Goal: Feedback & Contribution: Contribute content

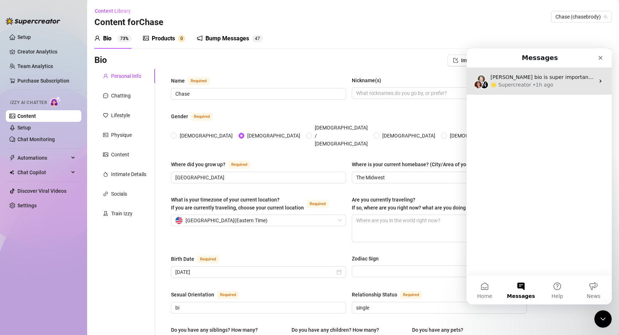
click at [560, 82] on div "🌟 Supercreator • 1h ago" at bounding box center [543, 85] width 104 height 8
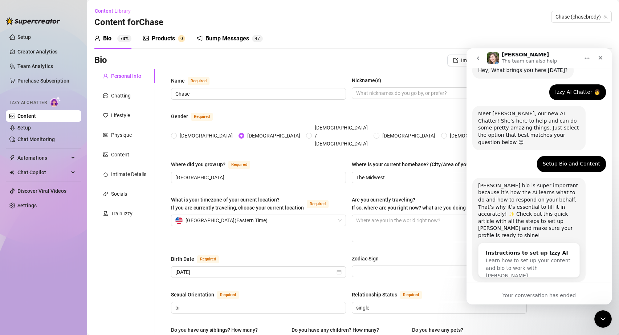
scroll to position [35, 0]
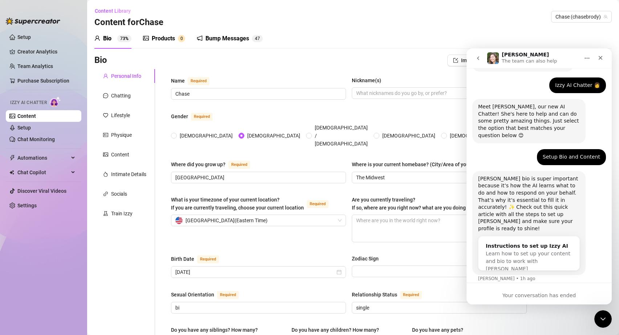
click at [62, 154] on span "Automations" at bounding box center [43, 158] width 52 height 12
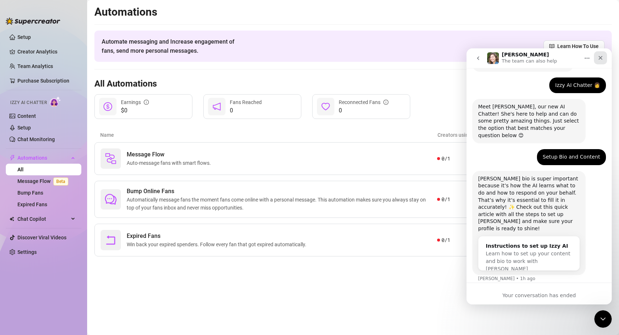
click at [602, 56] on icon "Close" at bounding box center [601, 58] width 6 height 6
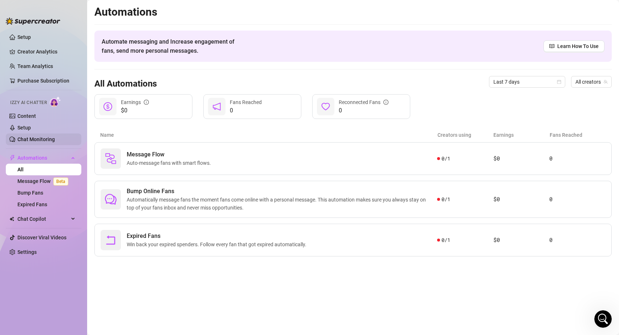
click at [28, 141] on link "Chat Monitoring" at bounding box center [35, 139] width 37 height 6
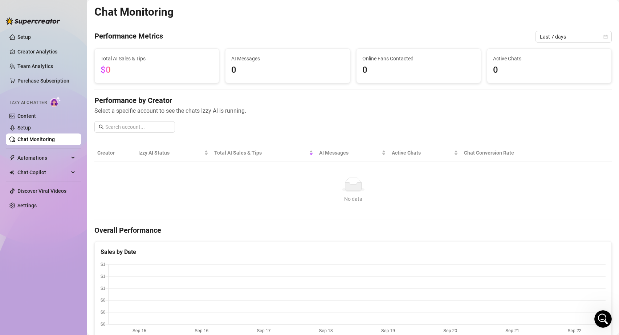
click at [48, 100] on div "Izzy AI Chatter" at bounding box center [42, 101] width 65 height 11
click at [34, 104] on span "Izzy AI Chatter" at bounding box center [28, 102] width 37 height 7
click at [27, 114] on link "Content" at bounding box center [26, 116] width 19 height 6
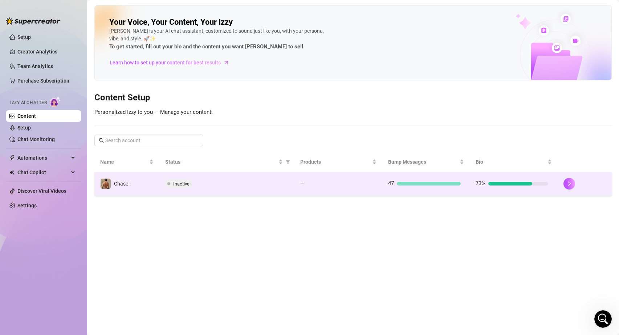
click at [185, 183] on span "Inactive" at bounding box center [181, 183] width 16 height 5
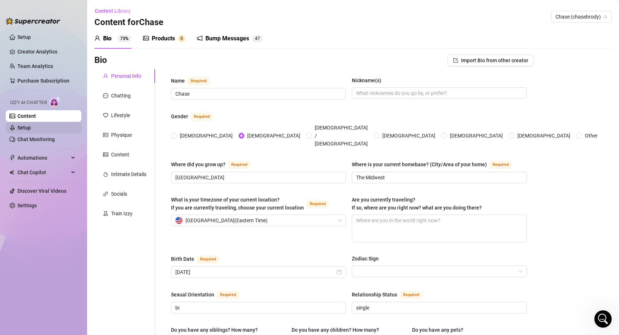
click at [31, 127] on link "Setup" at bounding box center [23, 128] width 13 height 6
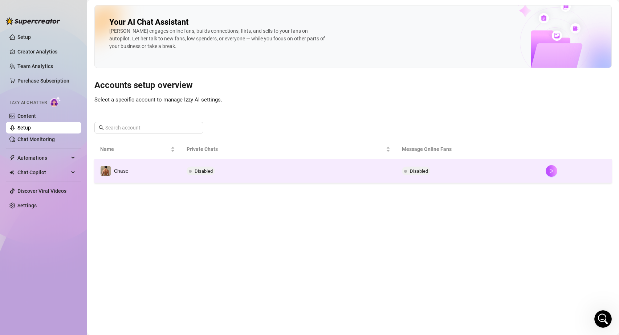
click at [200, 169] on span "Disabled" at bounding box center [204, 170] width 18 height 5
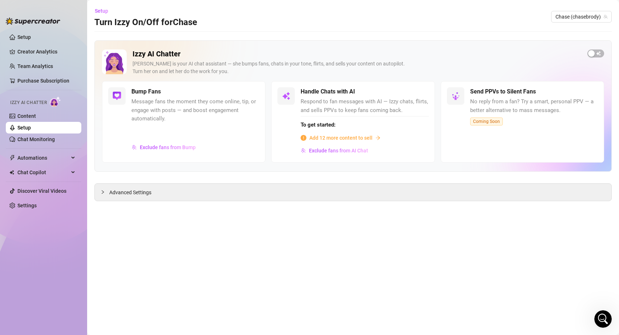
click at [348, 137] on span "Add 12 more content to sell" at bounding box center [341, 138] width 63 height 8
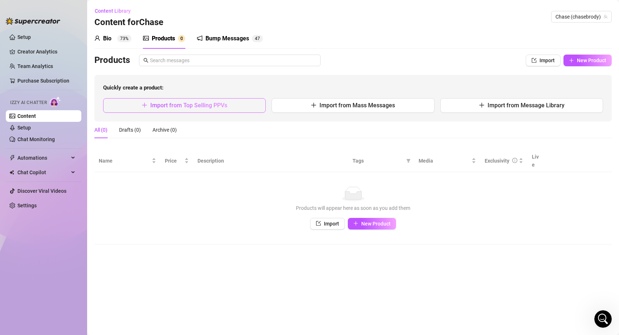
click at [189, 108] on span "Import from Top Selling PPVs" at bounding box center [188, 105] width 77 height 7
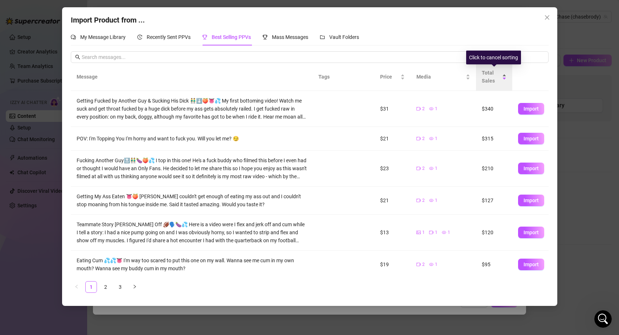
click at [504, 78] on div "Total Sales" at bounding box center [494, 77] width 25 height 16
click at [504, 77] on div "Total Sales" at bounding box center [494, 77] width 25 height 16
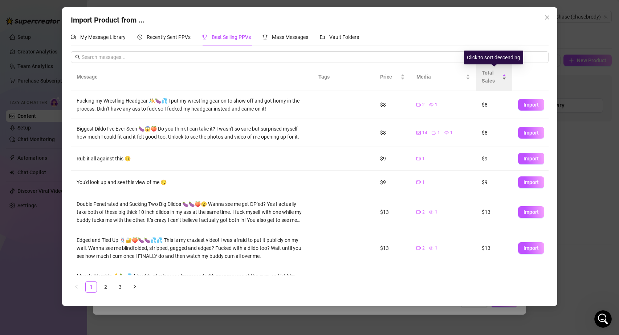
click at [502, 75] on div "Total Sales" at bounding box center [494, 77] width 25 height 16
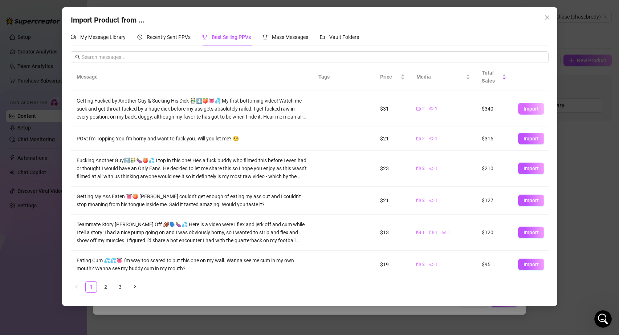
click at [533, 112] on button "Import" at bounding box center [531, 109] width 26 height 12
type textarea "Getting Fucked by Another Guy & Sucking His Dick 👬⬇️🍑👅💦 My first bottoming vide…"
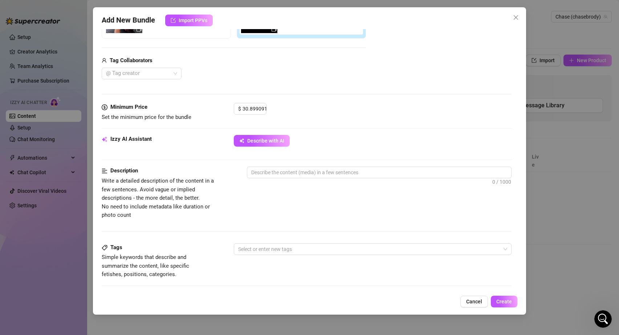
scroll to position [192, 0]
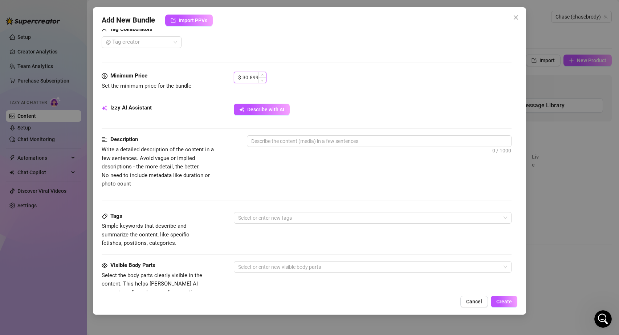
click at [253, 77] on input "30.899091" at bounding box center [255, 77] width 24 height 11
type input "39.99"
click at [344, 73] on div "$ 39.99" at bounding box center [373, 81] width 278 height 18
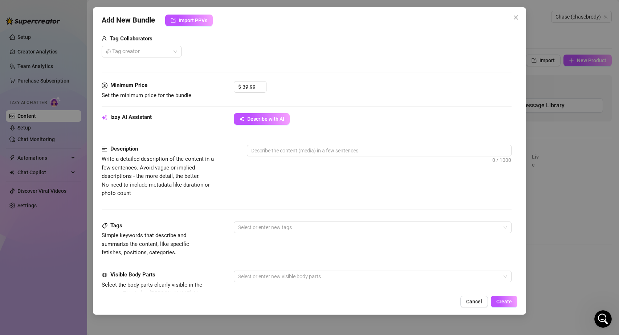
scroll to position [104, 0]
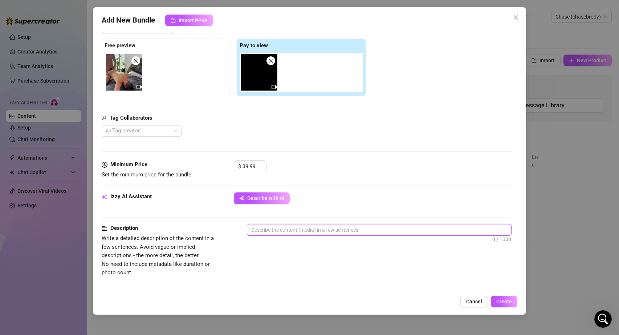
click at [284, 231] on textarea at bounding box center [379, 229] width 264 height 11
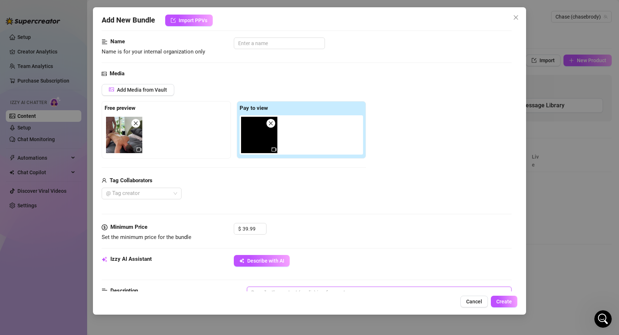
scroll to position [0, 0]
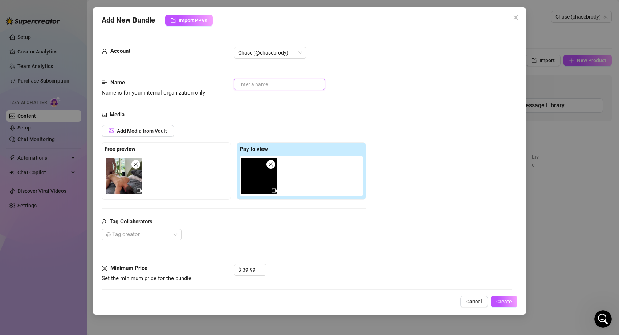
click at [247, 86] on input "text" at bounding box center [279, 84] width 91 height 12
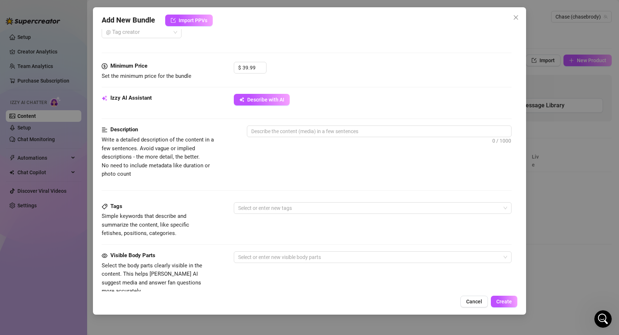
scroll to position [79, 0]
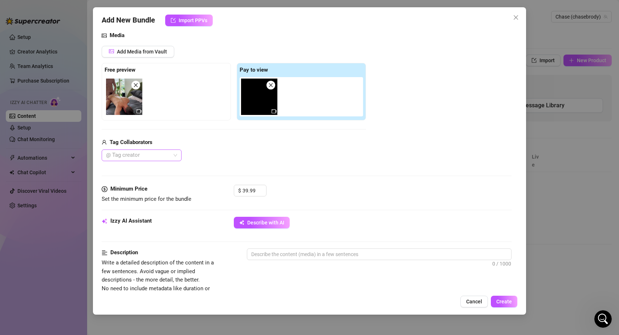
click at [161, 153] on div at bounding box center [137, 155] width 69 height 10
click at [133, 167] on div "Hungskater" at bounding box center [142, 170] width 68 height 8
click at [306, 171] on div "Media Add Media from Vault Free preview Pay to view Tag Collaborators Hungskater" at bounding box center [307, 107] width 411 height 153
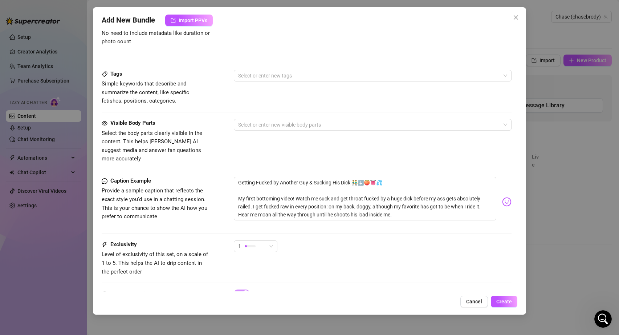
scroll to position [364, 0]
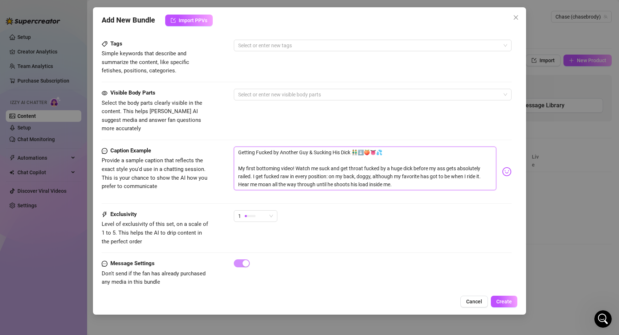
drag, startPoint x: 237, startPoint y: 142, endPoint x: 350, endPoint y: 142, distance: 113.0
click at [350, 146] on textarea "Getting Fucked by Another Guy & Sucking His Dick 👬⬇️🍑👅💦 My first bottoming vide…" at bounding box center [365, 168] width 263 height 44
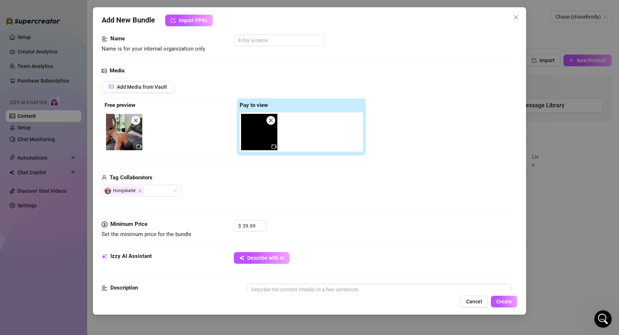
scroll to position [17, 0]
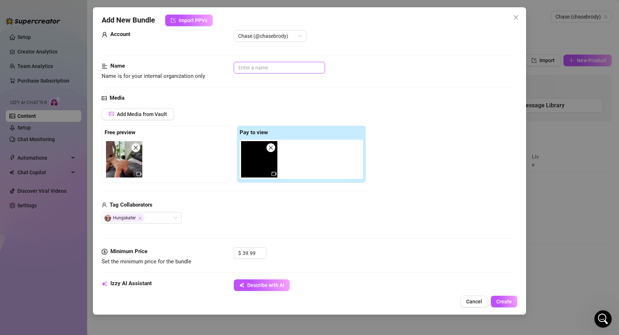
click at [254, 66] on input "text" at bounding box center [279, 68] width 91 height 12
paste input "Getting Fucked by Another Guy & Sucking His Dick"
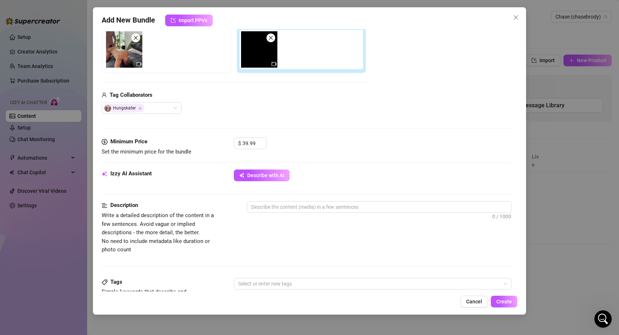
scroll to position [193, 0]
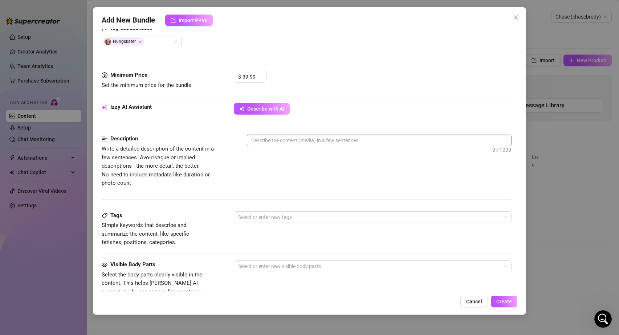
type input "13 Getting Fucked by Another Guy & Sucking His Dick"
click at [380, 142] on textarea at bounding box center [379, 140] width 264 height 11
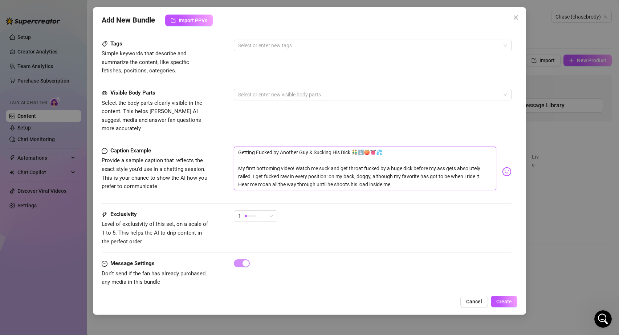
click at [245, 150] on textarea "Getting Fucked by Another Guy & Sucking His Dick 👬⬇️🍑👅💦 My first bottoming vide…" at bounding box center [365, 168] width 263 height 44
type textarea "Getting Fucked by Another Guy & Sucking His Dick 👬⬇️🍑👅💦 My first bottoming vide…"
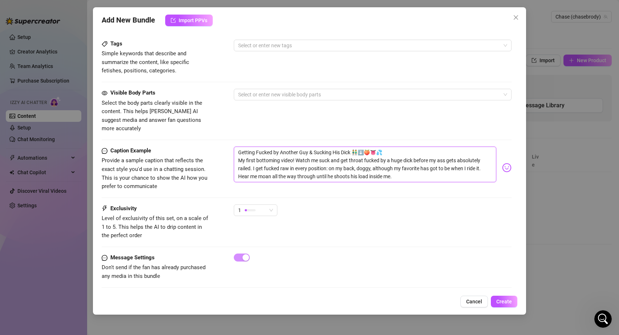
scroll to position [359, 0]
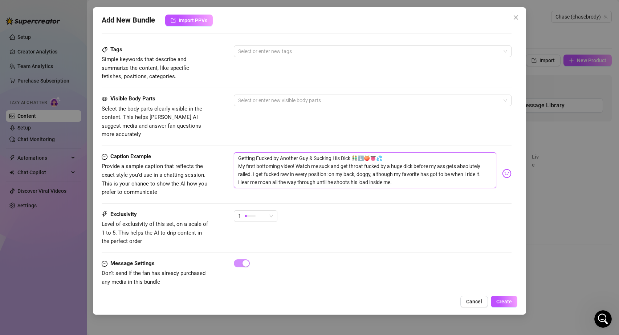
drag, startPoint x: 238, startPoint y: 157, endPoint x: 430, endPoint y: 183, distance: 193.3
click at [430, 183] on div "Getting Fucked by Another Guy & Sucking His Dick 👬⬇️🍑👅💦 My first bottoming vide…" at bounding box center [373, 173] width 278 height 42
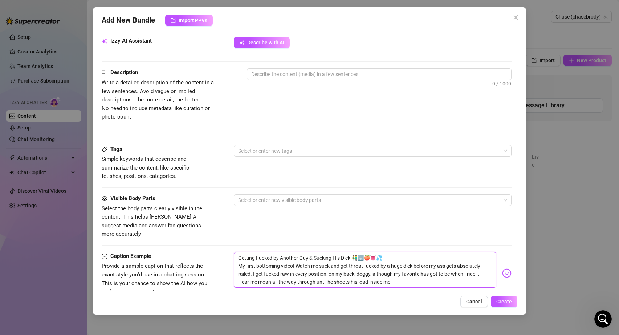
scroll to position [245, 0]
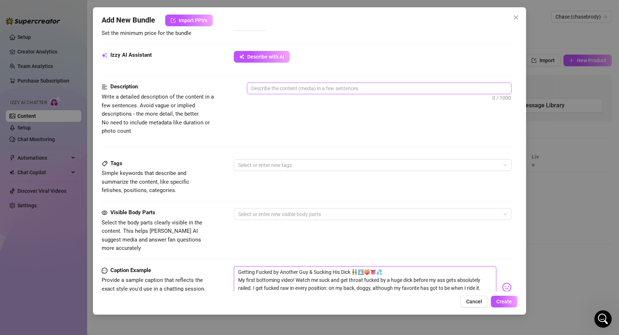
type textarea "Getting Fucked by Another Guy & Sucking His Dick 👬⬇️🍑👅💦 My first bottoming vide…"
click at [298, 88] on textarea at bounding box center [379, 88] width 264 height 11
paste textarea "My first bottoming video! Watch me suck and get throat fucked by a huge dick be…"
type textarea "My first bottoming video! Watch me suck and get throat fucked by a huge dick be…"
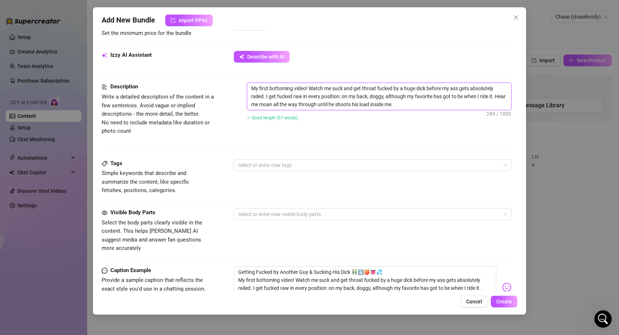
scroll to position [359, 0]
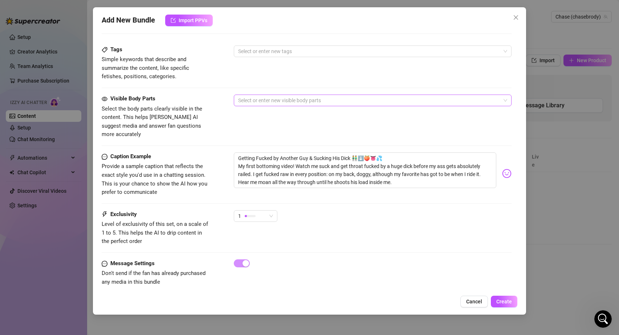
click at [269, 101] on div at bounding box center [369, 100] width 268 height 10
type textarea "My first bottoming video! Watch me suck and get throat fucked by a huge dick be…"
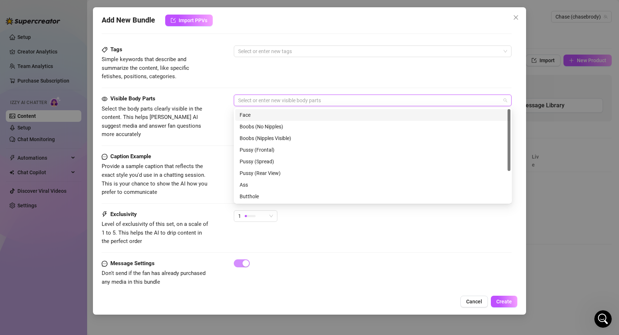
click at [259, 114] on div "Face" at bounding box center [373, 115] width 267 height 8
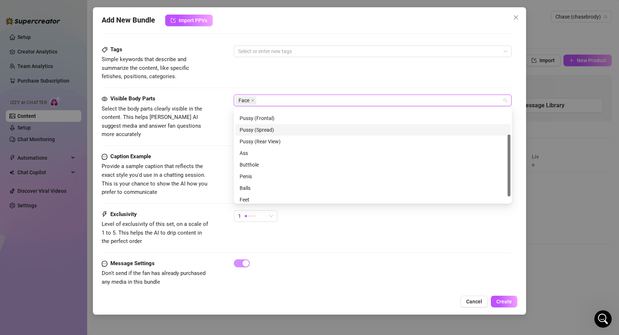
scroll to position [39, 0]
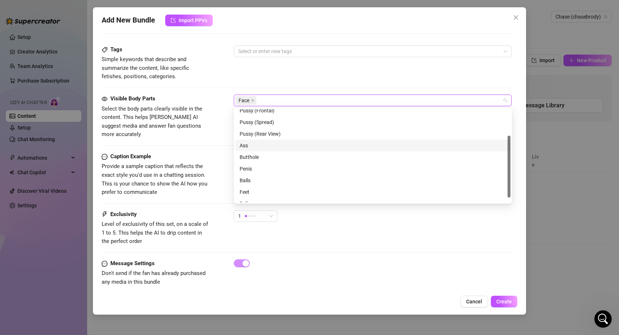
click at [248, 146] on div "Ass" at bounding box center [373, 145] width 267 height 8
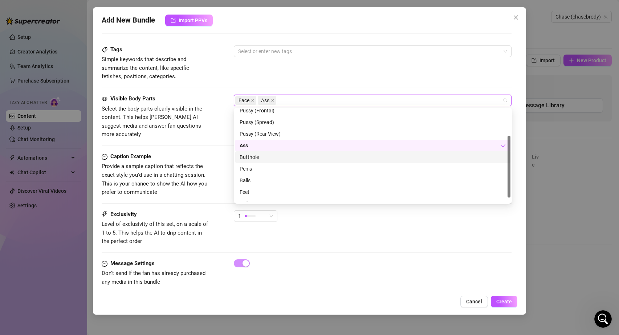
click at [250, 155] on div "Butthole" at bounding box center [373, 157] width 267 height 8
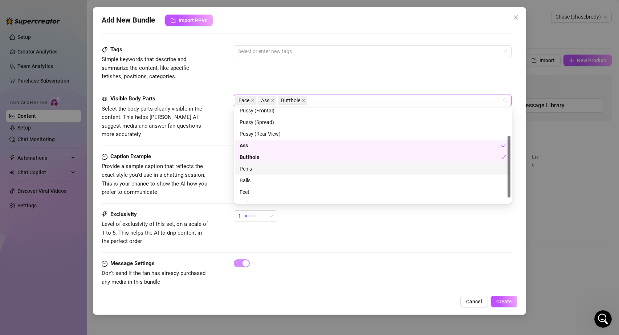
click at [252, 167] on div "Penis" at bounding box center [373, 169] width 267 height 8
click at [252, 100] on icon "close" at bounding box center [253, 100] width 4 height 4
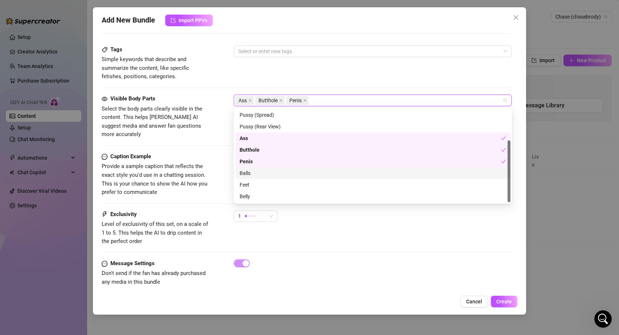
click at [247, 171] on div "Balls" at bounding box center [373, 173] width 267 height 8
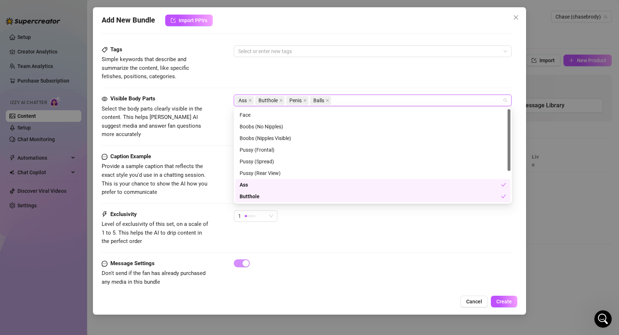
scroll to position [0, 0]
click at [213, 166] on div "Caption Example Provide a sample caption that reflects the exact style you'd us…" at bounding box center [307, 174] width 411 height 44
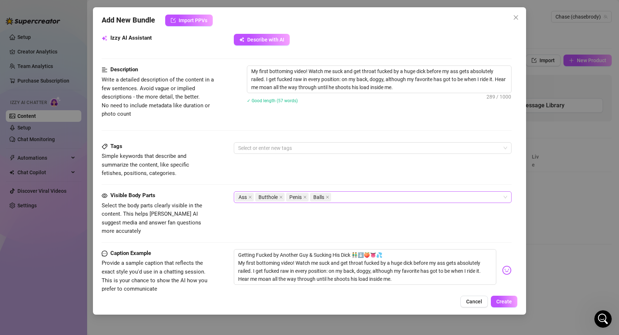
scroll to position [20, 0]
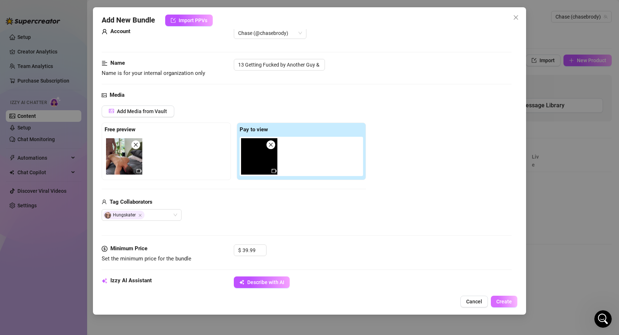
click at [508, 299] on span "Create" at bounding box center [505, 301] width 16 height 6
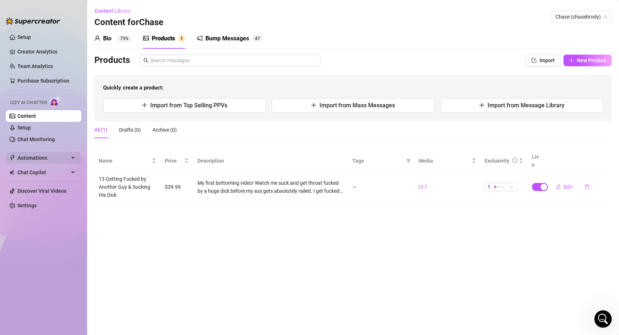
click at [43, 155] on span "Automations" at bounding box center [43, 158] width 52 height 12
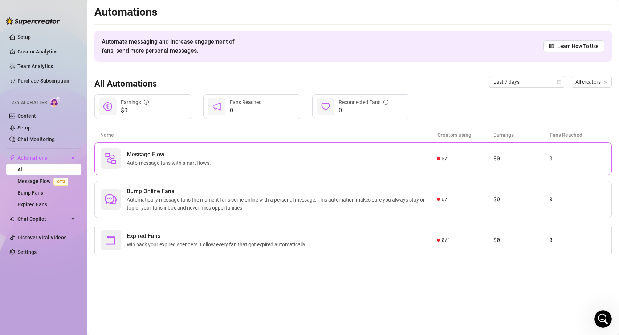
click at [138, 157] on span "Message Flow" at bounding box center [170, 154] width 87 height 9
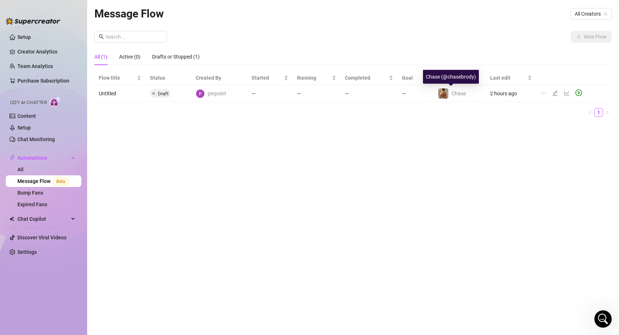
click at [447, 91] on img at bounding box center [443, 93] width 10 height 10
click at [438, 94] on img at bounding box center [443, 93] width 10 height 10
click at [108, 94] on td "Untitled" at bounding box center [119, 93] width 51 height 17
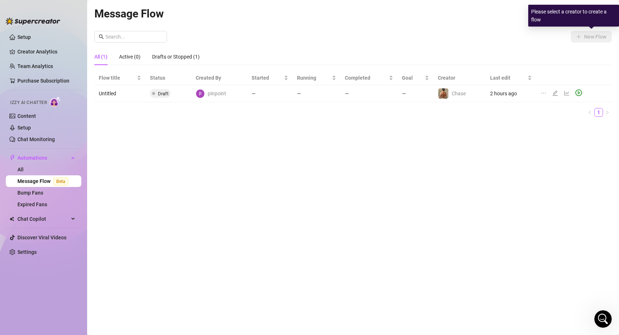
click at [472, 50] on div "All (1) Active (0) Drafts or Stopped (1)" at bounding box center [353, 56] width 518 height 17
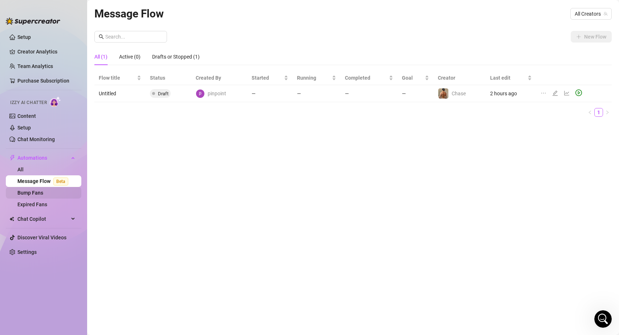
click at [34, 193] on link "Bump Fans" at bounding box center [30, 193] width 26 height 6
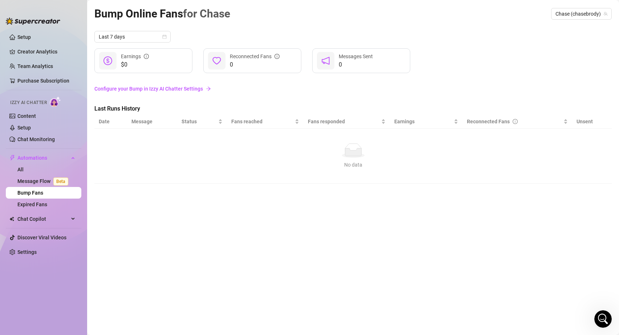
click at [359, 162] on div "No data" at bounding box center [353, 165] width 503 height 8
click at [180, 92] on link "Configure your Bump in Izzy AI Chatter Settings" at bounding box center [353, 89] width 518 height 8
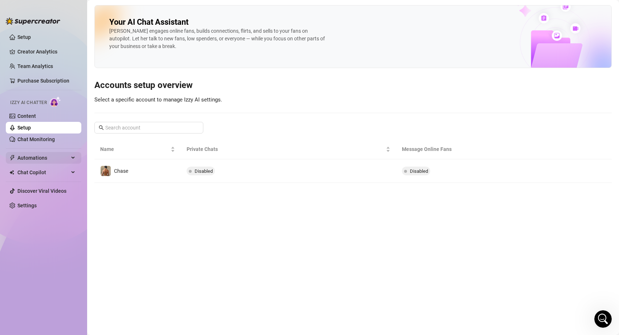
click at [34, 158] on span "Automations" at bounding box center [43, 158] width 52 height 12
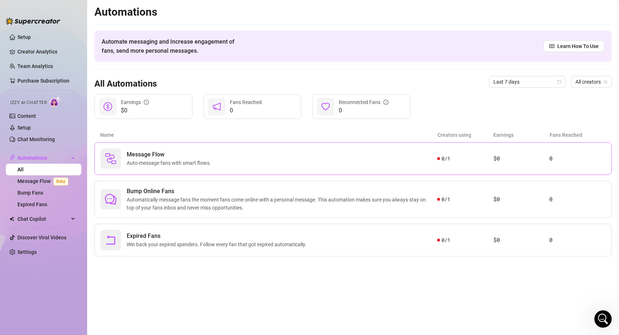
click at [127, 158] on span "Message Flow" at bounding box center [170, 154] width 87 height 9
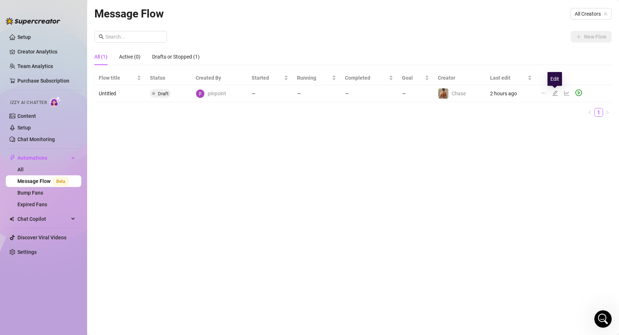
click at [554, 92] on icon "edit" at bounding box center [555, 92] width 5 height 5
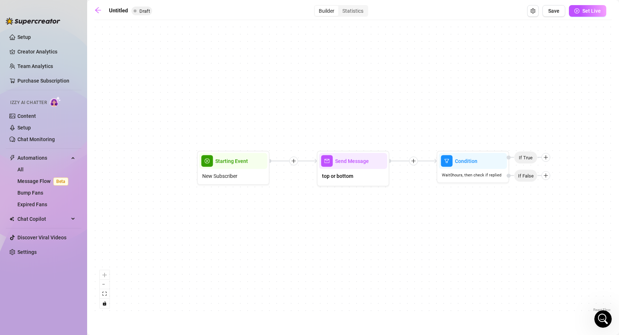
click at [293, 161] on icon "plus" at bounding box center [294, 161] width 4 height 0
click at [324, 163] on div "Time Delay" at bounding box center [329, 161] width 53 height 12
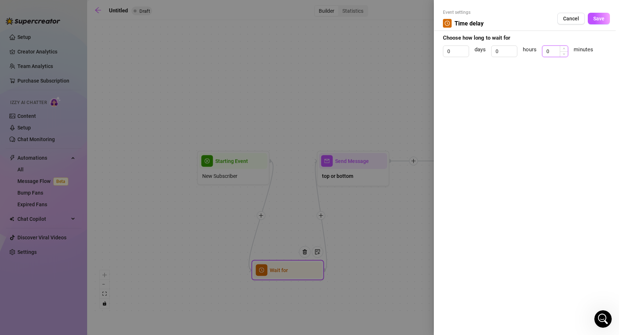
click at [554, 53] on input "0" at bounding box center [555, 51] width 25 height 11
click at [569, 24] on button "Cancel" at bounding box center [572, 19] width 28 height 12
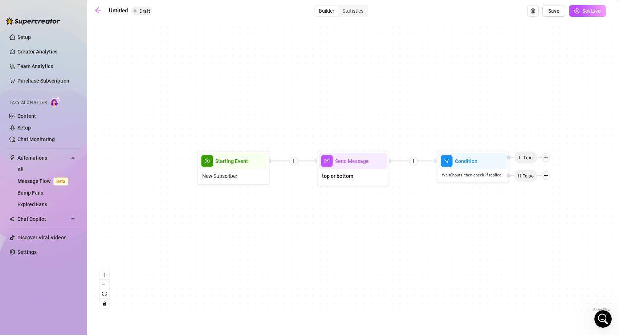
click at [292, 162] on icon "plus" at bounding box center [293, 160] width 5 height 5
click at [330, 175] on div "Condition" at bounding box center [329, 174] width 53 height 12
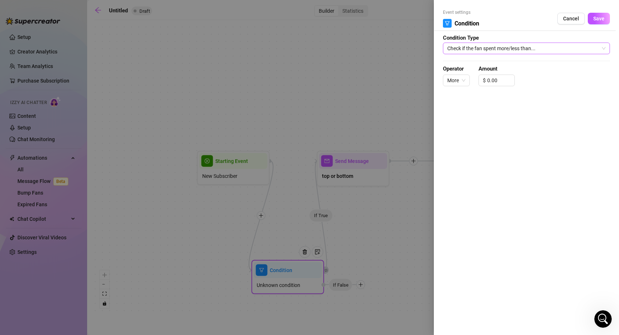
click at [524, 46] on span "Check if the fan spent more/less than..." at bounding box center [527, 48] width 158 height 11
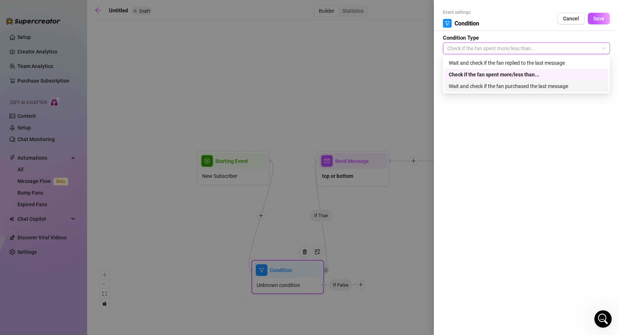
click at [500, 88] on div "Wait and check if the fan purchased the last message" at bounding box center [526, 86] width 155 height 8
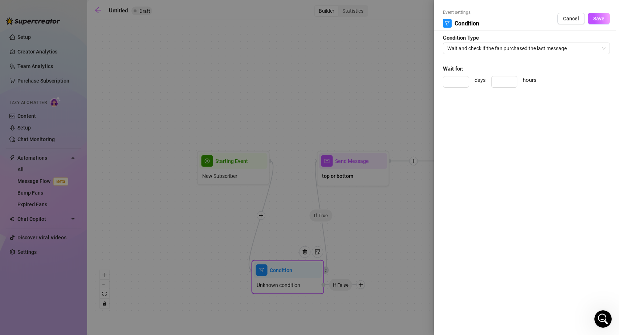
click at [491, 122] on div "Event settings Condition Cancel Save Condition Type Wait and check if the fan p…" at bounding box center [526, 167] width 185 height 335
click at [470, 44] on span "Wait and check if the fan purchased the last message" at bounding box center [527, 48] width 158 height 11
click at [506, 20] on div "Event settings Condition Cancel Save" at bounding box center [526, 20] width 167 height 22
click at [571, 16] on span "Cancel" at bounding box center [571, 19] width 16 height 6
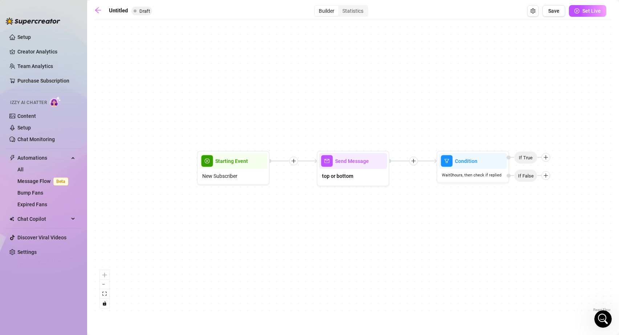
click at [295, 160] on icon "plus" at bounding box center [293, 160] width 5 height 5
click at [324, 185] on div "Message" at bounding box center [329, 186] width 53 height 12
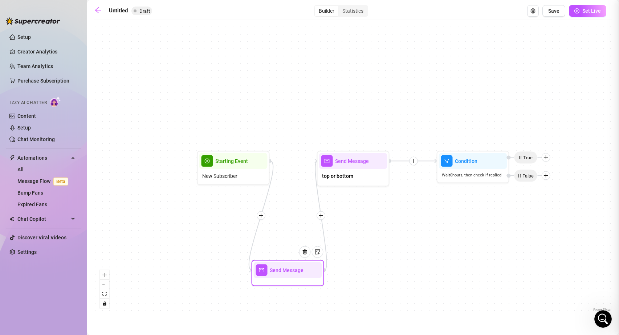
type textarea "Write your message here"
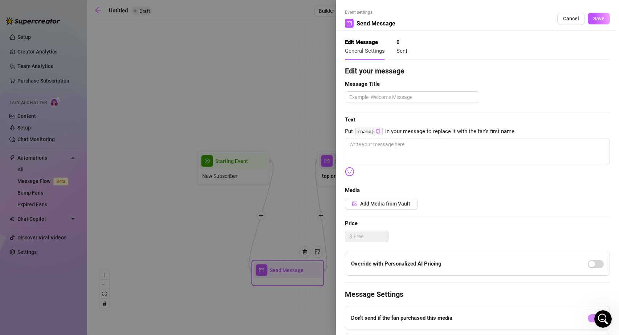
click at [251, 36] on div at bounding box center [309, 167] width 619 height 335
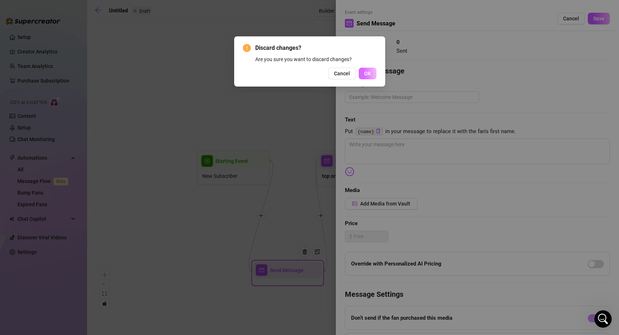
click at [367, 73] on span "OK" at bounding box center [367, 73] width 7 height 6
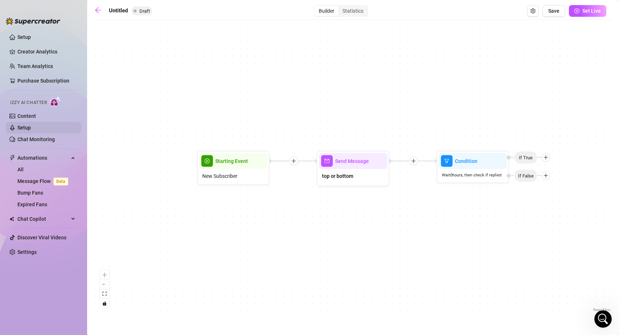
click at [31, 126] on link "Setup" at bounding box center [23, 128] width 13 height 6
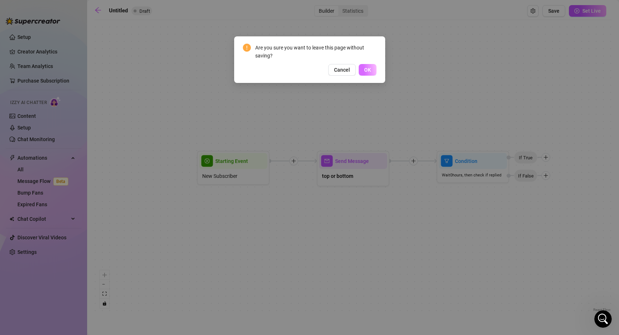
click at [368, 70] on span "OK" at bounding box center [367, 70] width 7 height 6
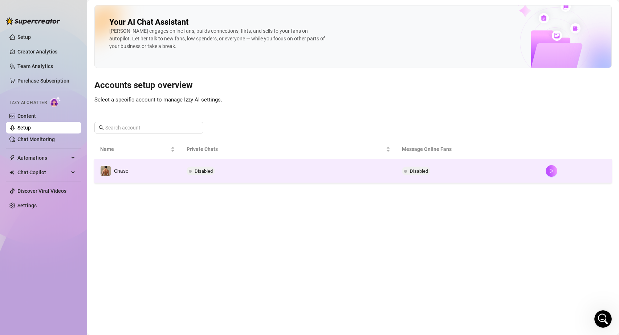
click at [174, 173] on td "Chase" at bounding box center [137, 171] width 86 height 24
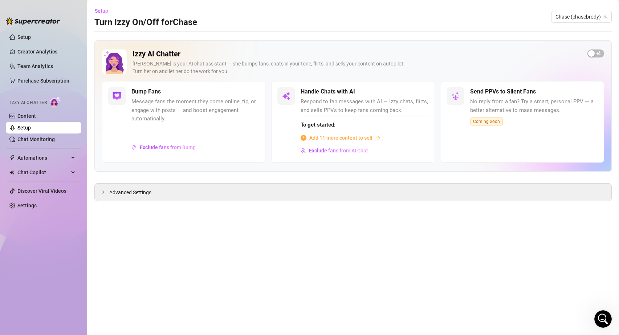
click at [488, 94] on h5 "Send PPVs to Silent Fans" at bounding box center [503, 91] width 66 height 9
click at [322, 138] on span "Add 11 more content to sell" at bounding box center [341, 138] width 63 height 8
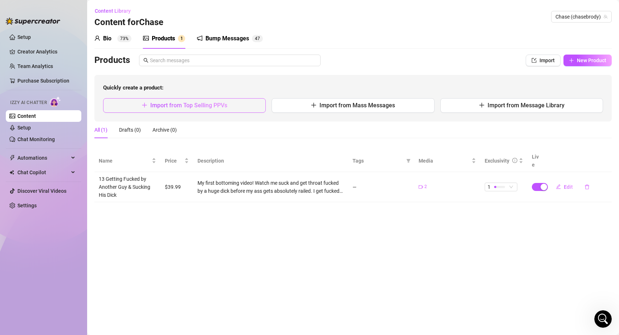
click at [197, 106] on span "Import from Top Selling PPVs" at bounding box center [188, 105] width 77 height 7
type textarea "Type your message here..."
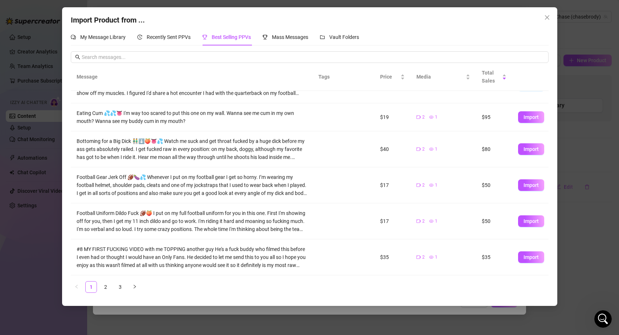
scroll to position [143, 0]
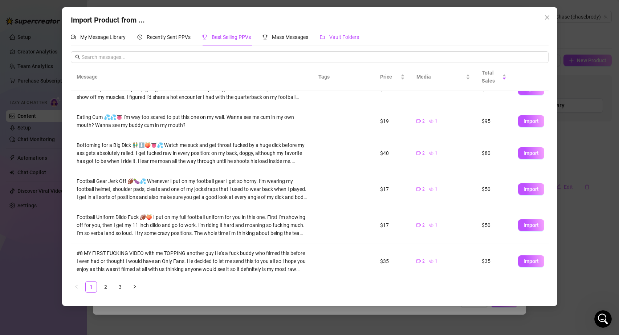
click at [349, 38] on span "Vault Folders" at bounding box center [345, 37] width 30 height 6
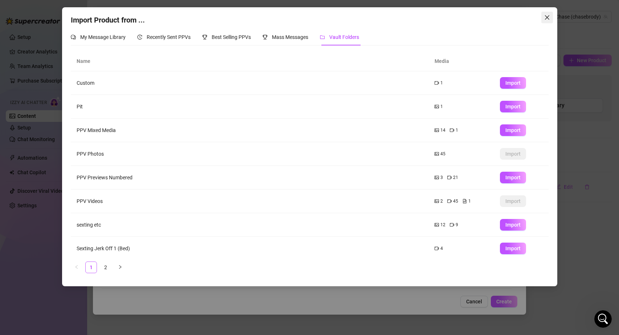
click at [547, 16] on icon "close" at bounding box center [548, 18] width 6 height 6
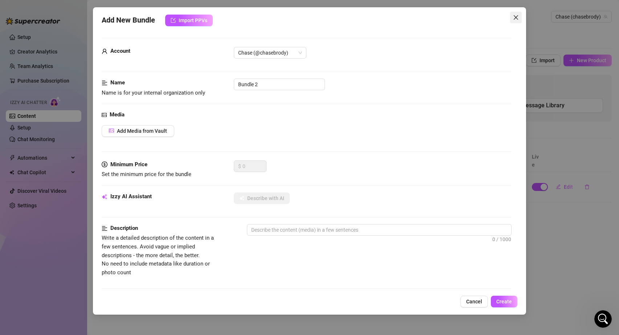
click at [516, 16] on icon "close" at bounding box center [516, 18] width 6 height 6
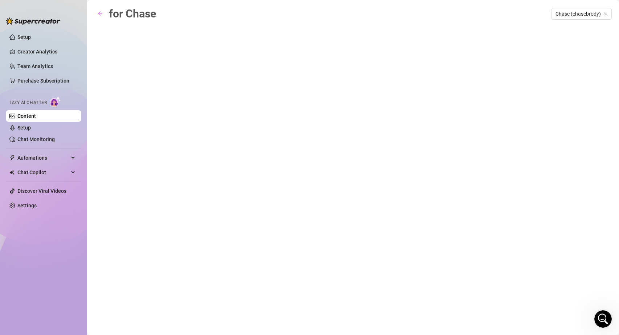
click at [256, 163] on div "for [PERSON_NAME] (chasebrody)" at bounding box center [353, 159] width 518 height 308
click at [99, 14] on icon "arrow-left" at bounding box center [100, 14] width 4 height 4
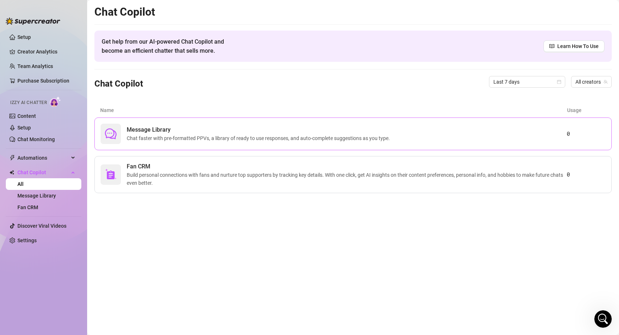
click at [195, 132] on span "Message Library" at bounding box center [260, 129] width 266 height 9
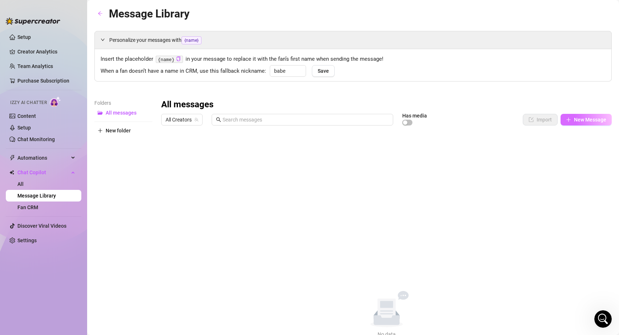
click at [594, 121] on span "New Message" at bounding box center [590, 120] width 32 height 6
type textarea "Type your message here..."
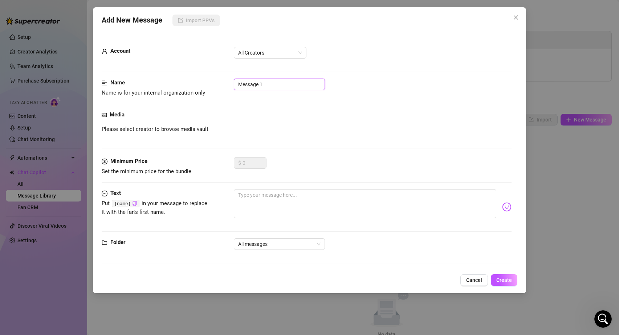
click at [266, 85] on input "Message 1" at bounding box center [279, 84] width 91 height 12
click at [251, 136] on div "Media Please select creator to browse media vault" at bounding box center [307, 133] width 411 height 47
click at [259, 197] on textarea at bounding box center [365, 203] width 263 height 29
click at [475, 280] on span "Cancel" at bounding box center [474, 280] width 16 height 6
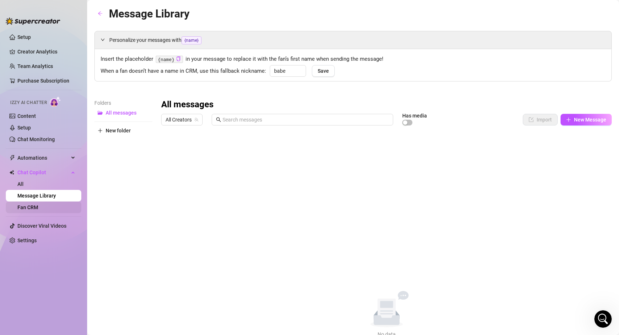
click at [35, 204] on link "Fan CRM" at bounding box center [27, 207] width 21 height 6
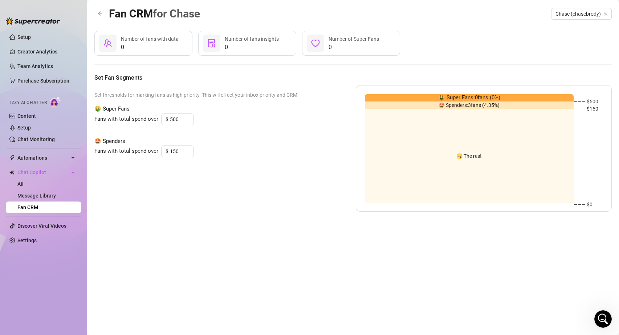
click at [136, 155] on div "Fans with total spend over $ 150" at bounding box center [213, 151] width 238 height 12
click at [150, 117] on span "Fans with total spend over" at bounding box center [126, 119] width 64 height 9
click at [118, 109] on span "🤑 Super Fans" at bounding box center [213, 109] width 238 height 9
click at [227, 40] on span "Number of fans insights" at bounding box center [252, 39] width 54 height 6
click at [329, 39] on span "Number of Super Fans" at bounding box center [354, 39] width 50 height 6
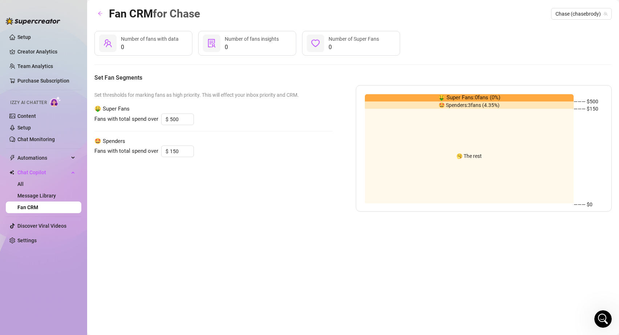
click at [139, 47] on span "0" at bounding box center [150, 47] width 58 height 9
click at [97, 41] on div "0 Number of fans with data" at bounding box center [143, 43] width 98 height 25
click at [101, 13] on icon "arrow-left" at bounding box center [100, 13] width 5 height 5
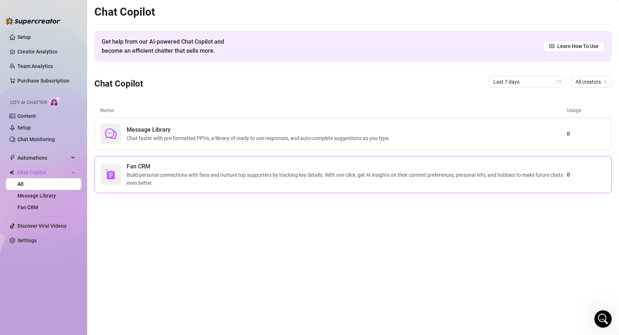
click at [149, 188] on div "Fan CRM Build personal connections with fans and nurture top supporters by trac…" at bounding box center [353, 174] width 518 height 37
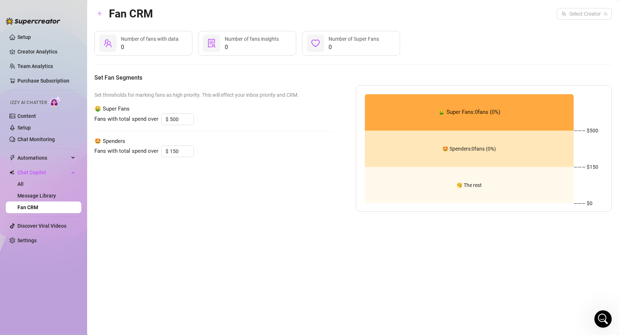
click at [464, 185] on span "🥱 The rest" at bounding box center [469, 185] width 25 height 0
click at [25, 242] on link "Settings" at bounding box center [26, 240] width 19 height 6
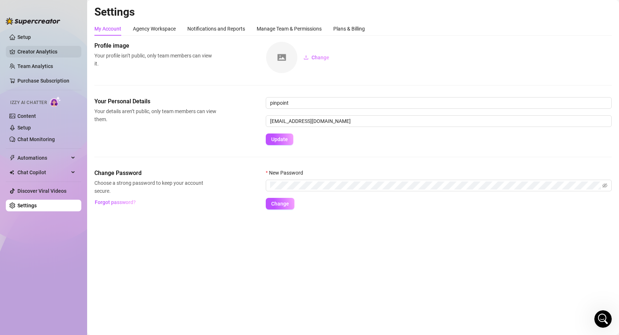
click at [23, 51] on link "Creator Analytics" at bounding box center [46, 52] width 58 height 12
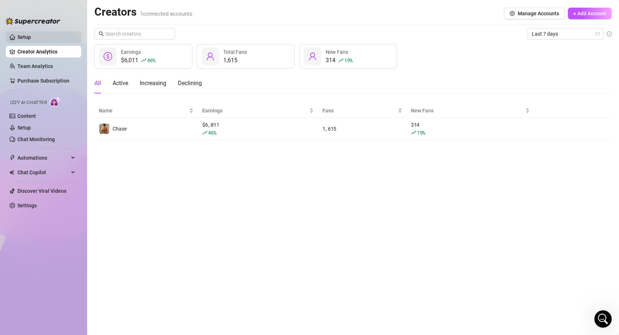
click at [22, 37] on link "Setup" at bounding box center [23, 37] width 13 height 6
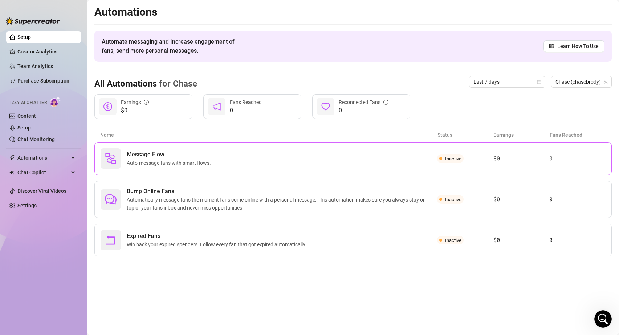
click at [134, 159] on span "Auto-message fans with smart flows." at bounding box center [170, 163] width 87 height 8
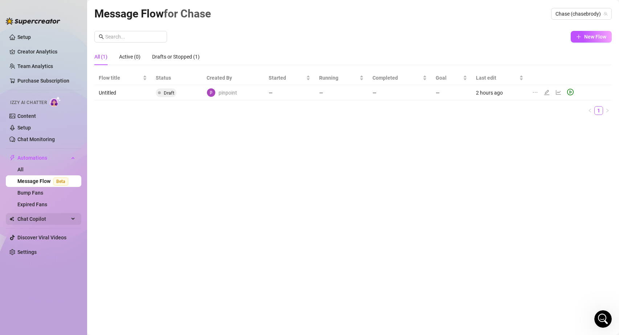
click at [51, 220] on span "Chat Copilot" at bounding box center [43, 219] width 52 height 12
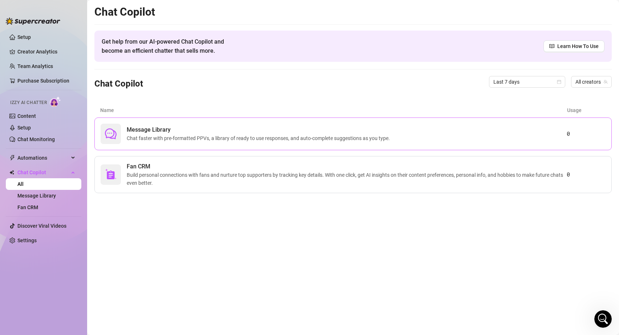
click at [118, 132] on div at bounding box center [111, 134] width 20 height 20
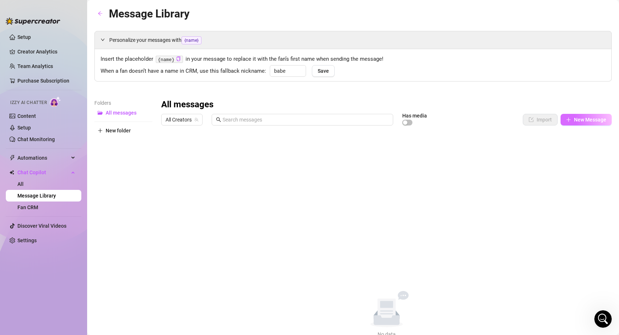
click at [581, 116] on button "New Message" at bounding box center [586, 120] width 51 height 12
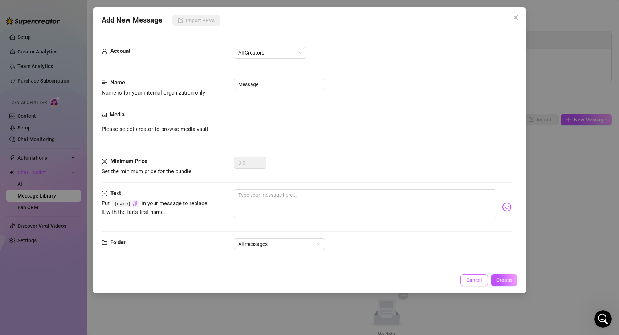
click at [473, 280] on span "Cancel" at bounding box center [474, 280] width 16 height 6
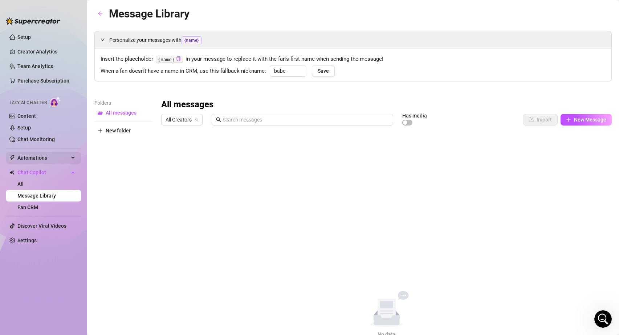
click at [29, 158] on span "Automations" at bounding box center [43, 158] width 52 height 12
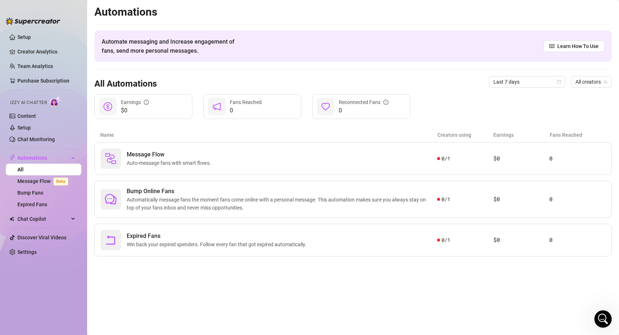
click at [36, 100] on span "Izzy AI Chatter" at bounding box center [28, 102] width 37 height 7
click at [21, 114] on link "Content" at bounding box center [26, 116] width 19 height 6
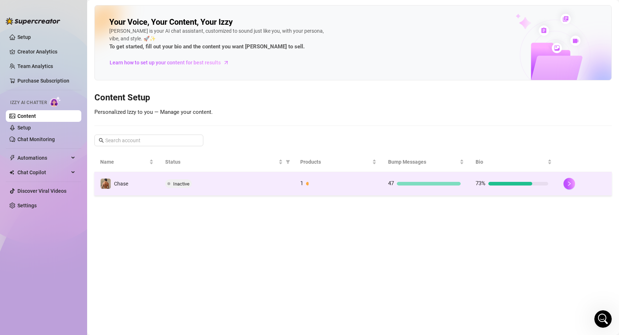
click at [178, 184] on span "Inactive" at bounding box center [181, 183] width 16 height 5
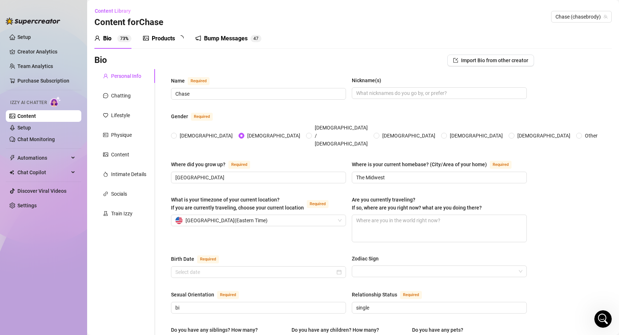
radio input "true"
type input "[DATE]"
click at [117, 219] on div "Train Izzy" at bounding box center [124, 213] width 61 height 14
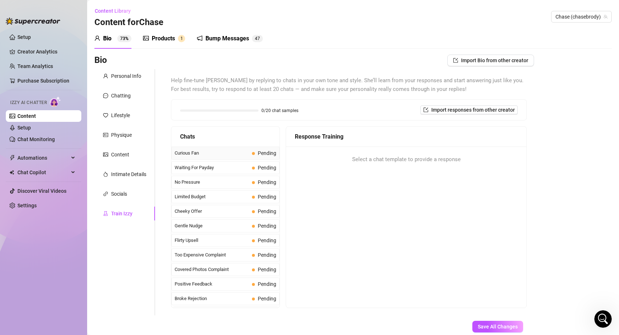
click at [199, 154] on span "Curious Fan" at bounding box center [212, 152] width 74 height 7
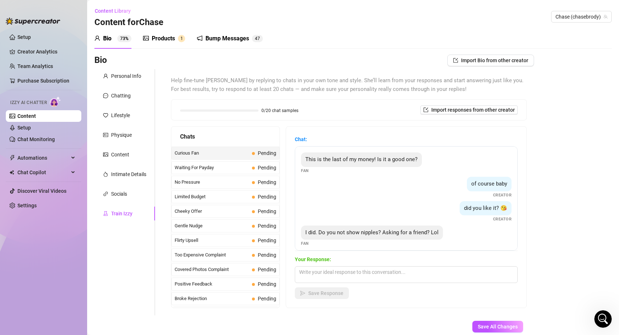
click at [491, 184] on span "of course baby" at bounding box center [490, 183] width 36 height 7
drag, startPoint x: 496, startPoint y: 183, endPoint x: 525, endPoint y: 183, distance: 28.7
click at [525, 183] on div "Chat: This is the last of my money! Is it a good one? Fan of course baby Creato…" at bounding box center [406, 216] width 240 height 181
click at [433, 184] on div "of course baby Creator" at bounding box center [406, 187] width 211 height 21
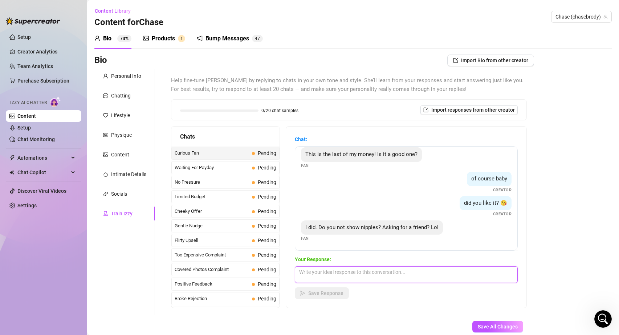
click at [370, 268] on textarea at bounding box center [406, 274] width 223 height 17
type textarea "I'm a guy of course I show my nipples"
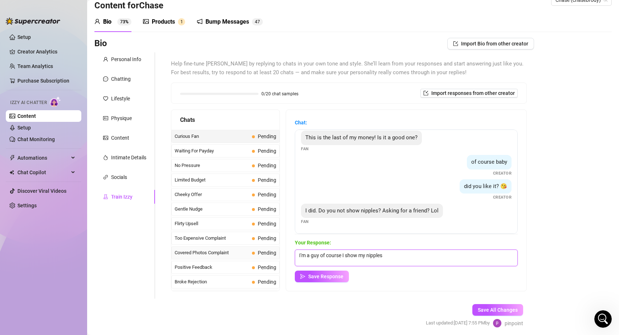
drag, startPoint x: 388, startPoint y: 254, endPoint x: 278, endPoint y: 251, distance: 110.1
click at [278, 251] on div "Chats Curious Fan Pending Waiting For Payday Pending No Pressure Pending Limite…" at bounding box center [349, 200] width 356 height 182
click at [215, 149] on span "Waiting For Payday" at bounding box center [212, 150] width 74 height 7
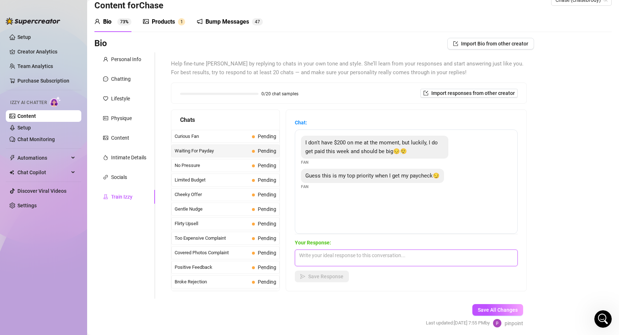
click at [338, 256] on textarea at bounding box center [406, 257] width 223 height 17
type textarea "Ok no pressure! 🙂 But I think you'll like it"
click at [321, 274] on span "Save Response" at bounding box center [325, 276] width 35 height 6
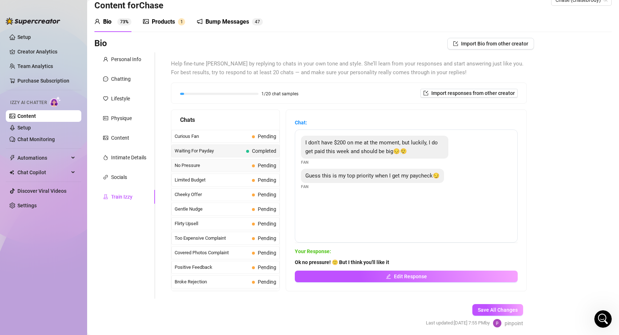
click at [216, 162] on span "No Pressure" at bounding box center [212, 165] width 74 height 7
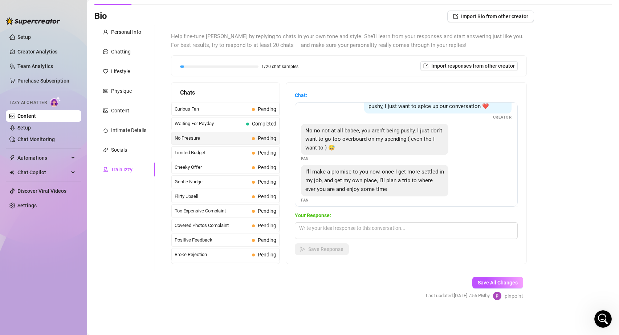
scroll to position [24, 0]
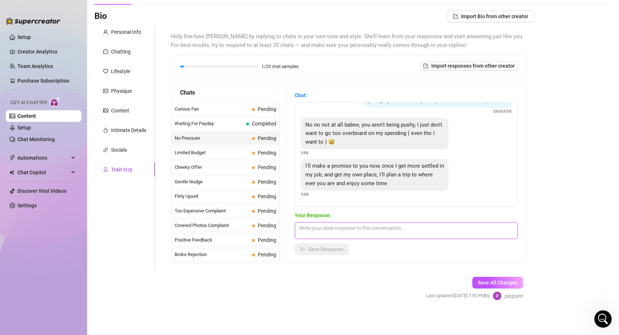
click at [434, 223] on textarea at bounding box center [406, 230] width 223 height 17
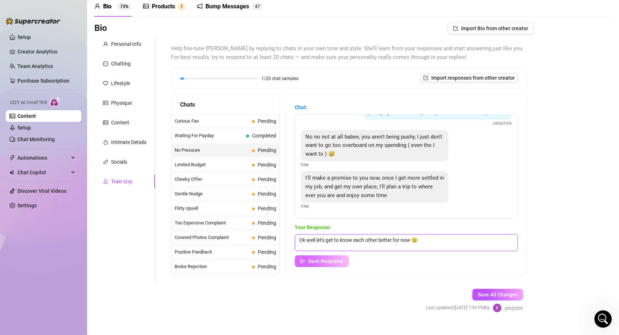
type textarea "Ok well let's get to know each other better for now 😉"
click at [325, 262] on span "Save Response" at bounding box center [325, 261] width 35 height 6
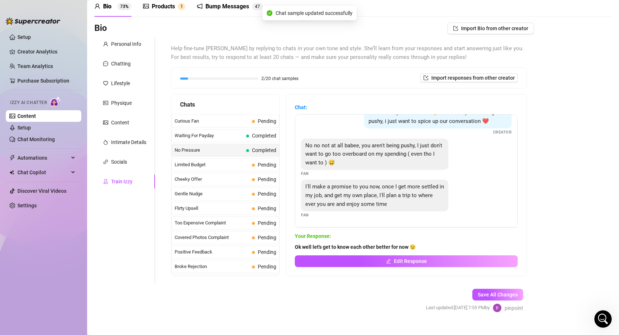
scroll to position [15, 0]
click at [246, 166] on span "Limited Budget" at bounding box center [212, 164] width 74 height 7
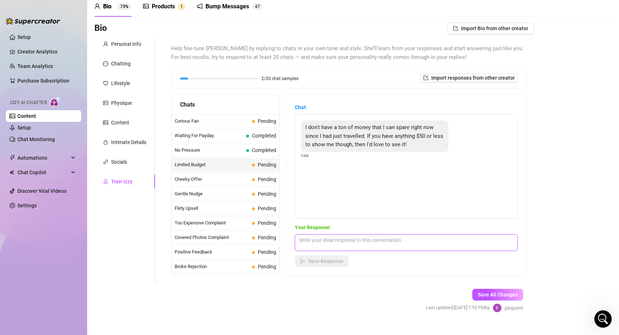
click at [377, 246] on textarea at bounding box center [406, 242] width 223 height 17
type textarea "Yeah I do, what would you like to see?"
click at [327, 260] on span "Save Response" at bounding box center [325, 261] width 35 height 6
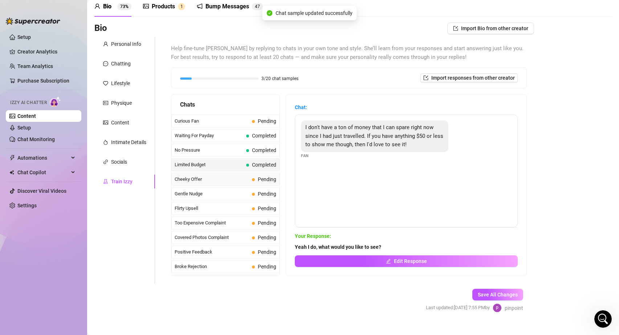
click at [231, 179] on span "Cheeky Offer" at bounding box center [212, 178] width 74 height 7
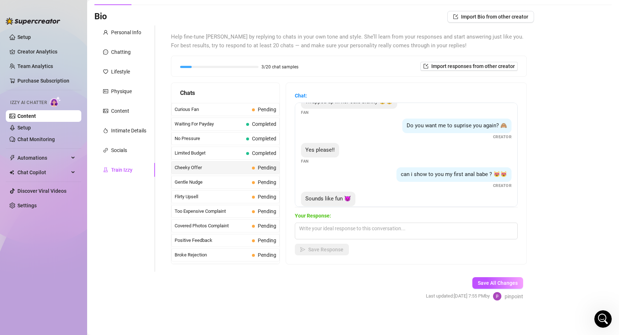
scroll to position [102, 0]
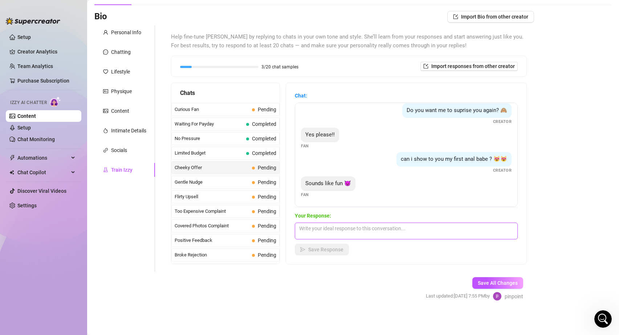
click at [382, 230] on textarea at bounding box center [406, 230] width 223 height 17
click at [345, 231] on textarea at bounding box center [406, 230] width 223 height 17
click at [213, 181] on span "Gentle Nudge" at bounding box center [212, 181] width 74 height 7
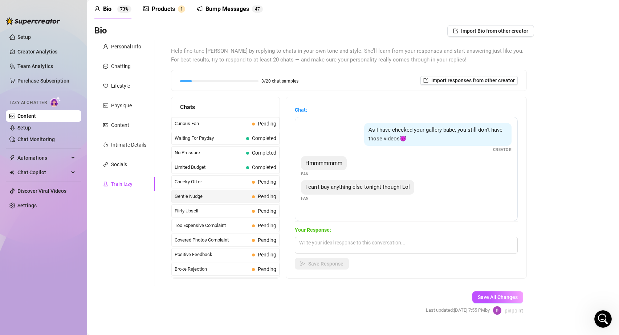
scroll to position [30, 0]
click at [392, 237] on textarea at bounding box center [406, 244] width 223 height 17
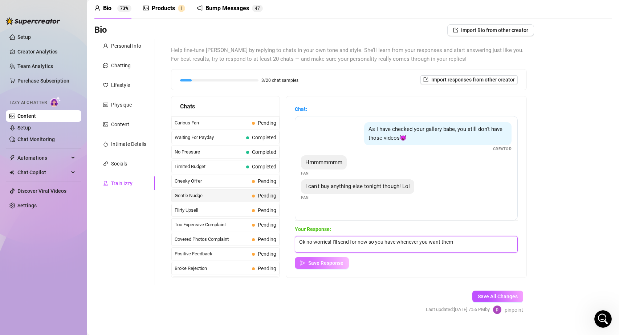
type textarea "Ok no worries! I'll send for now so you have whenever you want them"
click at [329, 266] on button "Save Response" at bounding box center [322, 263] width 54 height 12
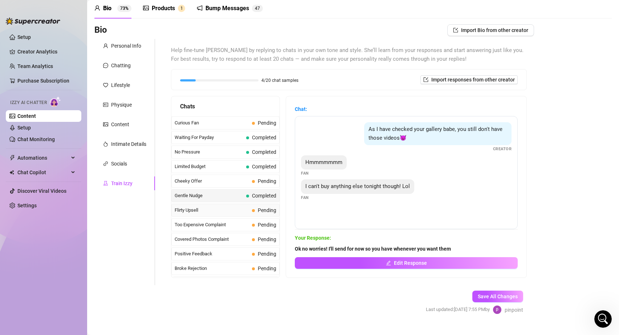
click at [225, 210] on span "Flirty Upsell" at bounding box center [212, 209] width 74 height 7
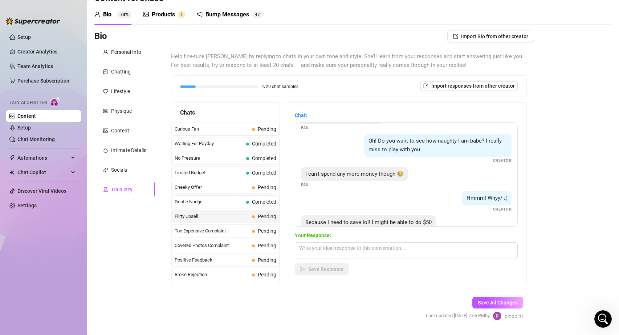
scroll to position [159, 0]
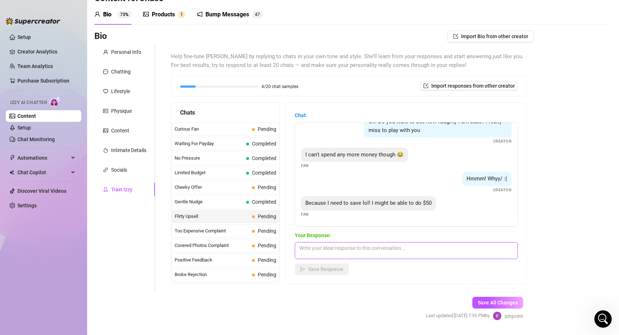
click at [391, 250] on textarea at bounding box center [406, 250] width 223 height 17
type textarea "Ok great! I think you'll love this."
click at [326, 272] on button "Save Response" at bounding box center [322, 269] width 54 height 12
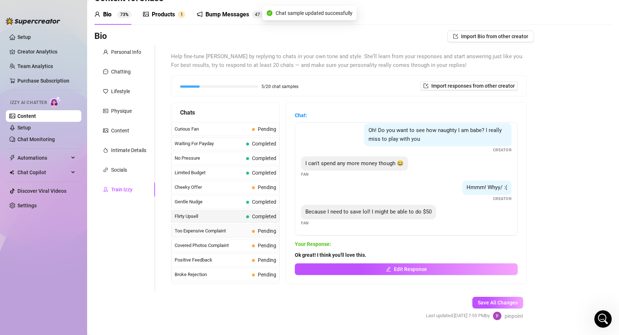
scroll to position [151, 0]
click at [236, 231] on span "Too Expensive Complaint" at bounding box center [212, 230] width 74 height 7
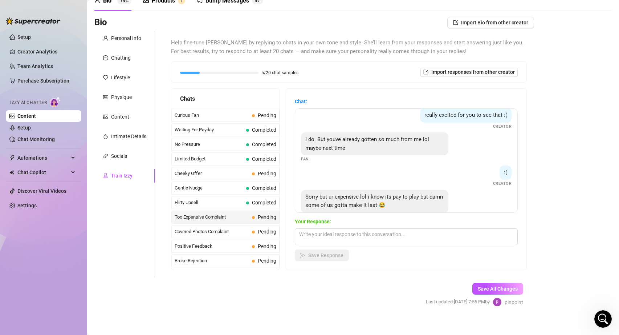
scroll to position [120, 0]
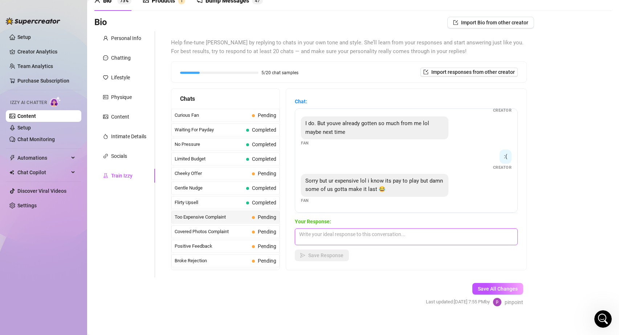
click at [386, 238] on textarea at bounding box center [406, 236] width 223 height 17
type textarea "No worries I understand 🙂"
click at [397, 259] on div "Save Response" at bounding box center [406, 255] width 223 height 12
click at [314, 256] on span "Save Response" at bounding box center [325, 255] width 35 height 6
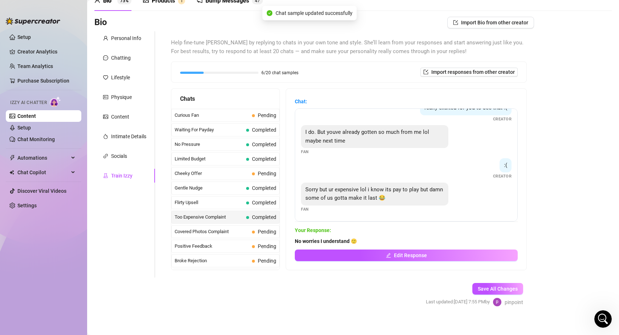
scroll to position [111, 0]
click at [237, 233] on span "Covered Photos Complaint" at bounding box center [212, 231] width 74 height 7
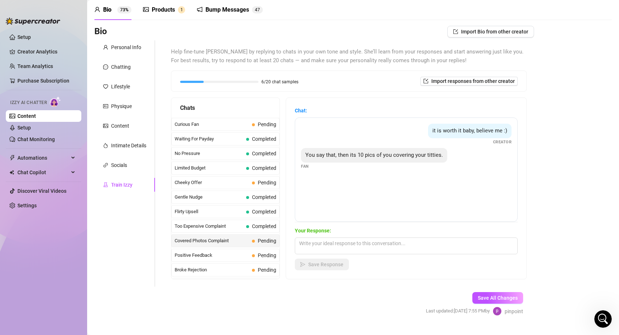
scroll to position [27, 0]
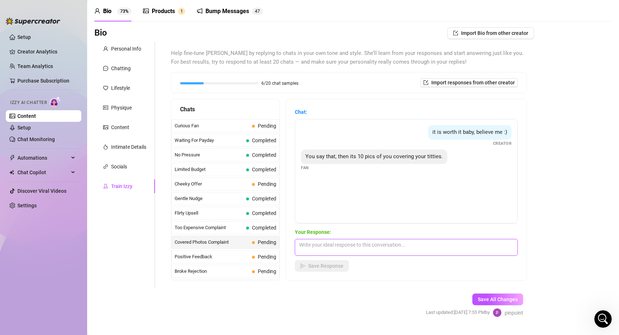
click at [407, 243] on textarea at bounding box center [406, 247] width 223 height 17
type textarea "No not this one"
click at [332, 266] on span "Save Response" at bounding box center [325, 266] width 35 height 6
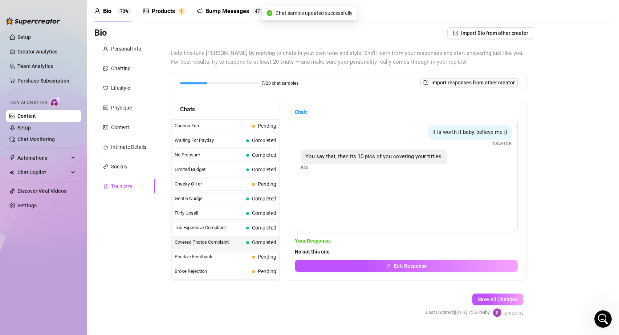
scroll to position [52, 0]
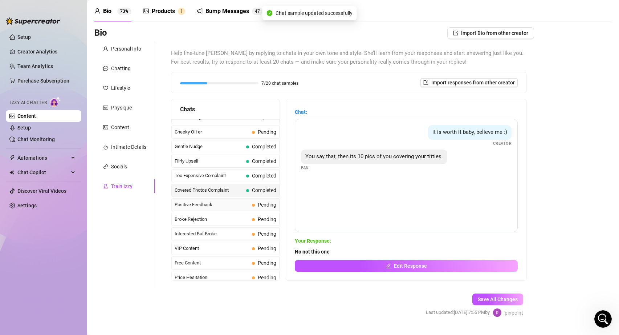
click at [218, 207] on span "Positive Feedback" at bounding box center [212, 204] width 74 height 7
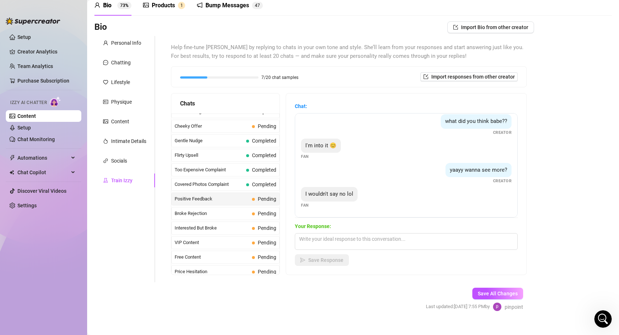
scroll to position [34, 0]
click at [347, 240] on textarea at bounding box center [406, 240] width 223 height 17
type textarea "Hell yeah!"
click at [332, 258] on span "Save Response" at bounding box center [325, 259] width 35 height 6
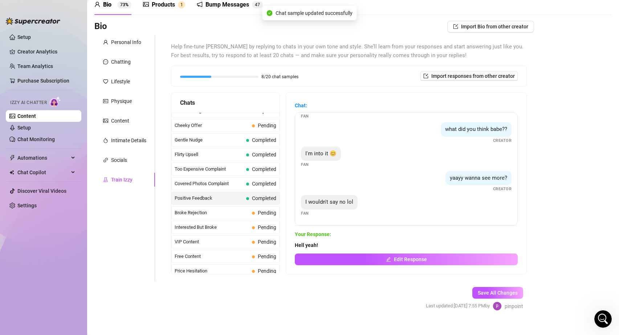
scroll to position [21, 0]
click at [217, 214] on span "Broke Rejection" at bounding box center [212, 212] width 74 height 7
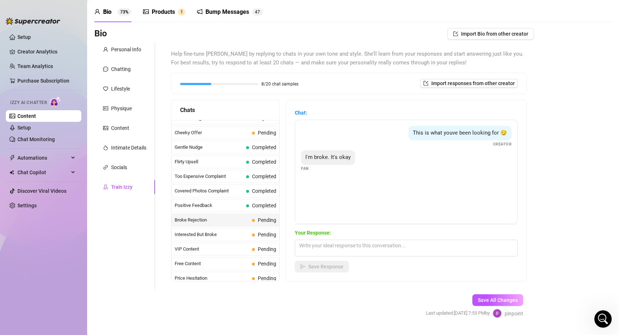
scroll to position [25, 0]
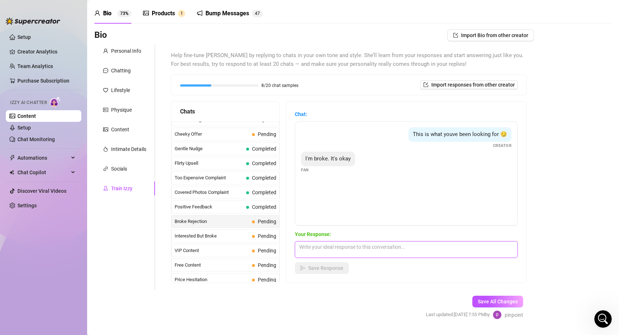
click at [340, 245] on textarea at bounding box center [406, 249] width 223 height 17
type textarea "No worries! Hope you still enjoy me 🙂"
click at [336, 270] on span "Save Response" at bounding box center [325, 268] width 35 height 6
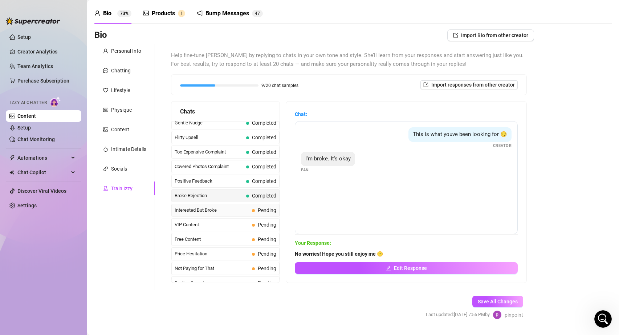
scroll to position [86, 0]
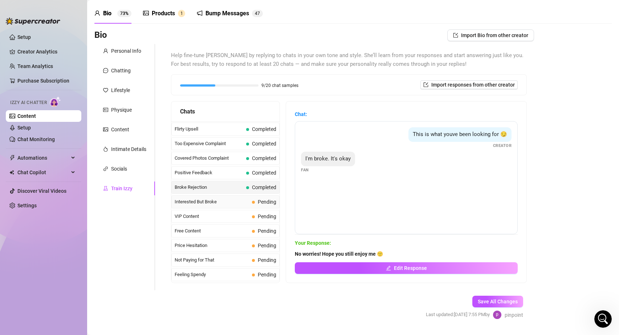
click at [234, 202] on span "Interested But Broke" at bounding box center [212, 201] width 74 height 7
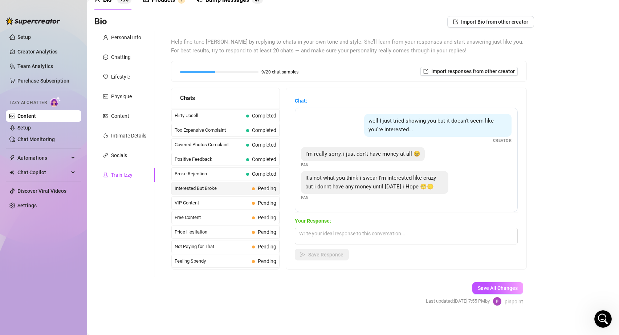
scroll to position [29, 0]
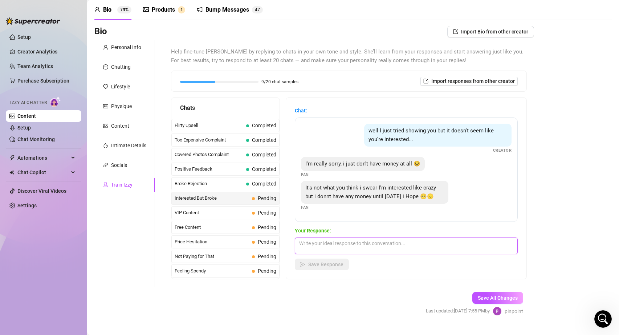
click at [371, 242] on textarea at bounding box center [406, 245] width 223 height 17
type textarea "No worries I can't wait to show you [DATE]! 😉"
click at [333, 265] on span "Save Response" at bounding box center [325, 264] width 35 height 6
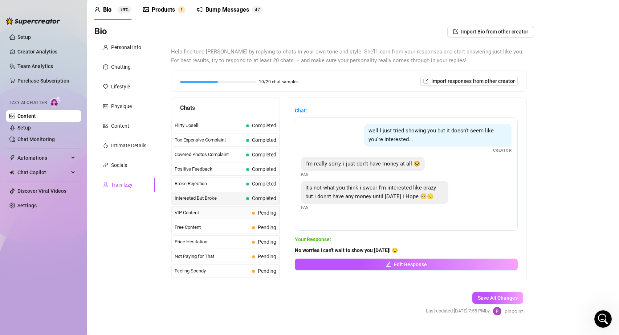
click at [218, 213] on span "VIP Content" at bounding box center [212, 212] width 74 height 7
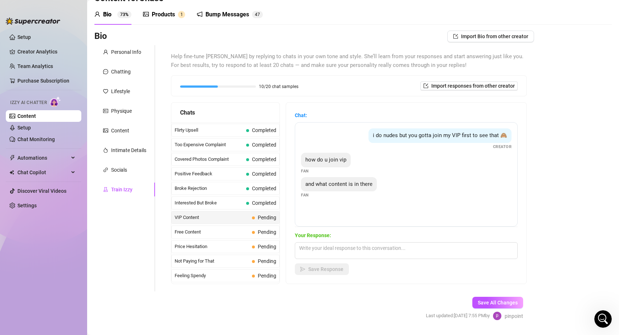
scroll to position [27, 0]
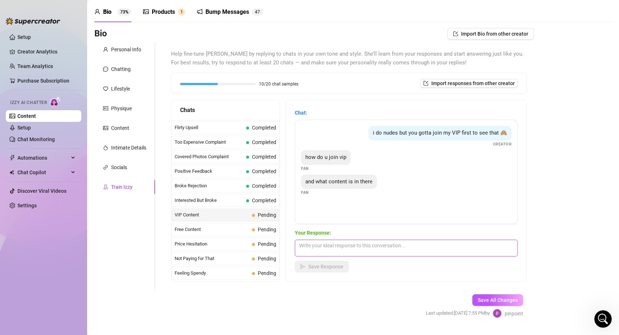
click at [351, 249] on textarea at bounding box center [406, 247] width 223 height 17
click at [230, 226] on span "Free Content" at bounding box center [212, 229] width 74 height 7
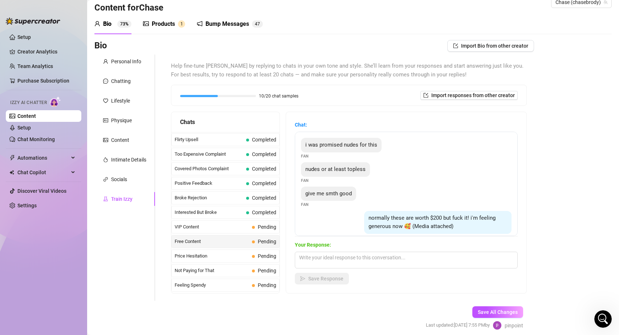
scroll to position [14, 0]
click at [351, 256] on textarea at bounding box center [406, 260] width 223 height 17
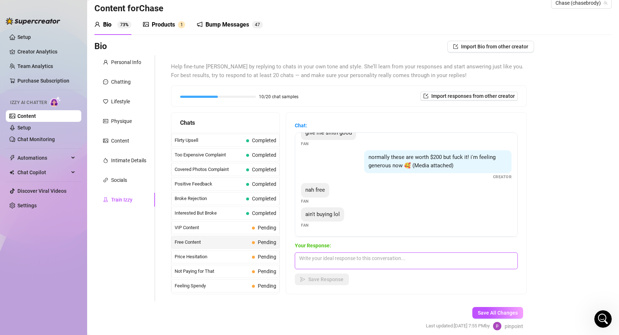
scroll to position [62, 0]
click at [359, 257] on textarea "No worries hope you enjoy the content" at bounding box center [406, 260] width 223 height 17
click at [399, 256] on textarea "No worries hope you enjoy all the content" at bounding box center [406, 260] width 223 height 17
type textarea "No worries hope you enjoy all the content on my wall 🙂"
click at [331, 280] on span "Save Response" at bounding box center [325, 279] width 35 height 6
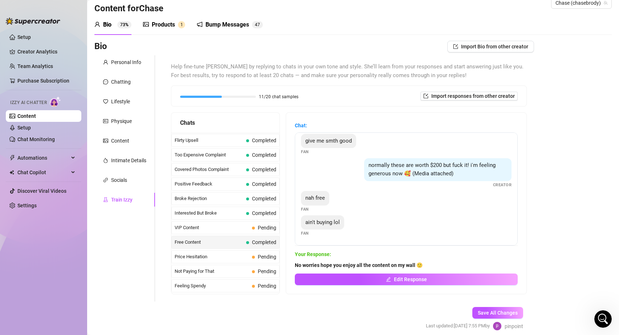
scroll to position [117, 0]
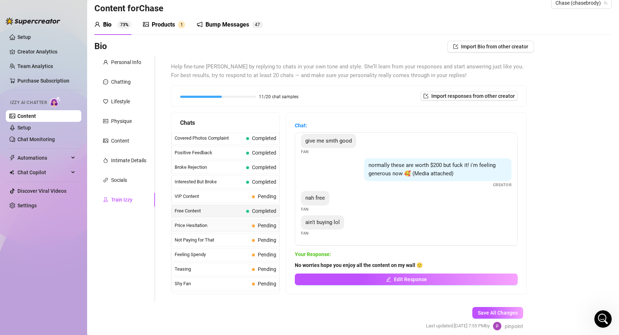
click at [199, 227] on span "Price Hesitation" at bounding box center [212, 225] width 74 height 7
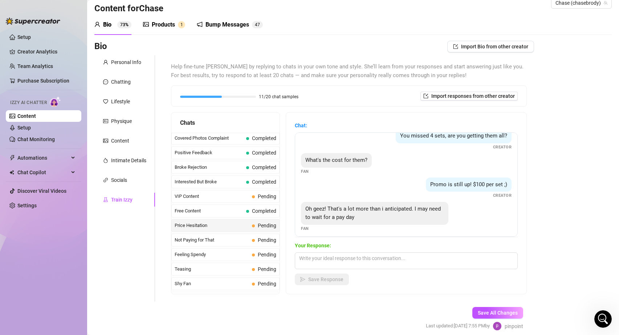
scroll to position [14, 0]
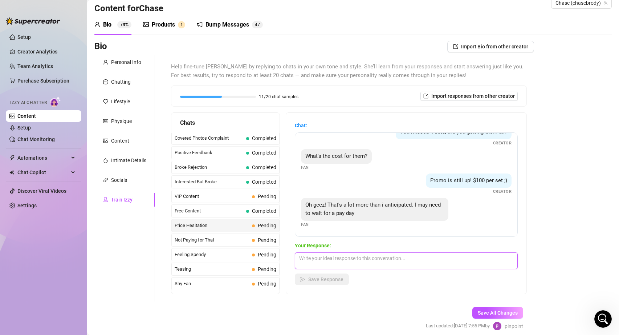
click at [346, 262] on textarea at bounding box center [406, 260] width 223 height 17
type textarea "Ok no worries! 😉"
click at [332, 282] on span "Save Response" at bounding box center [325, 279] width 35 height 6
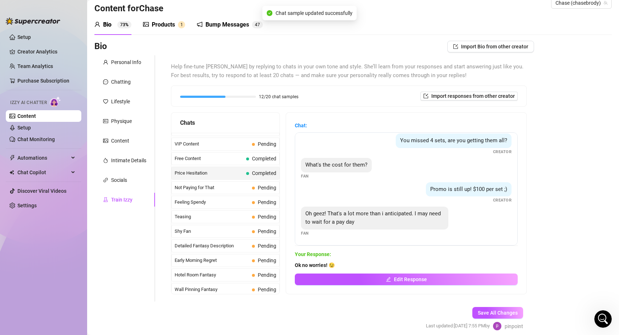
scroll to position [171, 0]
click at [210, 187] on span "Not Paying for That" at bounding box center [212, 186] width 74 height 7
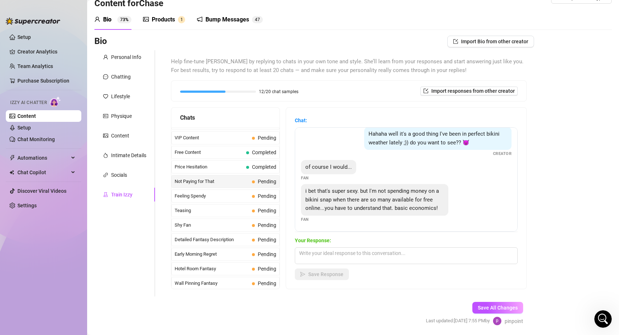
scroll to position [24, 0]
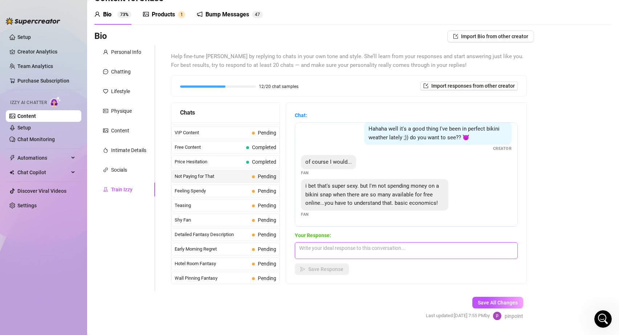
click at [425, 254] on textarea at bounding box center [406, 250] width 223 height 17
click at [233, 190] on span "Feeling Spendy" at bounding box center [212, 190] width 74 height 7
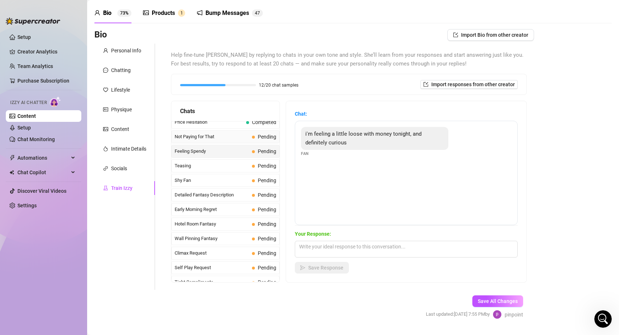
scroll to position [209, 0]
click at [344, 247] on textarea at bounding box center [406, 248] width 223 height 17
type textarea "Oh yeah? Well tell me what you're into and I can definitely help 😉"
click at [317, 268] on span "Save Response" at bounding box center [325, 267] width 35 height 6
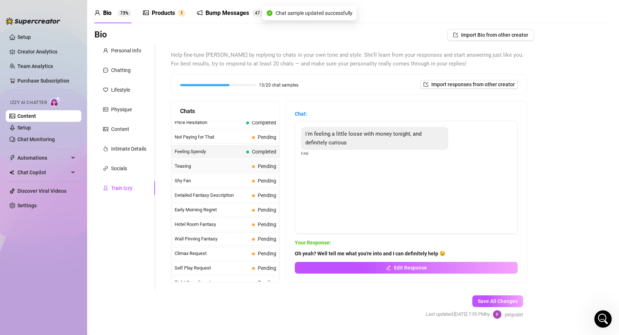
click at [201, 167] on span "Teasing" at bounding box center [212, 165] width 74 height 7
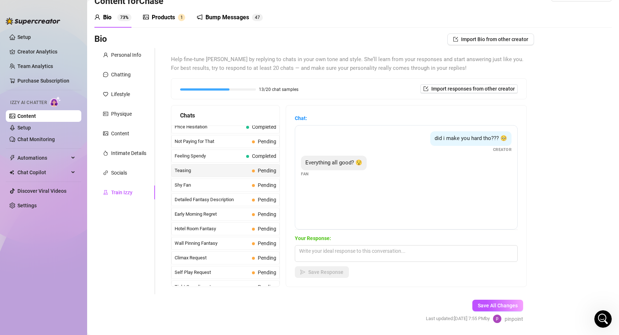
scroll to position [53, 0]
click at [236, 187] on span "Shy Fan" at bounding box center [212, 184] width 74 height 7
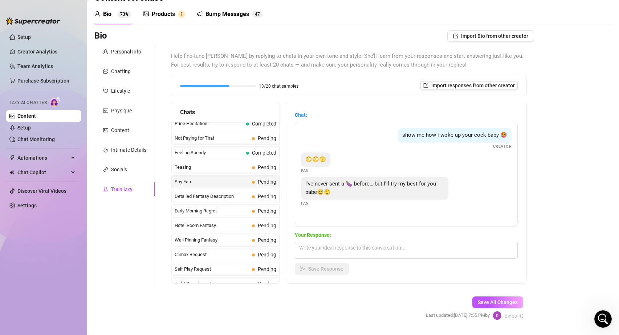
scroll to position [39, 0]
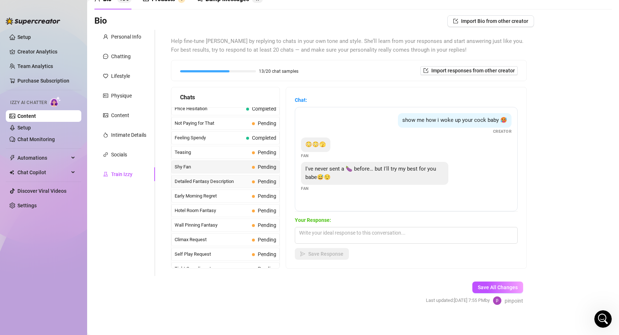
click at [214, 183] on span "Detailed Fantasy Description" at bounding box center [212, 181] width 74 height 7
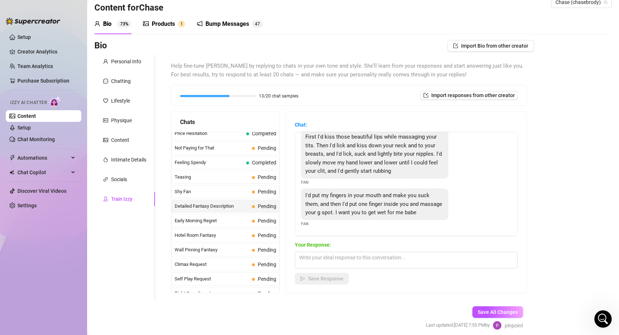
scroll to position [44, 0]
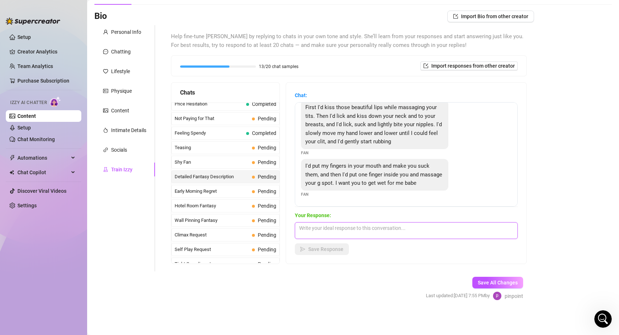
click at [360, 231] on textarea at bounding box center [406, 230] width 223 height 17
click at [213, 191] on span "Early Morning Regret" at bounding box center [212, 190] width 74 height 7
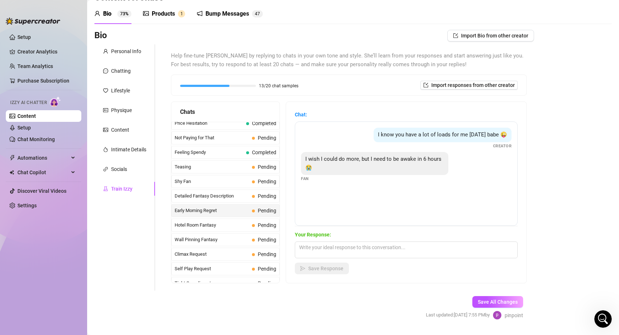
scroll to position [24, 0]
click at [342, 244] on textarea at bounding box center [406, 250] width 223 height 17
type textarea "Aw no worries I understand"
click at [328, 268] on span "Save Response" at bounding box center [325, 269] width 35 height 6
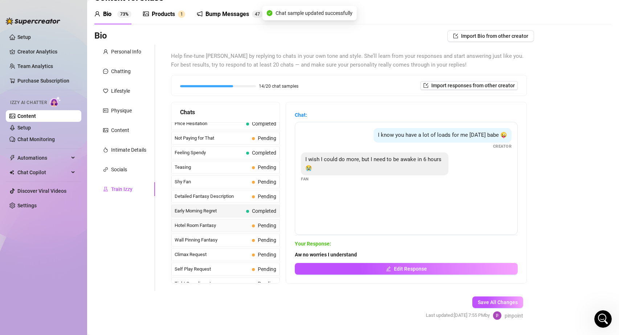
click at [232, 225] on span "Hotel Room Fantasy" at bounding box center [212, 225] width 74 height 7
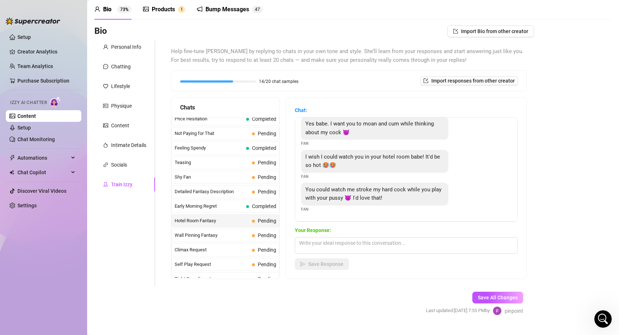
scroll to position [44, 0]
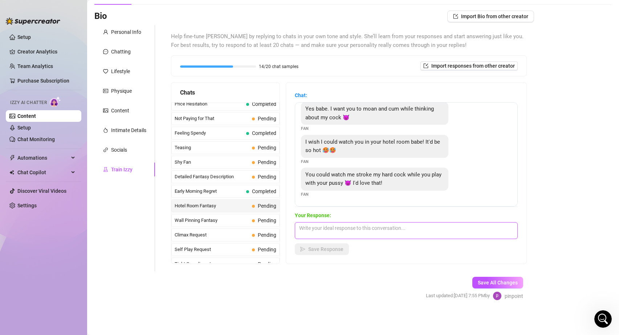
click at [359, 230] on textarea at bounding box center [406, 230] width 223 height 17
type textarea "Fuck yeah! I'd love to show you while you watched 😏"
click at [328, 251] on span "Save Response" at bounding box center [325, 249] width 35 height 6
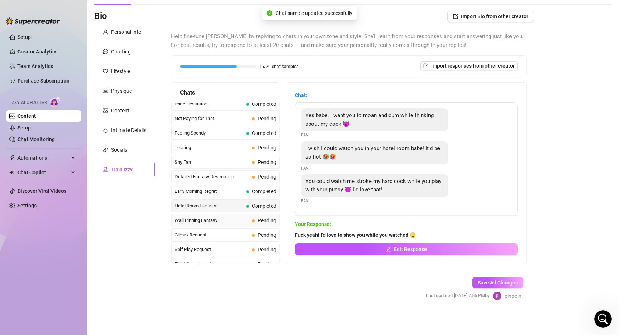
scroll to position [0, 0]
click at [215, 221] on span "Wall Pinning Fantasy" at bounding box center [212, 220] width 74 height 7
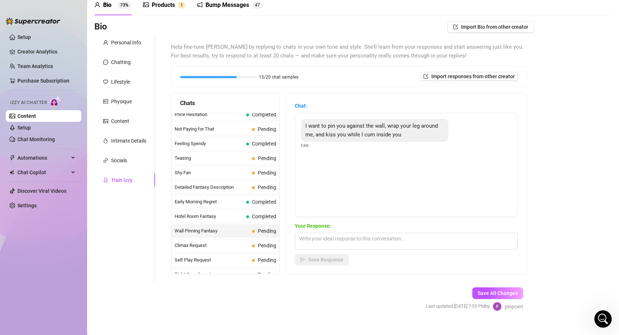
scroll to position [35, 0]
click at [333, 246] on textarea at bounding box center [406, 239] width 223 height 17
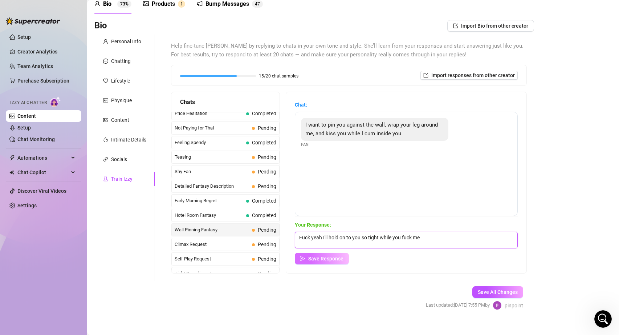
type textarea "Fuck yeah I'll hold on to you so tight while you fuck me"
click at [319, 254] on button "Save Response" at bounding box center [322, 258] width 54 height 12
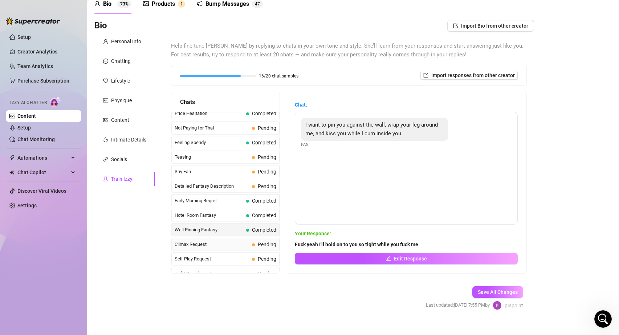
click at [206, 240] on span "Climax Request" at bounding box center [212, 243] width 74 height 7
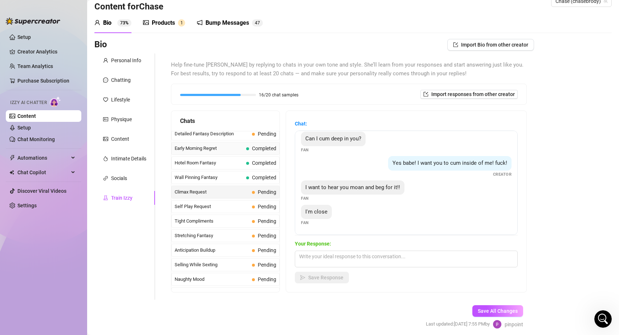
scroll to position [286, 0]
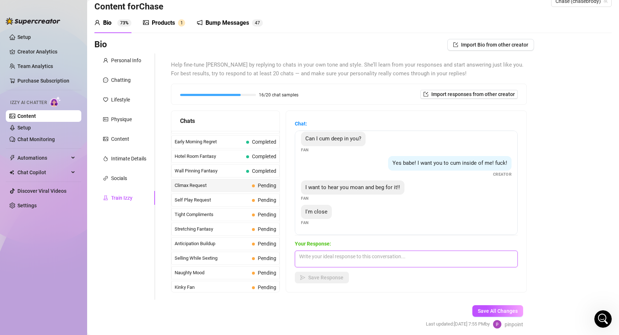
click at [340, 261] on textarea at bounding box center [406, 258] width 223 height 17
type textarea "Fuck yeah cum for me! Cum hard for me deep inside me"
click at [315, 281] on button "Save Response" at bounding box center [322, 277] width 54 height 12
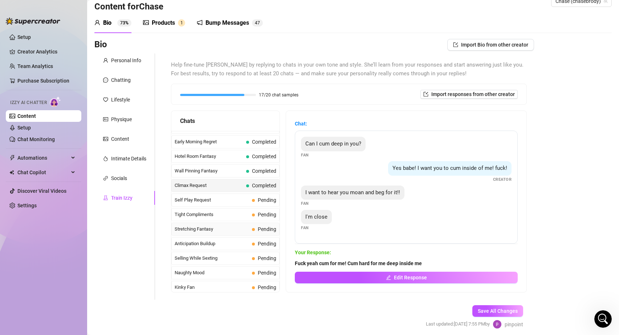
scroll to position [0, 0]
click at [208, 205] on div "Self Play Request Pending" at bounding box center [225, 199] width 108 height 13
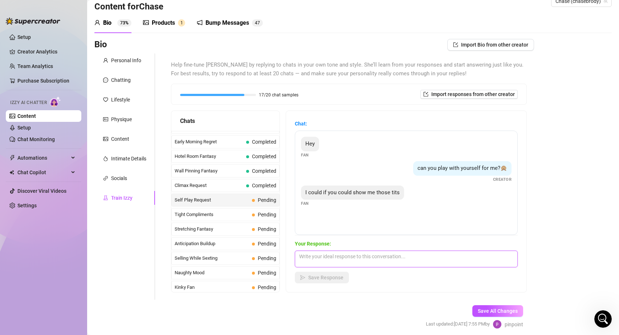
click at [344, 260] on textarea at bounding box center [406, 258] width 223 height 17
type textarea "oh yeah? I can do that 😏"
click at [330, 279] on span "Save Response" at bounding box center [325, 277] width 35 height 6
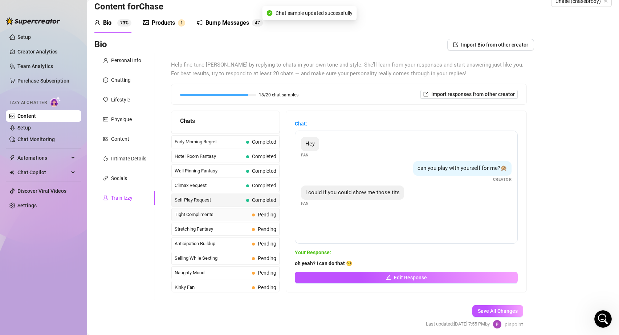
click at [211, 213] on span "Tight Compliments" at bounding box center [212, 214] width 74 height 7
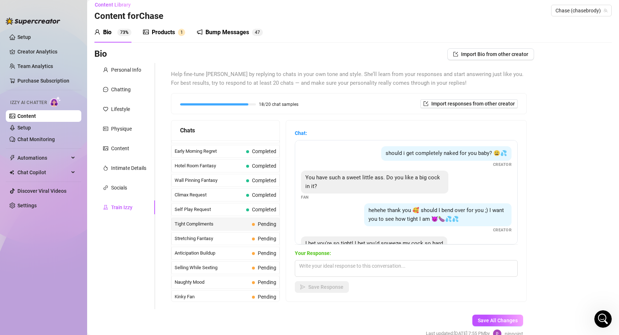
scroll to position [22, 0]
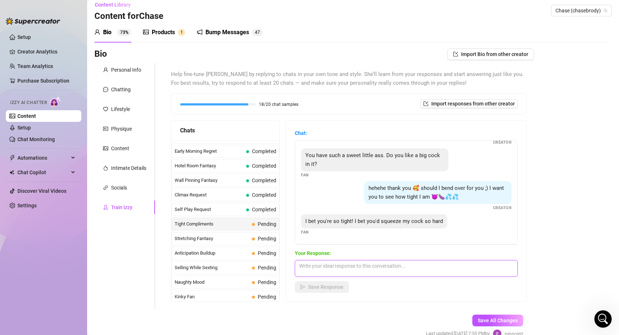
click at [339, 267] on textarea at bounding box center [406, 268] width 223 height 17
type textarea "I would squeeze it so hard I'd make you feel so good!"
click at [326, 287] on span "Save Response" at bounding box center [325, 287] width 35 height 6
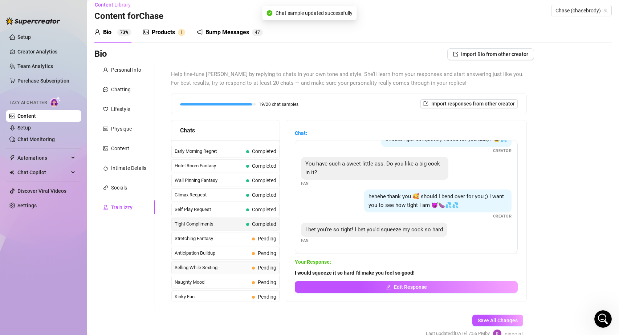
scroll to position [13, 0]
click at [223, 240] on span "Stretching Fantasy" at bounding box center [212, 238] width 74 height 7
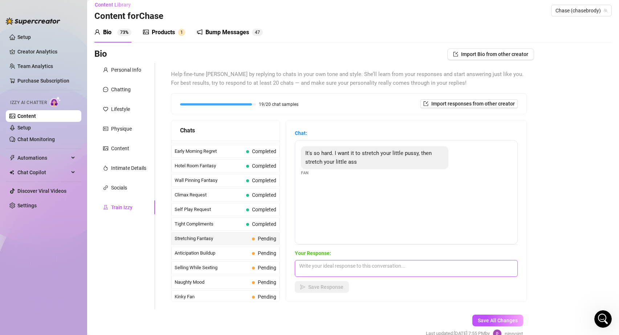
click at [353, 272] on textarea at bounding box center [406, 268] width 223 height 17
type textarea "Hell yeah! please open me up"
click at [332, 286] on span "Save Response" at bounding box center [325, 287] width 35 height 6
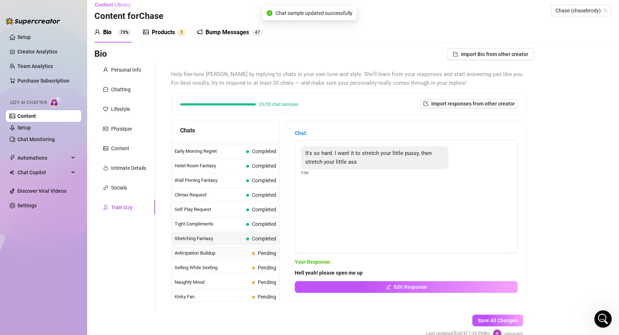
click at [216, 257] on div "Anticipation Buildup Pending" at bounding box center [225, 252] width 108 height 13
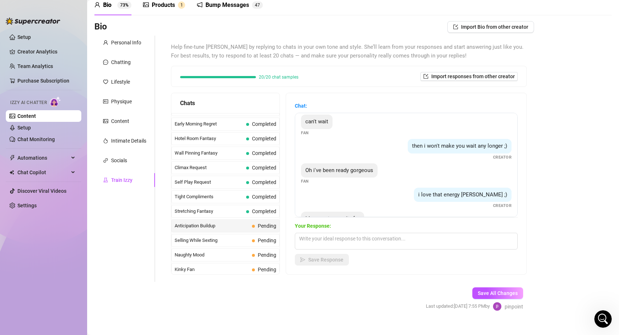
scroll to position [7, 0]
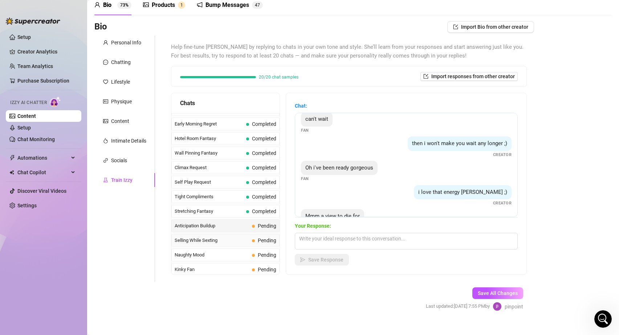
click at [227, 239] on span "Selling While Sexting" at bounding box center [212, 240] width 74 height 7
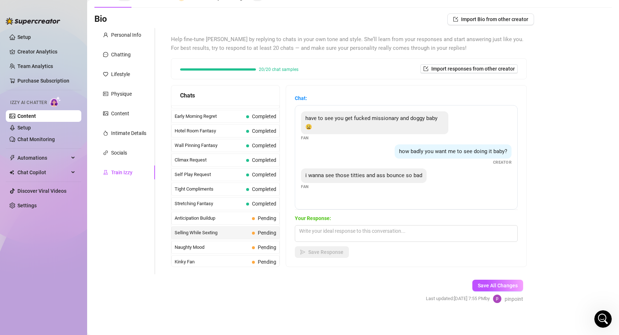
scroll to position [44, 0]
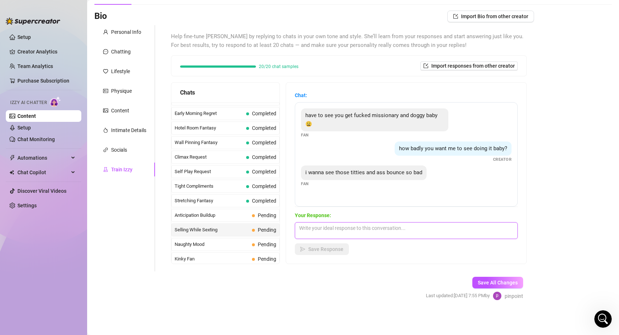
click at [367, 233] on textarea at bounding box center [406, 230] width 223 height 17
type textarea "fuck yeah they would bounce so hard for you!"
click at [332, 250] on span "Save Response" at bounding box center [325, 249] width 35 height 6
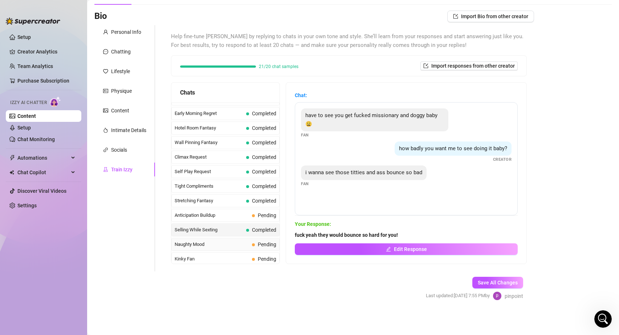
click at [239, 240] on div "Naughty Mood Pending" at bounding box center [225, 244] width 108 height 13
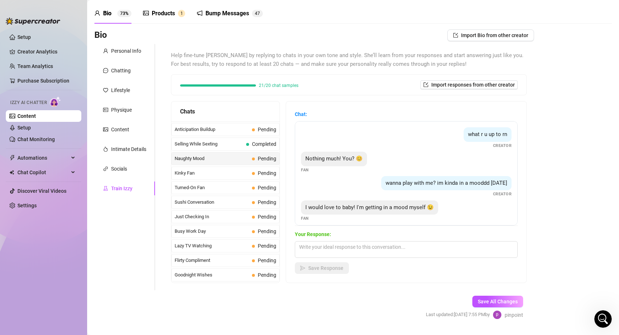
scroll to position [5, 0]
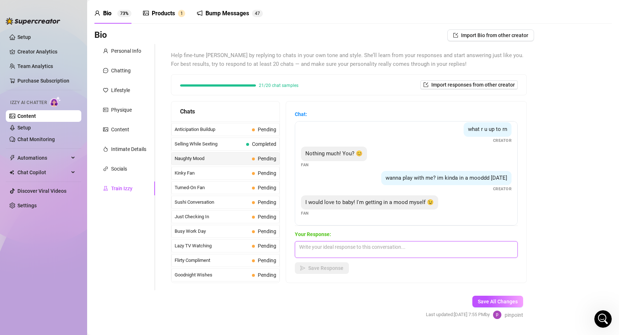
click at [336, 252] on textarea at bounding box center [406, 249] width 223 height 17
type textarea "Hell yeah! what are you in the mood for? 😏"
click at [332, 271] on button "Save Response" at bounding box center [322, 268] width 54 height 12
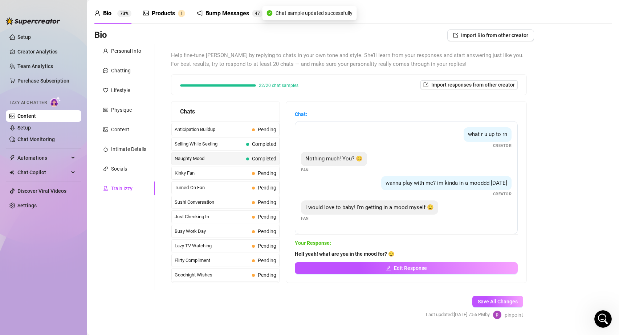
scroll to position [0, 0]
click at [200, 173] on span "Kinky Fan" at bounding box center [212, 172] width 74 height 7
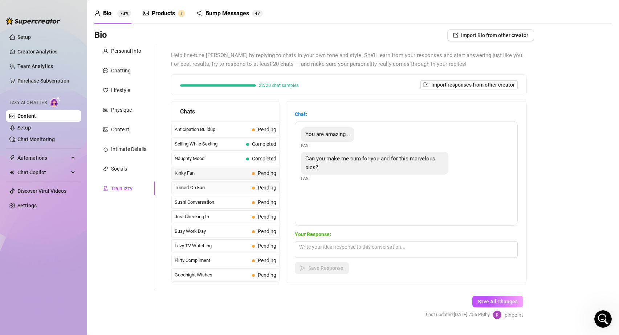
click at [214, 185] on span "Turned-On Fan" at bounding box center [212, 187] width 74 height 7
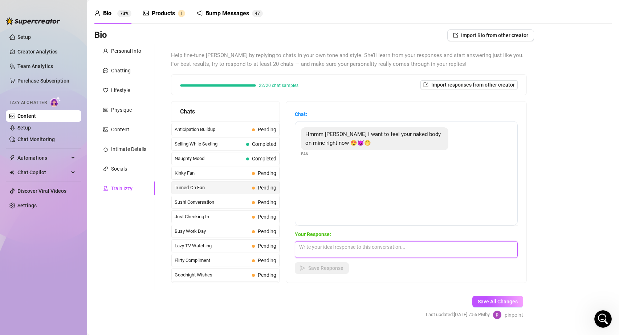
click at [326, 248] on textarea at bounding box center [406, 249] width 223 height 17
type textarea "I would love that. Want my body all over yours and wanna hold on to you tight"
click at [310, 269] on span "Save Response" at bounding box center [325, 268] width 35 height 6
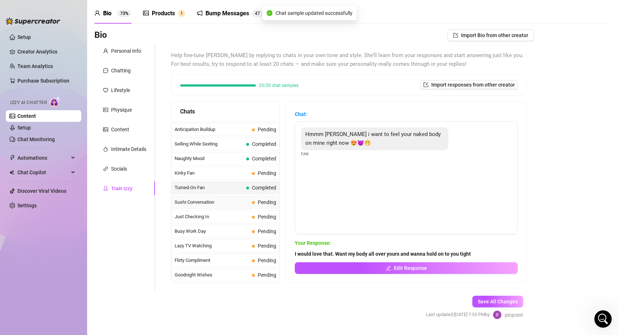
click at [225, 203] on span "Sushi Conversation" at bounding box center [212, 201] width 74 height 7
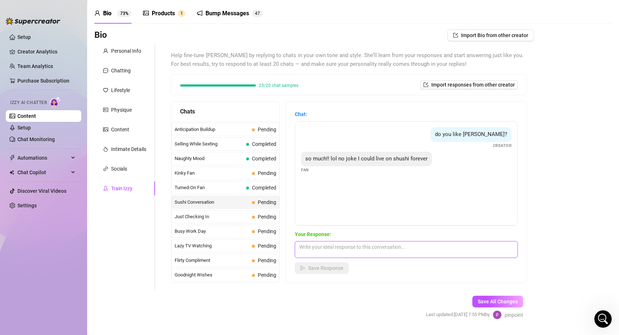
click at [335, 250] on textarea at bounding box center [406, 249] width 223 height 17
type textarea "me too! I love sushi"
click at [320, 268] on span "Save Response" at bounding box center [325, 268] width 35 height 6
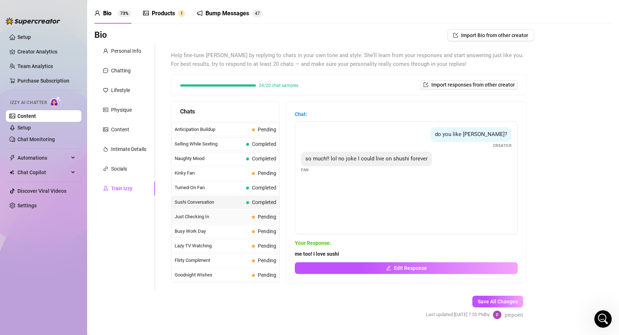
click at [193, 216] on span "Just Checking In" at bounding box center [212, 216] width 74 height 7
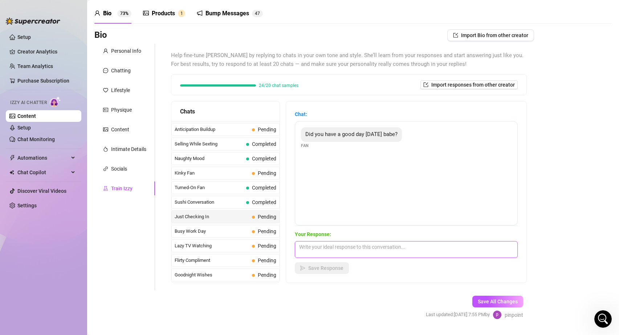
click at [338, 248] on textarea at bounding box center [406, 249] width 223 height 17
type textarea "I had a great day! How was yours?"
click at [323, 271] on button "Save Response" at bounding box center [322, 268] width 54 height 12
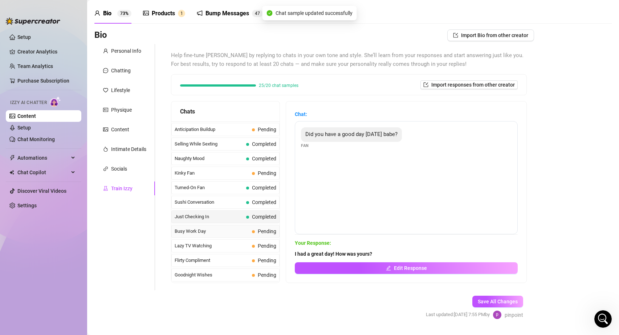
click at [205, 232] on span "Busy Work Day" at bounding box center [212, 230] width 74 height 7
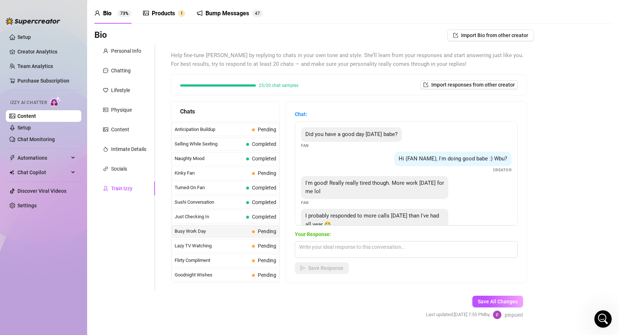
scroll to position [22, 0]
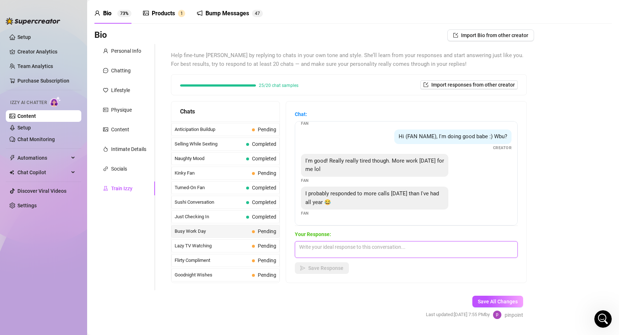
click at [399, 252] on textarea at bounding box center [406, 249] width 223 height 17
type textarea "Aw I'm sorry to hear that! Hope it's better now that you're talking to me though"
click at [329, 268] on span "Save Response" at bounding box center [325, 268] width 35 height 6
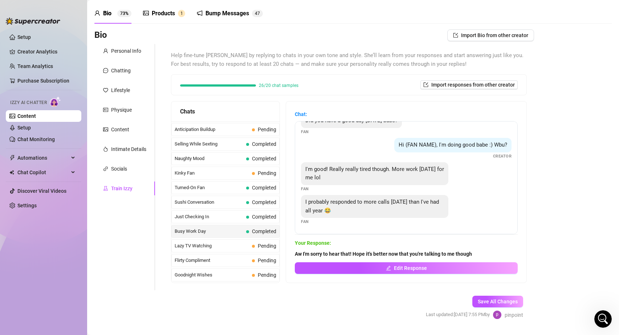
scroll to position [13, 0]
click at [235, 247] on span "Lazy TV Watching" at bounding box center [212, 245] width 74 height 7
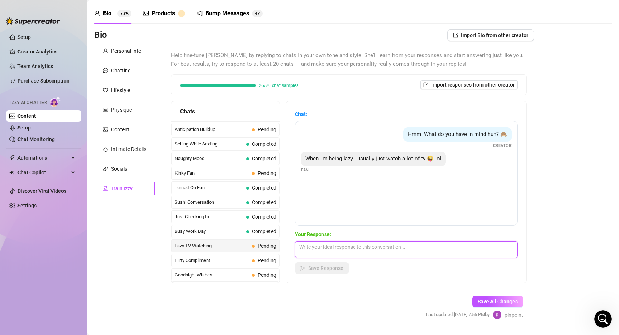
click at [361, 253] on textarea at bounding box center [406, 249] width 223 height 17
type textarea "I feel you. What do you like to watch?"
click at [339, 270] on span "Save Response" at bounding box center [325, 268] width 35 height 6
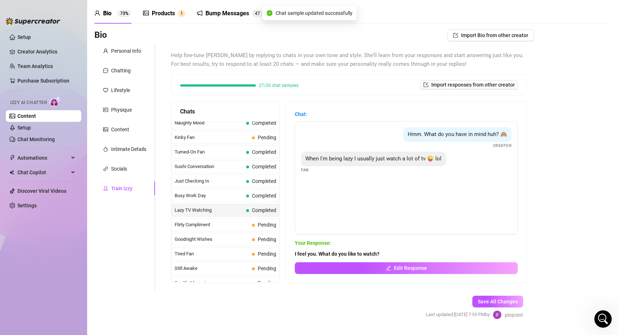
scroll to position [427, 0]
click at [190, 224] on span "Flirty Compliment" at bounding box center [212, 223] width 74 height 7
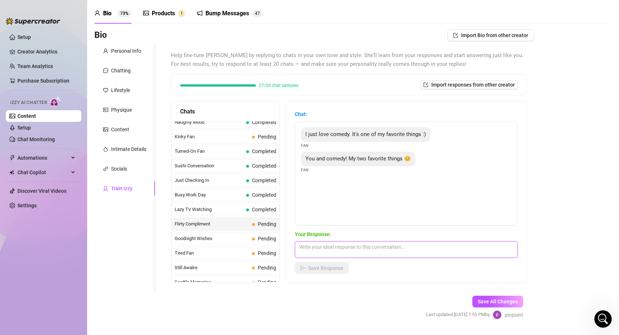
click at [316, 251] on textarea at bounding box center [406, 249] width 223 height 17
type textarea "Aw that's sweet of you. You're one of my favorite things too"
click at [307, 265] on button "Save Response" at bounding box center [322, 268] width 54 height 12
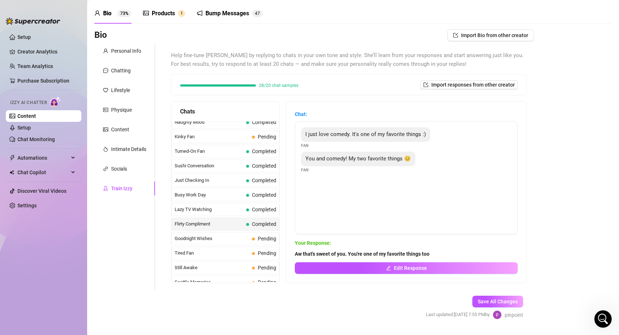
scroll to position [466, 0]
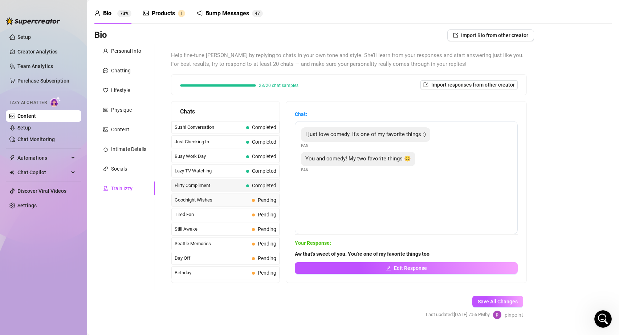
click at [208, 202] on span "Goodnight Wishes" at bounding box center [212, 199] width 74 height 7
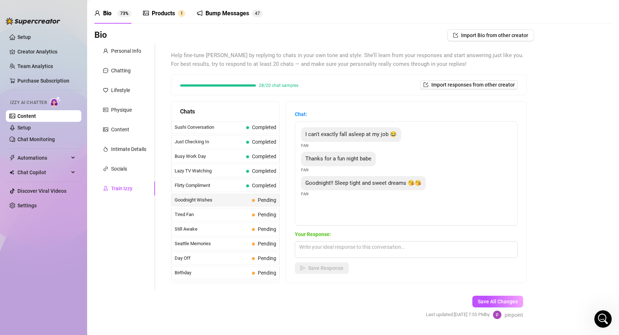
click at [217, 199] on span "Goodnight Wishes" at bounding box center [212, 199] width 74 height 7
click at [403, 246] on textarea at bounding box center [406, 249] width 223 height 17
type textarea "Goodnight hope you sleep well 🙂"
click at [315, 271] on span "Save Response" at bounding box center [325, 268] width 35 height 6
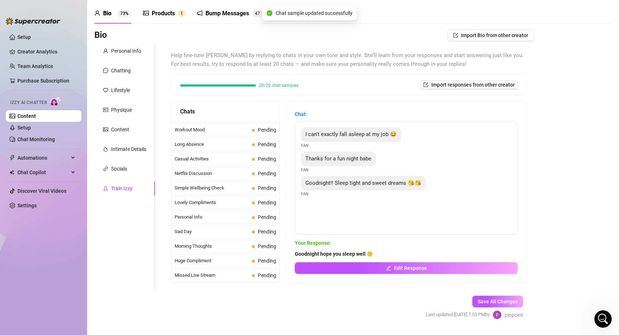
scroll to position [44, 0]
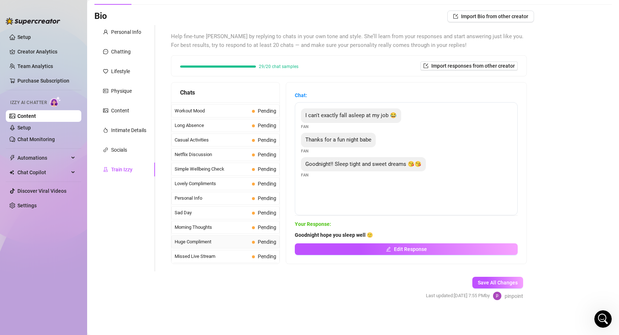
click at [213, 242] on span "Huge Compliment" at bounding box center [212, 241] width 74 height 7
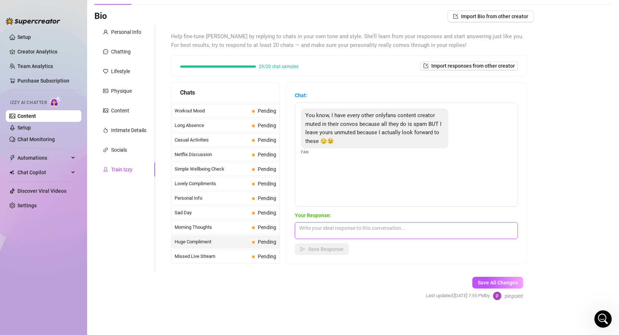
click at [351, 234] on textarea at bounding box center [406, 230] width 223 height 17
type textarea "Oh really! that's sweet of you I love knowing you're enjoying me"
click at [319, 246] on span "Save Response" at bounding box center [325, 249] width 35 height 6
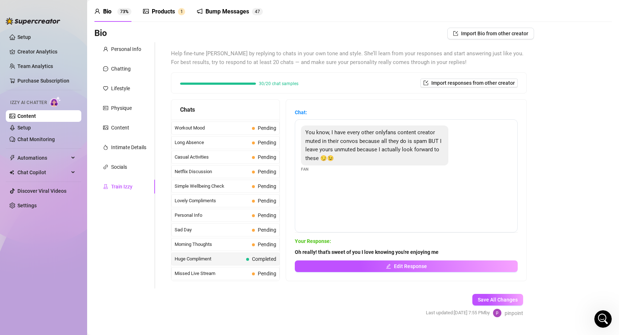
scroll to position [0, 0]
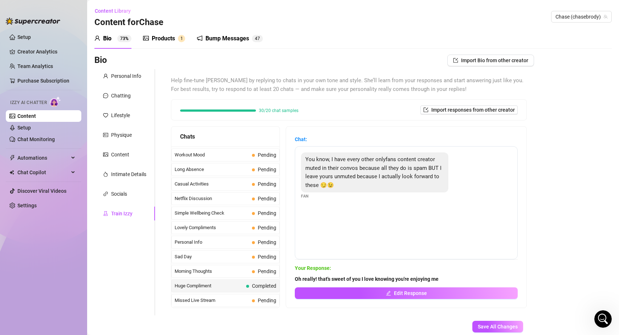
click at [235, 38] on div "Bump Messages" at bounding box center [228, 38] width 44 height 9
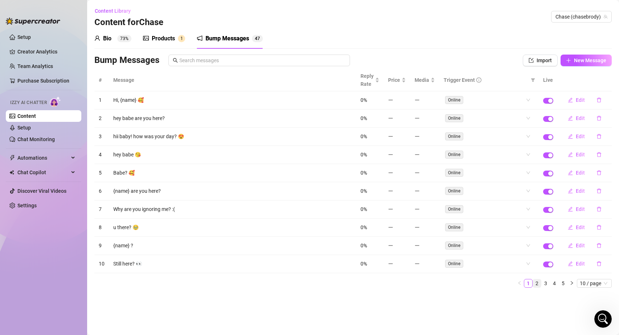
click at [537, 282] on link "2" at bounding box center [537, 283] width 8 height 8
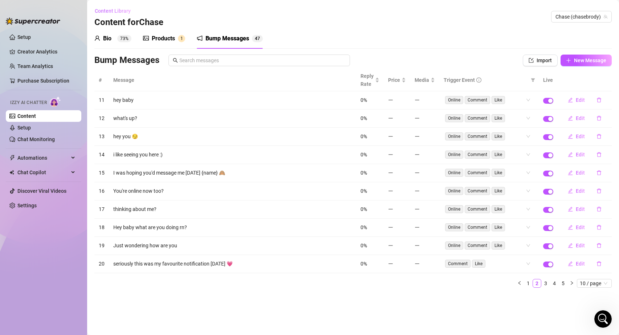
click at [114, 12] on span "Content Library" at bounding box center [113, 11] width 36 height 6
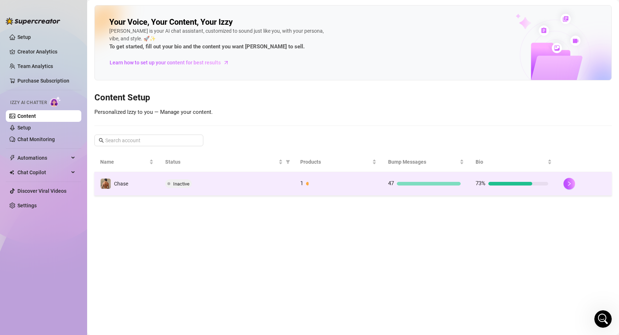
click at [173, 183] on span "Inactive" at bounding box center [178, 183] width 27 height 9
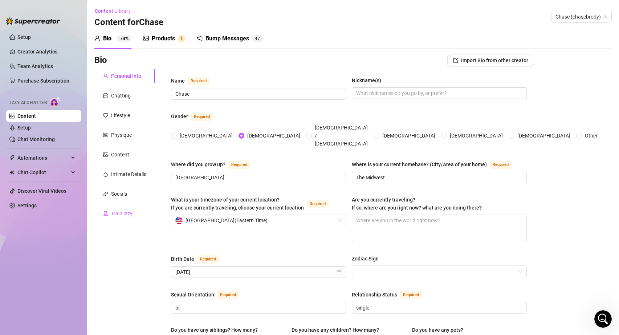
click at [117, 215] on div "Train Izzy" at bounding box center [121, 213] width 21 height 8
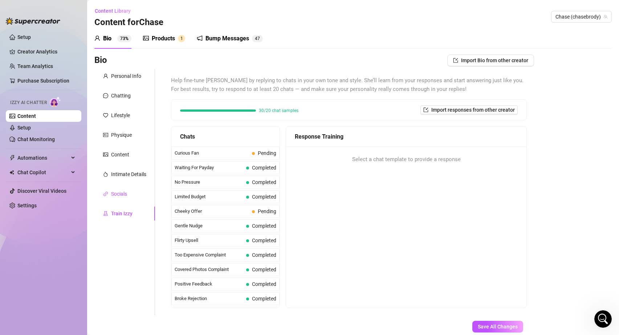
click at [115, 192] on div "Socials" at bounding box center [119, 194] width 16 height 8
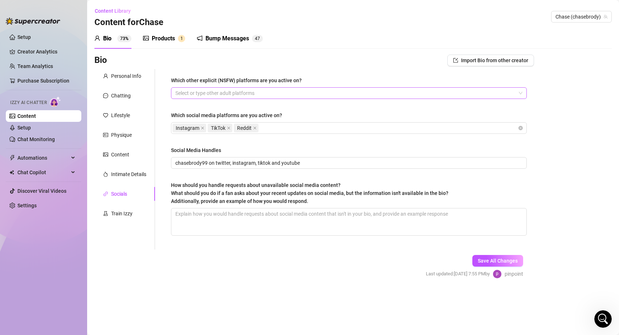
click at [221, 91] on div at bounding box center [345, 93] width 345 height 10
click at [167, 188] on div "Which other explicit (NSFW) platforms are you active on? Select or type other a…" at bounding box center [349, 159] width 371 height 180
click at [27, 125] on link "Setup" at bounding box center [23, 128] width 13 height 6
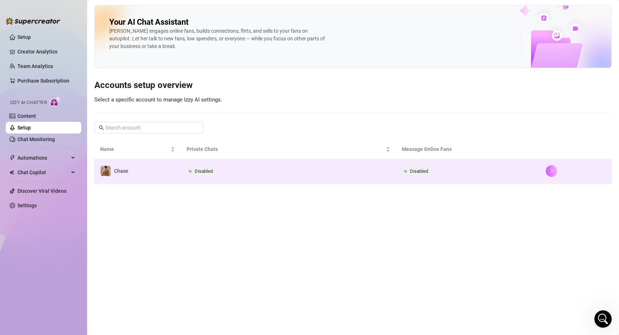
click at [554, 171] on icon "right" at bounding box center [551, 170] width 5 height 5
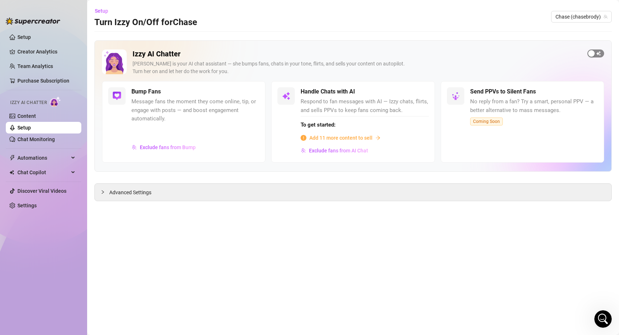
click at [595, 53] on button "button" at bounding box center [596, 53] width 17 height 8
click at [600, 52] on div "button" at bounding box center [600, 53] width 7 height 7
click at [142, 195] on span "Advanced Settings" at bounding box center [130, 192] width 42 height 8
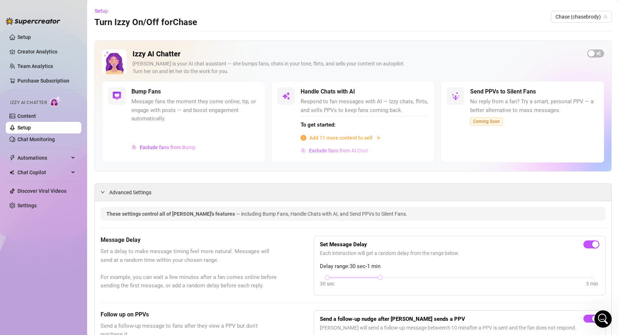
click at [324, 153] on span "Exclude fans from AI Chat" at bounding box center [338, 150] width 59 height 6
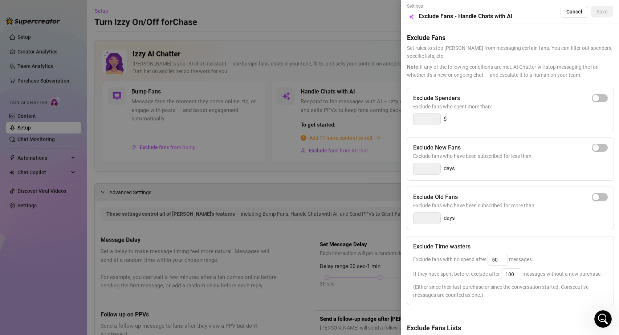
scroll to position [39, 0]
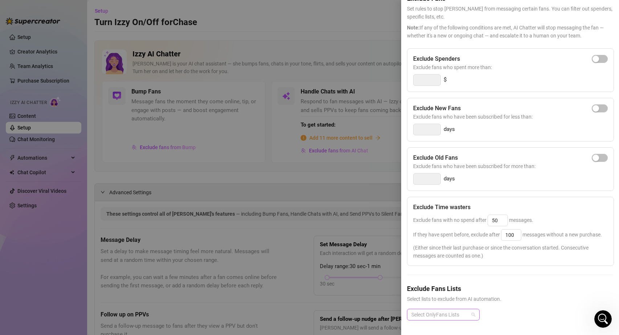
click at [456, 314] on div at bounding box center [440, 314] width 62 height 10
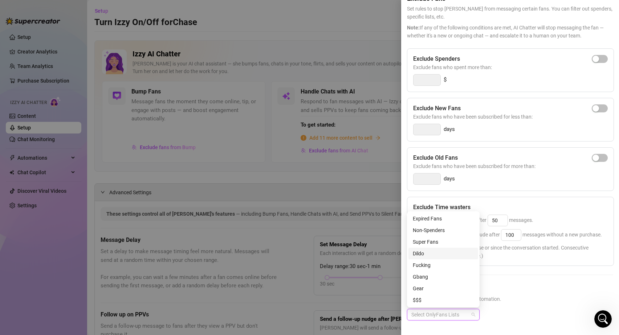
click at [521, 287] on h5 "Exclude Fans Lists" at bounding box center [510, 288] width 206 height 10
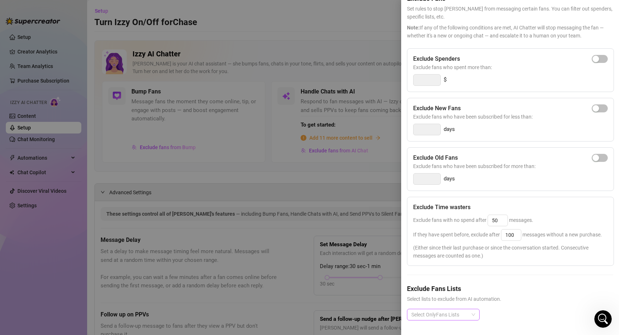
click at [448, 316] on div at bounding box center [440, 314] width 62 height 10
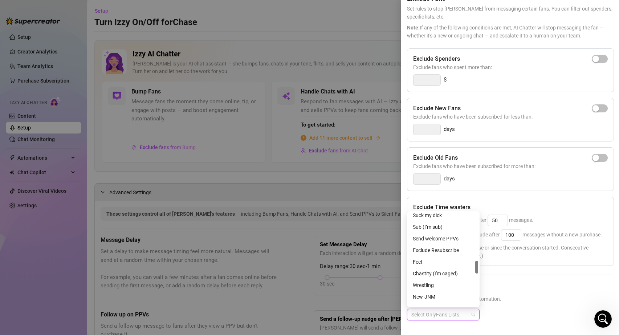
scroll to position [341, 0]
click at [545, 264] on div "Exclude Time wasters Exclude fans with no spend after 50 messages. If they have…" at bounding box center [510, 231] width 207 height 69
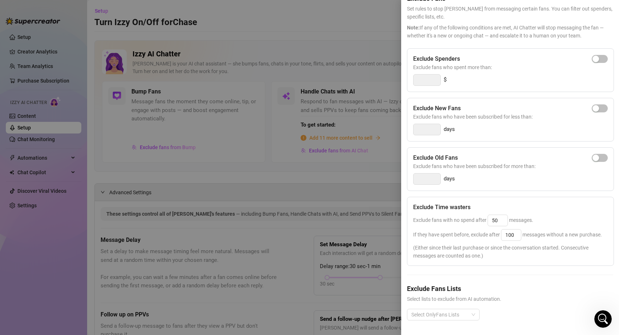
scroll to position [0, 0]
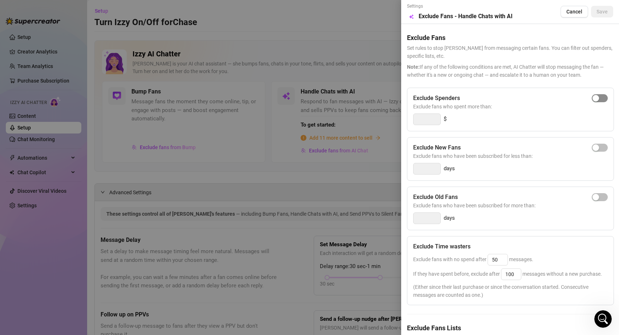
click at [601, 99] on span "button" at bounding box center [600, 98] width 16 height 8
type input "300"
click at [433, 118] on input "300" at bounding box center [427, 119] width 27 height 11
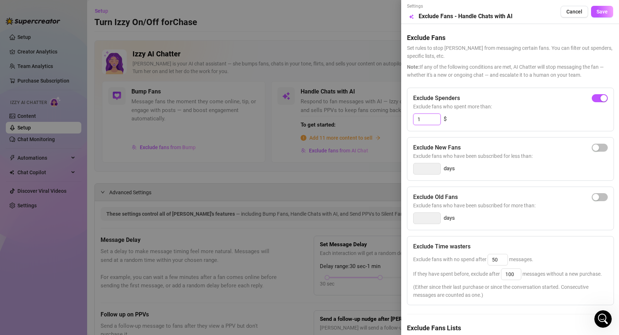
type input "1"
click at [472, 129] on div "Exclude Spenders Exclude fans who spent more than: 1 $" at bounding box center [510, 110] width 207 height 44
click at [602, 97] on div "button" at bounding box center [604, 98] width 7 height 7
click at [354, 187] on div at bounding box center [309, 167] width 619 height 335
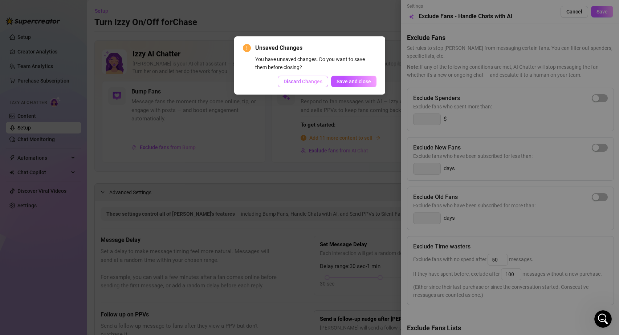
click at [318, 83] on span "Discard Changes" at bounding box center [303, 81] width 39 height 6
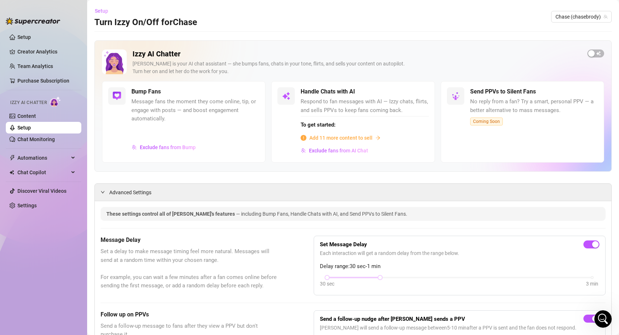
click at [102, 8] on span "Setup" at bounding box center [101, 11] width 13 height 6
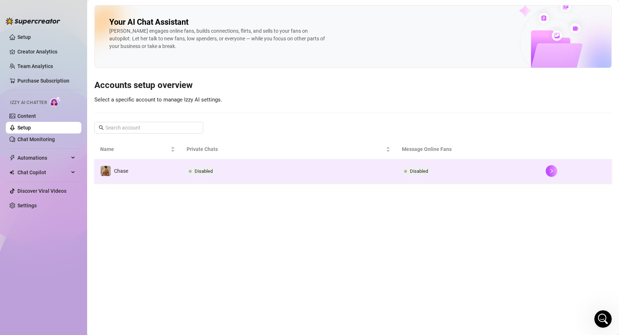
click at [310, 174] on td "Disabled" at bounding box center [289, 171] width 216 height 24
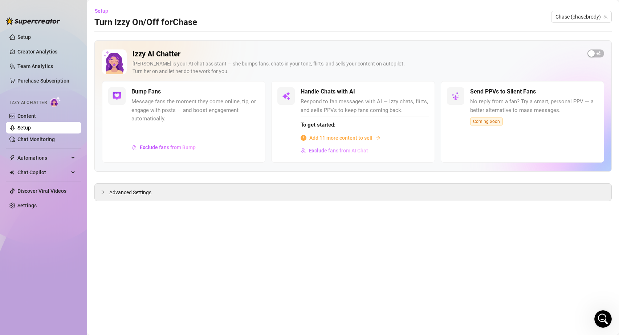
click at [332, 150] on span "Exclude fans from AI Chat" at bounding box center [338, 150] width 59 height 6
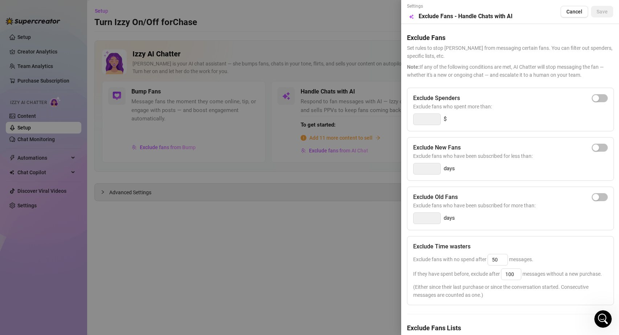
scroll to position [39, 0]
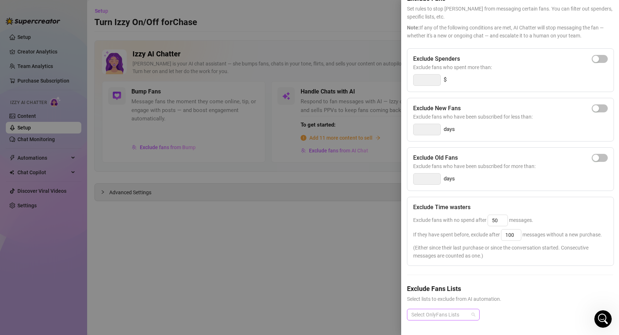
click at [472, 314] on div "Select OnlyFans Lists" at bounding box center [443, 314] width 73 height 12
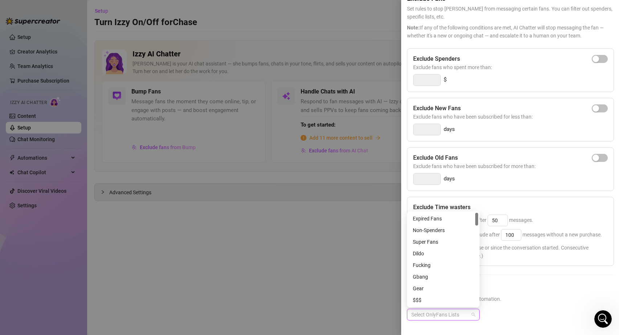
scroll to position [0, 0]
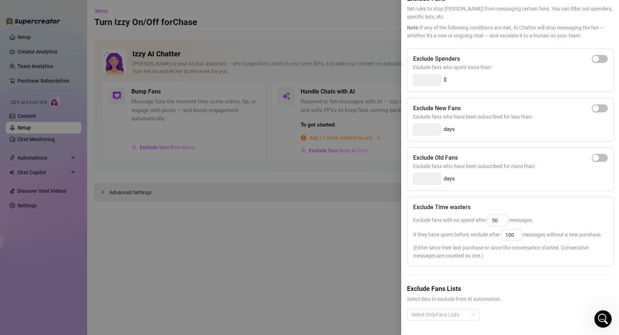
click at [527, 283] on h5 "Exclude Fans Lists" at bounding box center [510, 288] width 206 height 10
click at [460, 314] on div at bounding box center [440, 314] width 62 height 10
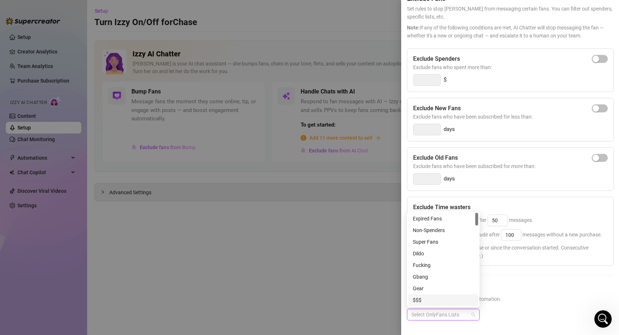
click at [537, 265] on div "Exclude Time wasters Exclude fans with no spend after 50 messages. If they have…" at bounding box center [510, 231] width 207 height 69
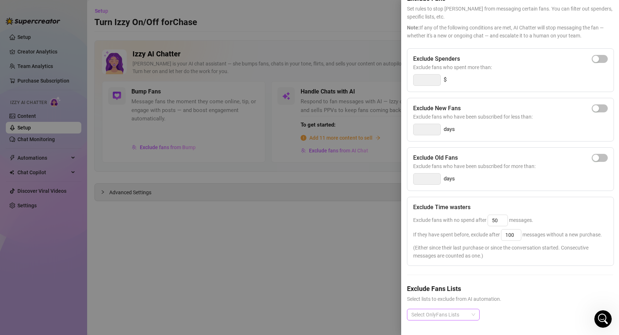
click at [459, 312] on div at bounding box center [440, 314] width 62 height 10
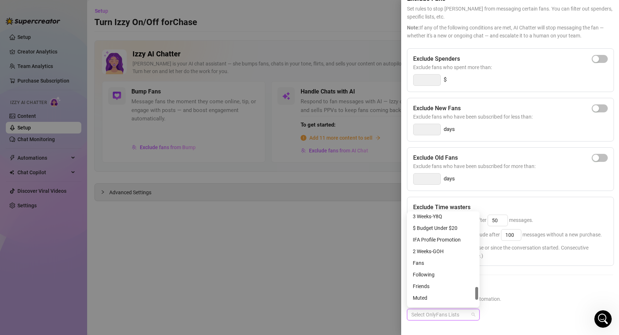
scroll to position [525, 0]
click at [537, 284] on h5 "Exclude Fans Lists" at bounding box center [510, 288] width 206 height 10
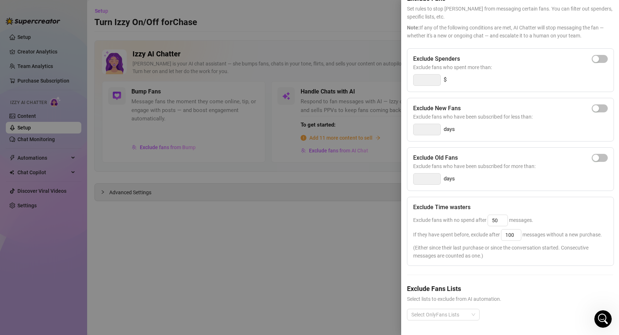
scroll to position [0, 0]
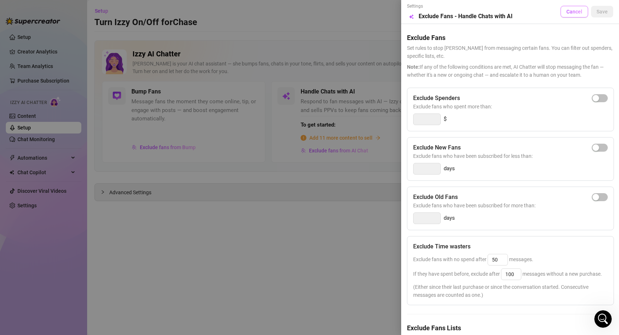
click at [572, 12] on span "Cancel" at bounding box center [575, 12] width 16 height 6
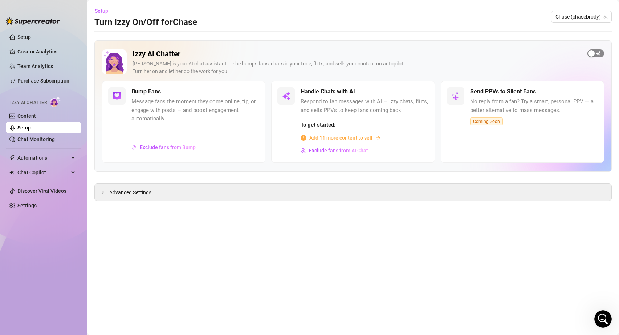
click at [596, 53] on button "button" at bounding box center [596, 53] width 17 height 8
click at [253, 91] on div "button" at bounding box center [255, 92] width 7 height 7
click at [594, 52] on div "button" at bounding box center [592, 53] width 7 height 7
click at [424, 92] on span "button" at bounding box center [421, 92] width 16 height 8
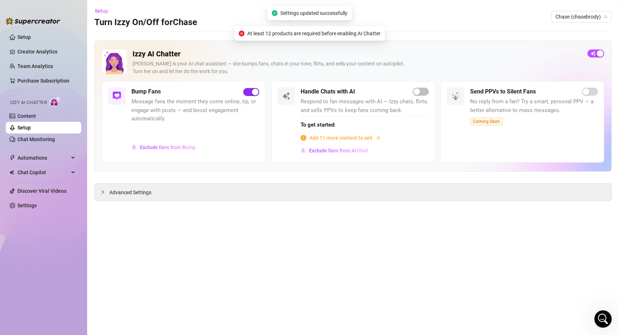
click at [251, 93] on span "button" at bounding box center [251, 92] width 16 height 8
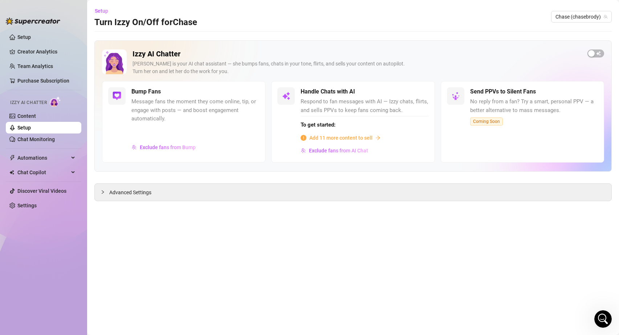
click at [348, 137] on span "Add 11 more content to sell" at bounding box center [341, 138] width 63 height 8
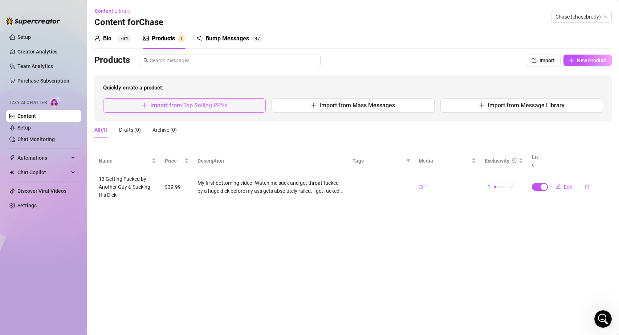
click at [207, 103] on span "Import from Top Selling PPVs" at bounding box center [188, 105] width 77 height 7
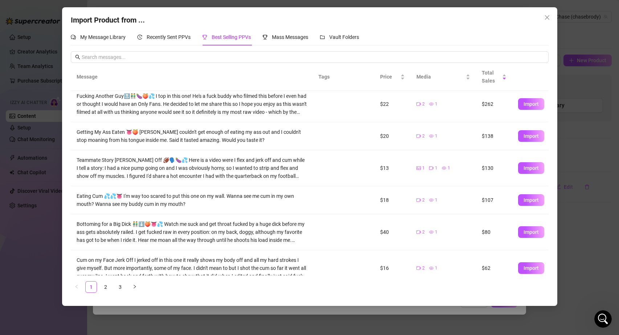
scroll to position [68, 0]
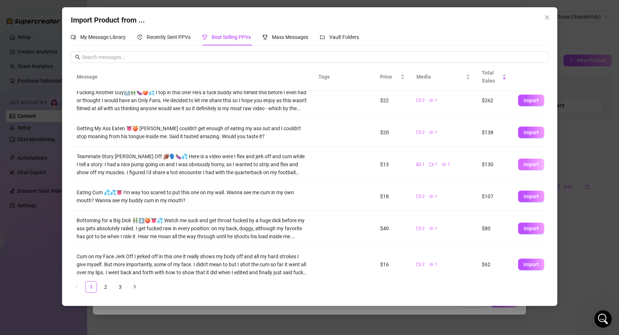
click at [527, 162] on span "Import" at bounding box center [531, 164] width 15 height 6
type textarea "Teammate Story [PERSON_NAME] Off 🏈🗣️🍆💦 Here is a video were I flex and jerk off…"
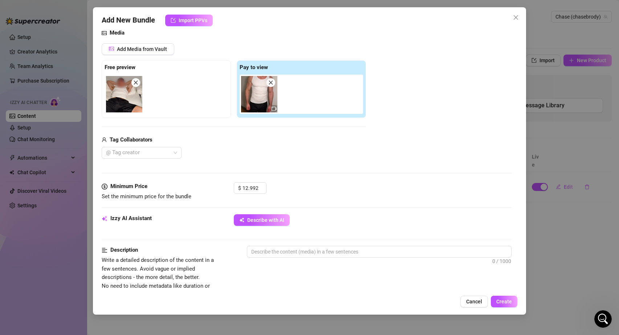
scroll to position [86, 0]
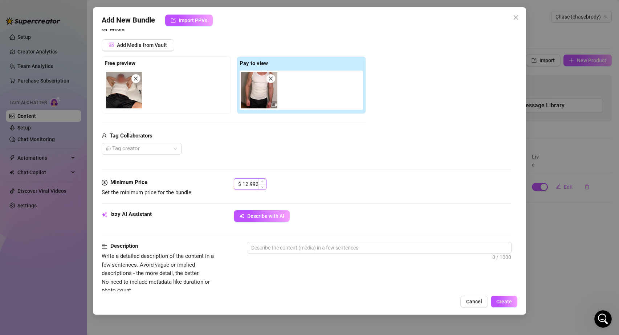
click at [249, 182] on input "12.992" at bounding box center [255, 183] width 24 height 11
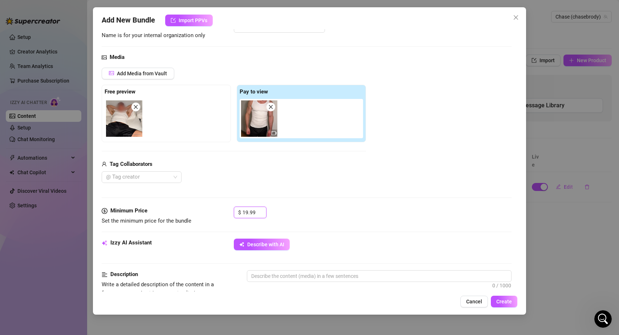
scroll to position [68, 0]
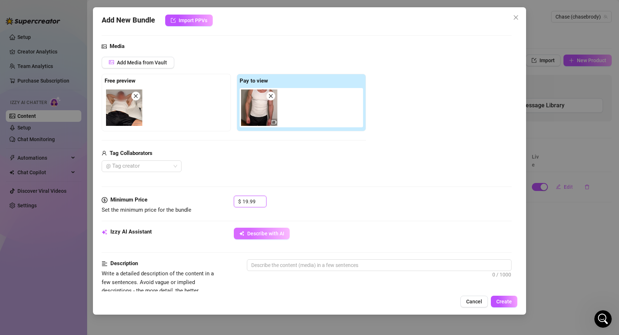
type input "19.99"
click at [265, 231] on span "Describe with AI" at bounding box center [265, 233] width 37 height 6
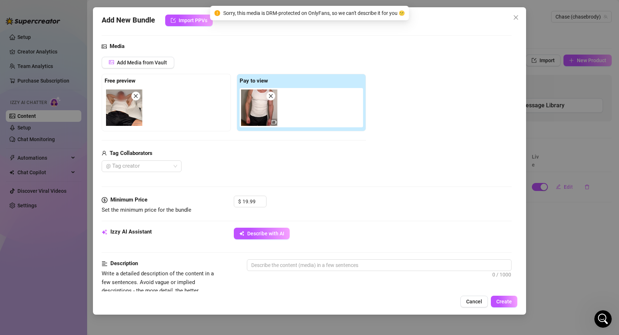
scroll to position [0, 0]
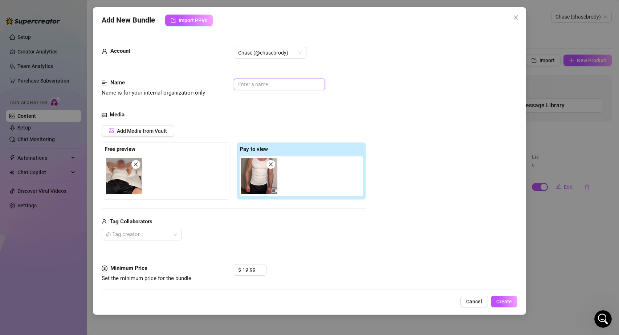
click at [258, 85] on input "text" at bounding box center [279, 84] width 91 height 12
paste input "#3 Teammate Story [PERSON_NAME] Off"
click at [241, 82] on input "#3 Teammate Story [PERSON_NAME] Off" at bounding box center [279, 84] width 91 height 12
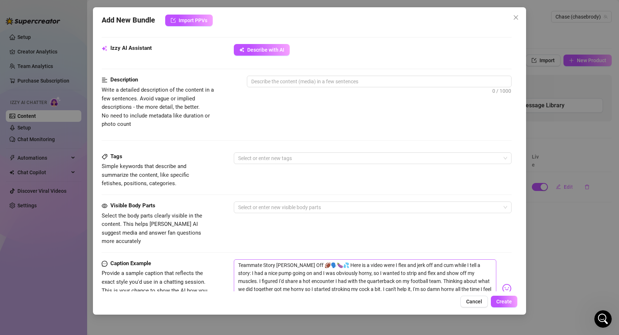
scroll to position [288, 0]
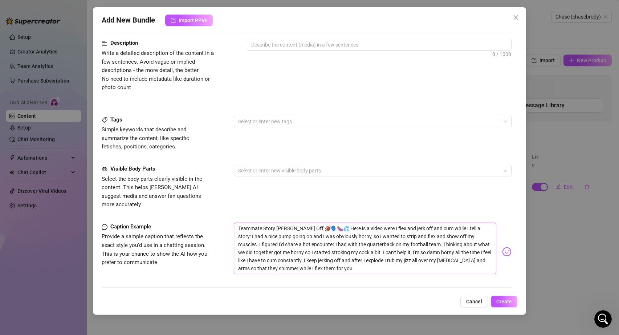
type input "3 Teammate Story [PERSON_NAME] Off"
click at [262, 245] on textarea "Teammate Story [PERSON_NAME] Off 🏈🗣️🍆💦 Here is a video were I flex and jerk off…" at bounding box center [365, 248] width 263 height 52
click at [317, 222] on textarea "Teammate Story [PERSON_NAME] Off 🏈🗣️🍆💦 Here is a video were I flex and jerk off…" at bounding box center [365, 248] width 263 height 52
type textarea "Teammate Story [PERSON_NAME] Off 🏈🗣️🍆💦 Here is a video were I flex and jerk off…"
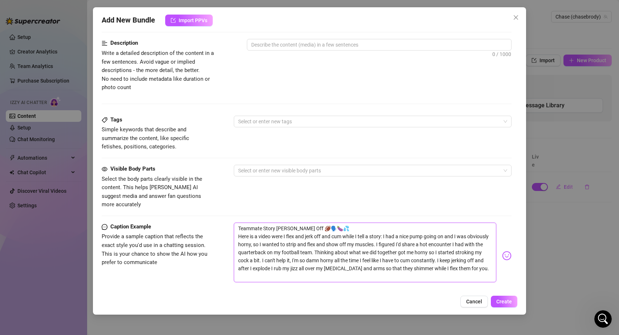
type textarea "Teammate Story [PERSON_NAME] Off 🏈🗣️🍆💦 Here is a video were I flex and jerk off…"
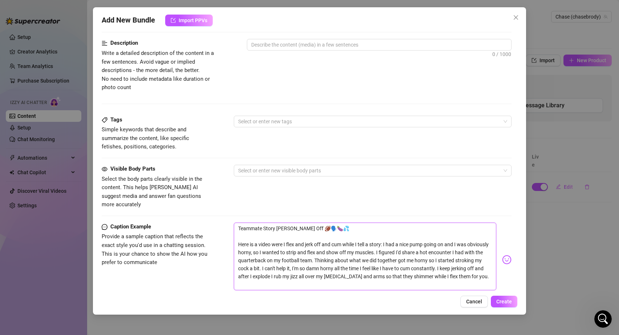
drag, startPoint x: 237, startPoint y: 219, endPoint x: 295, endPoint y: 218, distance: 57.8
click at [295, 222] on textarea "Teammate Story [PERSON_NAME] Off 🏈🗣️🍆💦 Here is a video were I flex and jerk off…" at bounding box center [365, 256] width 263 height 68
click at [292, 242] on textarea "Teammate Story [PERSON_NAME] Off 🏈🗣️🍆💦 Here is a video were I flex and jerk off…" at bounding box center [365, 256] width 263 height 68
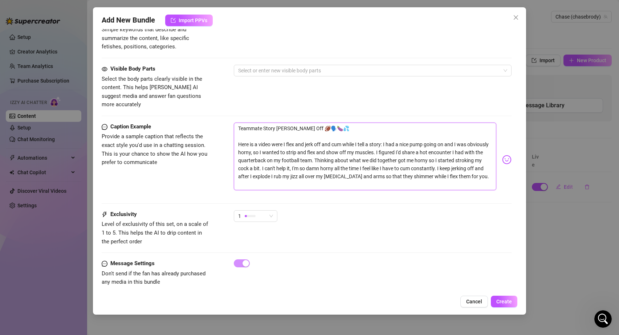
scroll to position [216, 0]
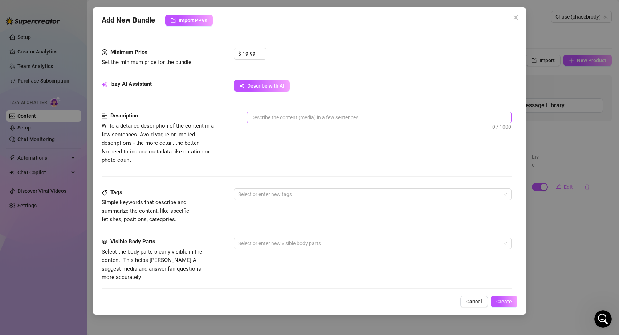
type textarea "Teammate Story [PERSON_NAME] Off 🏈🗣️🍆💦 Here is a video were I flex and jerk off…"
click at [290, 115] on textarea at bounding box center [379, 117] width 264 height 11
paste textarea "Teammate Story [PERSON_NAME] Off 🏈🗣️🍆💦 Here is a video were I flex and jerk off…"
type textarea "Teammate Story [PERSON_NAME] Off 🏈🗣️🍆💦 Here is a video were I flex and jerk off…"
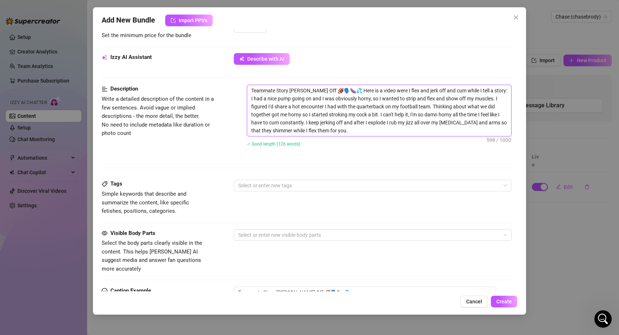
scroll to position [244, 0]
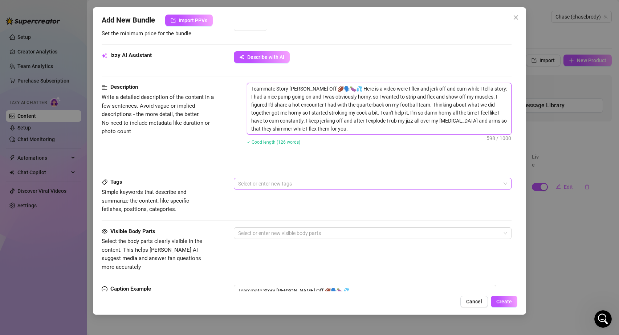
click at [283, 183] on div at bounding box center [369, 183] width 268 height 10
type textarea "Teammate Story [PERSON_NAME] Off 🏈🗣️🍆💦 Here is a video were I flex and jerk off…"
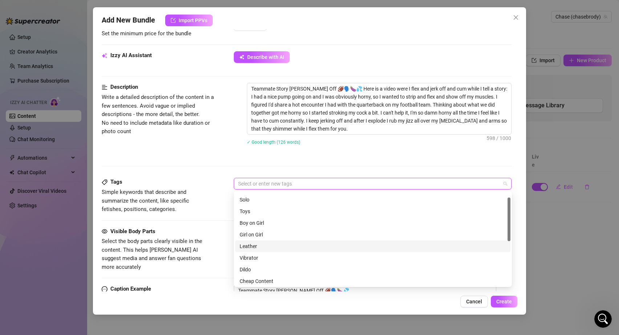
scroll to position [11, 0]
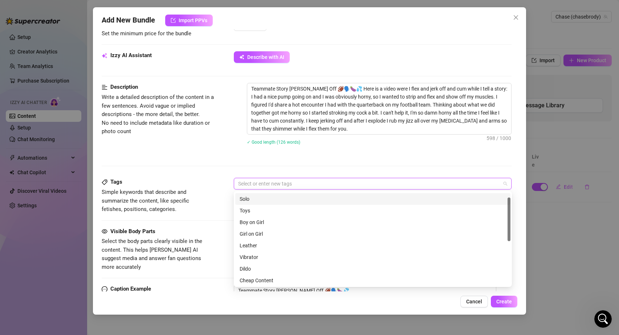
click at [244, 199] on div "Solo" at bounding box center [373, 199] width 267 height 8
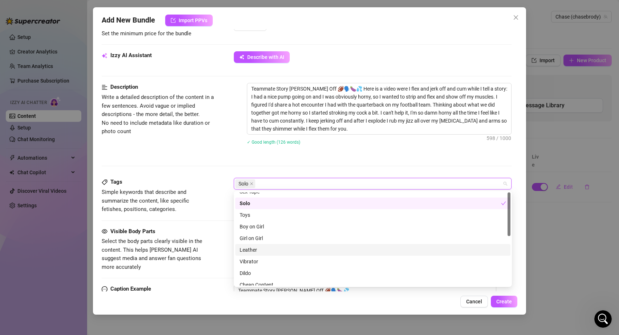
scroll to position [0, 0]
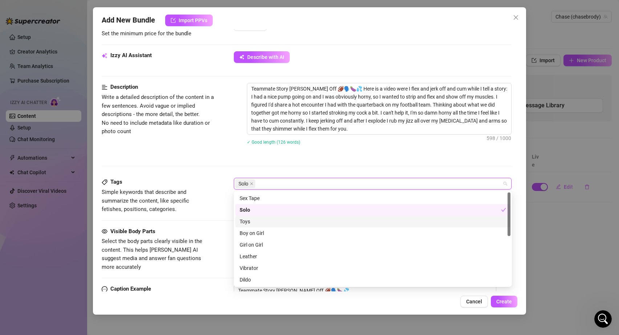
click at [208, 209] on span "Simple keywords that describe and summarize the content, like specific fetishes…" at bounding box center [156, 201] width 109 height 26
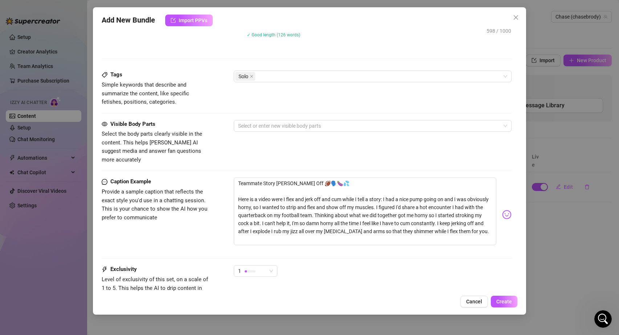
scroll to position [377, 0]
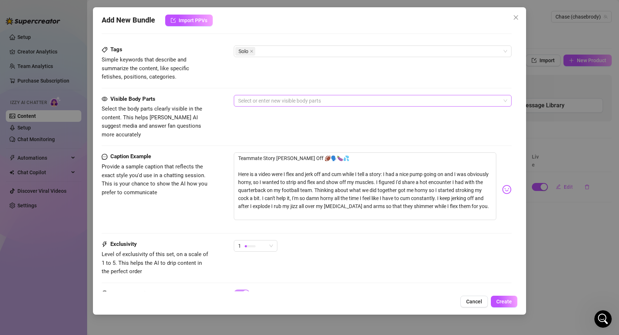
click at [274, 98] on div at bounding box center [369, 101] width 268 height 10
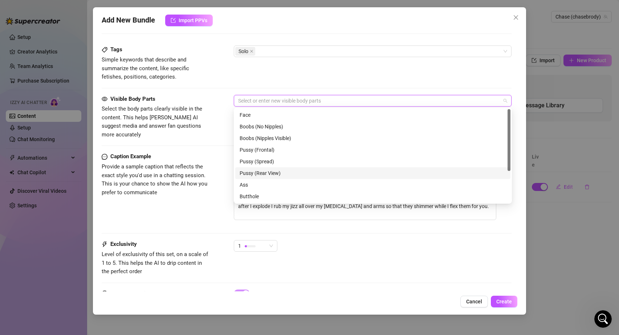
scroll to position [47, 0]
click at [252, 163] on div "Penis" at bounding box center [373, 161] width 267 height 8
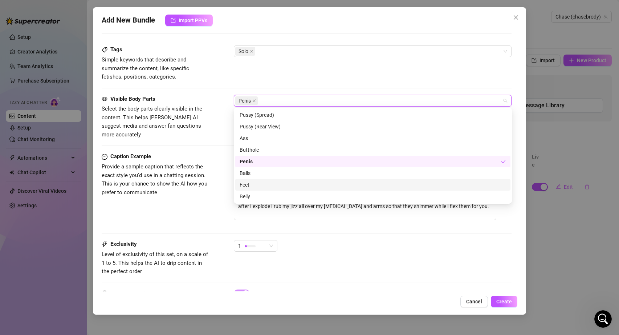
click at [251, 190] on div "Feet" at bounding box center [372, 185] width 275 height 12
click at [251, 174] on div "Balls" at bounding box center [373, 173] width 267 height 8
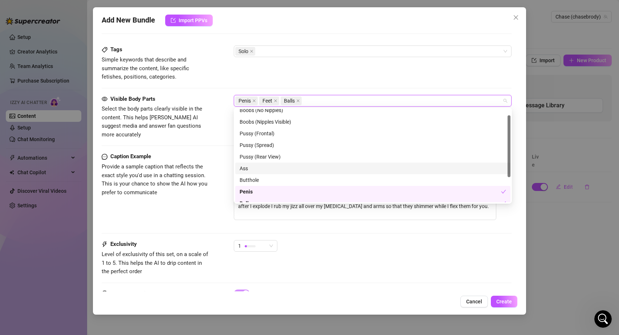
scroll to position [0, 0]
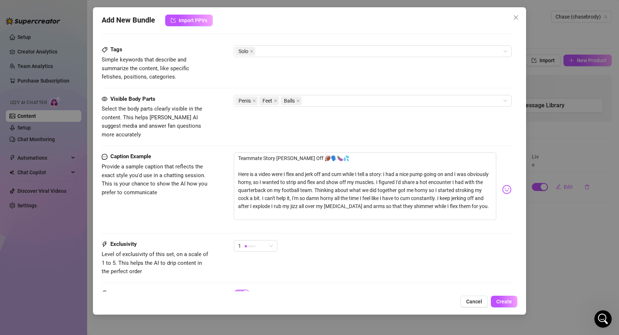
click at [199, 145] on div at bounding box center [307, 145] width 411 height 0
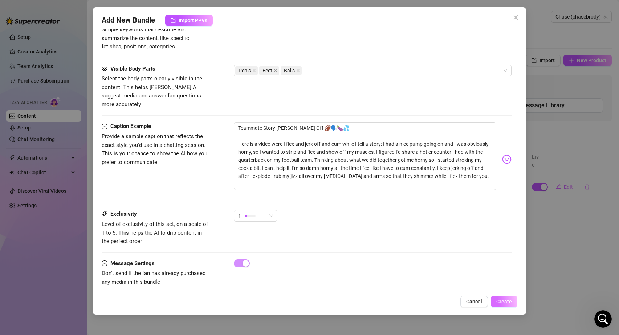
click at [508, 300] on span "Create" at bounding box center [505, 301] width 16 height 6
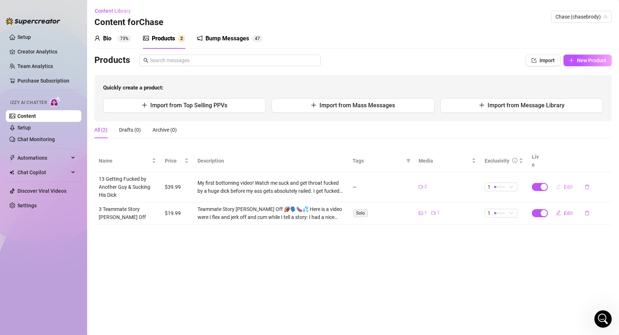
click at [571, 184] on span "Edit" at bounding box center [568, 187] width 9 height 6
type textarea "Getting Fucked by Another Guy & Sucking His Dick 👬⬇️🍑👅💦 My first bottoming vide…"
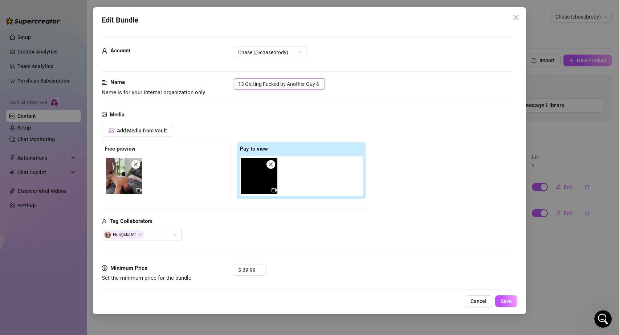
click at [246, 83] on input "13 Getting Fucked by Another Guy & Sucking His Dick" at bounding box center [279, 84] width 91 height 12
type input "13 Getting Fucked by Another Guy & Sucking His Dick"
click at [509, 299] on span "Save" at bounding box center [506, 301] width 11 height 6
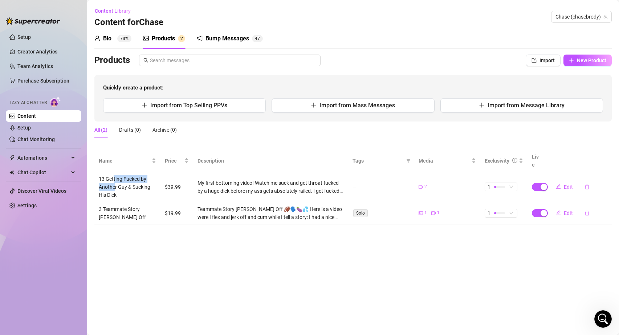
click at [114, 176] on td "13 Getting Fucked by Another Guy & Sucking His Dick" at bounding box center [127, 187] width 66 height 30
click at [103, 128] on div "All (2)" at bounding box center [100, 130] width 13 height 8
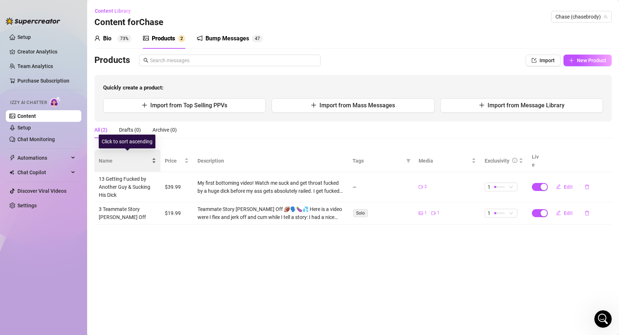
click at [155, 157] on div "Name" at bounding box center [127, 161] width 57 height 8
click at [153, 158] on div "Name" at bounding box center [127, 161] width 57 height 8
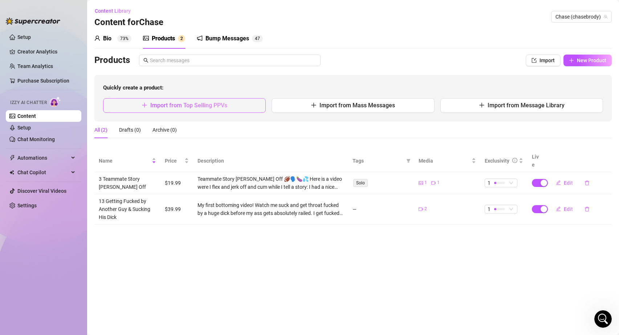
click at [227, 105] on span "Import from Top Selling PPVs" at bounding box center [188, 105] width 77 height 7
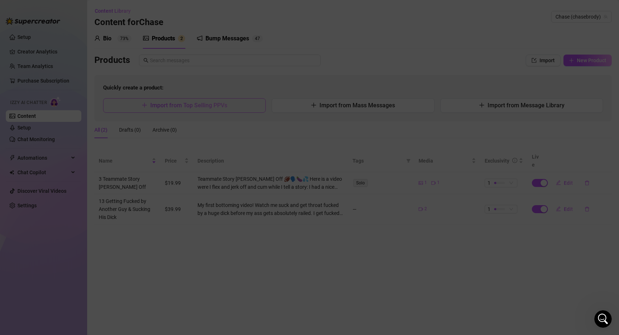
type textarea "Type your message here..."
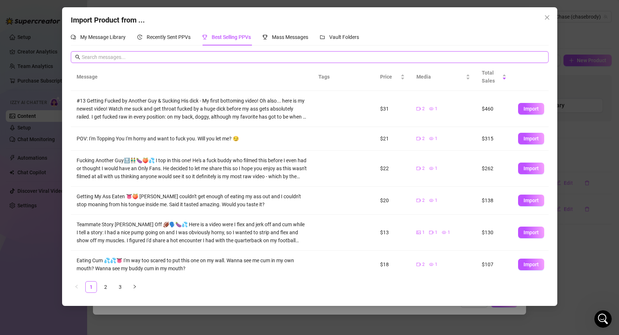
click at [123, 57] on input "text" at bounding box center [313, 57] width 463 height 8
type input "ultimate"
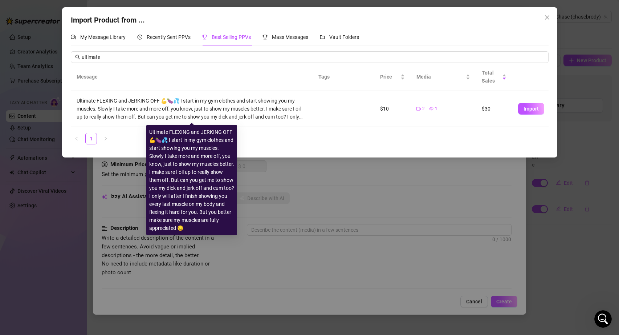
click at [116, 104] on div "Ultimate FLEXING and JERKING OFF 💪🍆💦 I start in my gym clothes and start showin…" at bounding box center [192, 109] width 230 height 24
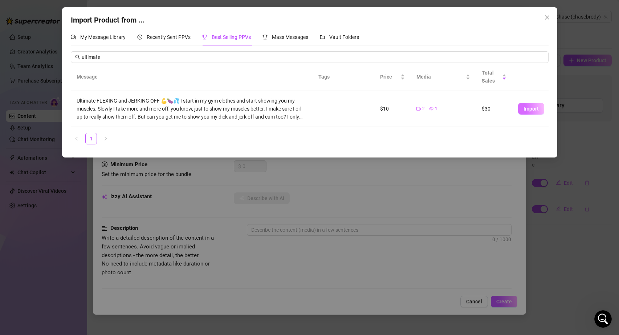
click at [529, 111] on span "Import" at bounding box center [531, 109] width 15 height 6
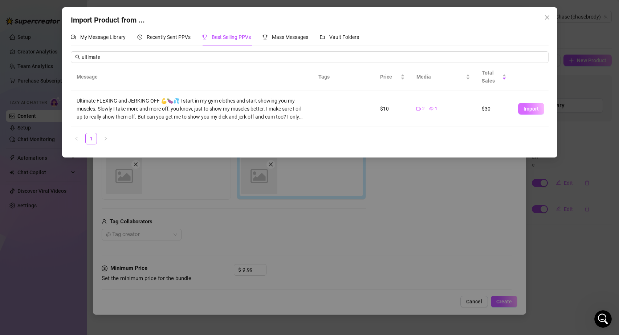
type textarea "Ultimate FLEXING and JERKING OFF 💪🍆💦 I start in my gym clothes and start showin…"
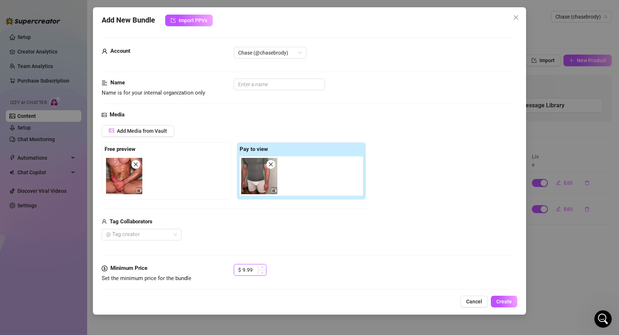
click at [249, 268] on input "9.99" at bounding box center [255, 269] width 24 height 11
type input "19.99"
click at [250, 81] on input "text" at bounding box center [279, 84] width 91 height 12
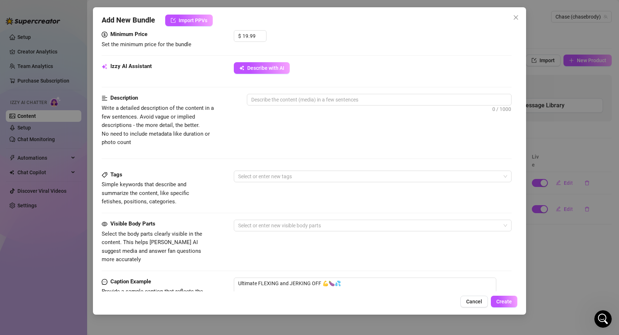
scroll to position [345, 0]
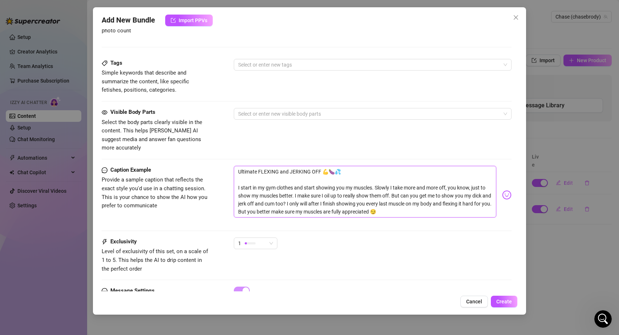
drag, startPoint x: 238, startPoint y: 162, endPoint x: 322, endPoint y: 162, distance: 83.6
click at [322, 166] on textarea "Ultimate FLEXING and JERKING OFF 💪🍆💦 I start in my gym clothes and start showin…" at bounding box center [365, 192] width 263 height 52
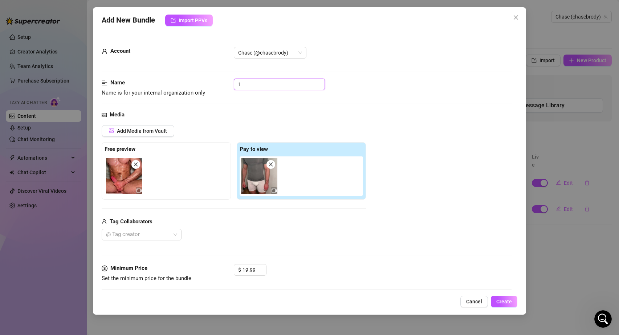
click at [256, 85] on input "1" at bounding box center [279, 84] width 91 height 12
paste input "Ultimate FLEXING and JERKING OFF"
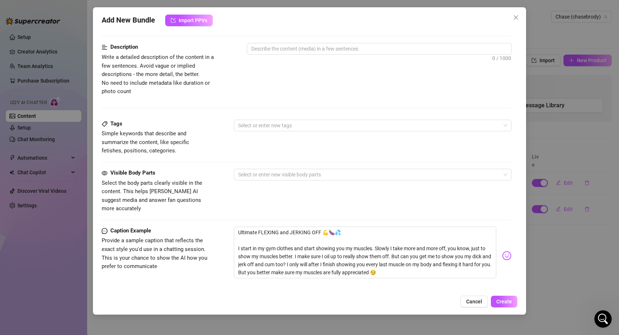
scroll to position [372, 0]
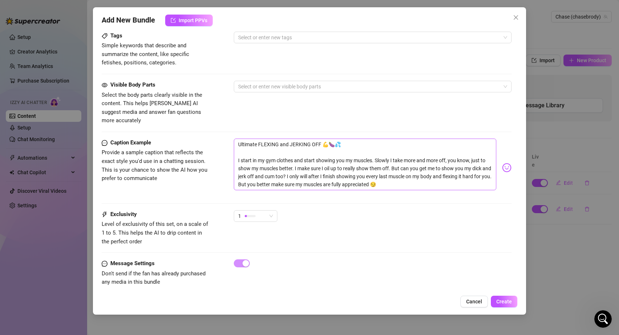
type input "1 Ultimate FLEXING and JERKING OFF"
click at [248, 143] on textarea "Ultimate FLEXING and JERKING OFF 💪🍆💦 I start in my gym clothes and start showin…" at bounding box center [365, 164] width 263 height 52
type textarea "Ultimate FLEXING and JERKING OFF 💪🍆💦 I start in my gym clothes and start showin…"
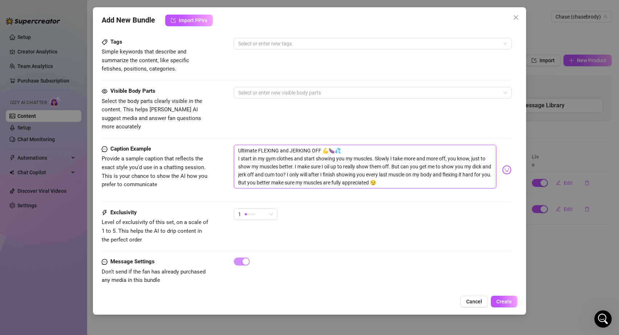
scroll to position [364, 0]
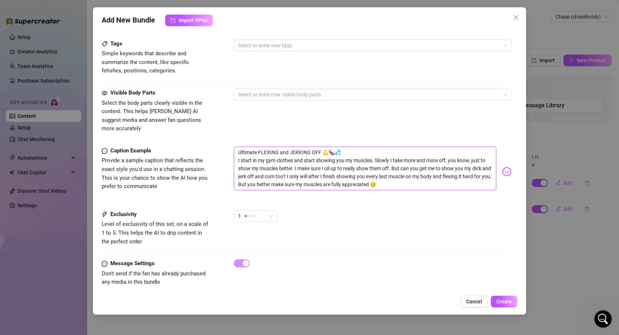
type textarea "Ultimate FLEXING and JERKING OFF 💪🍆💦 I start in my gym clothes and start showin…"
click at [507, 167] on img at bounding box center [506, 171] width 9 height 9
click at [399, 234] on div "Exclusivity Level of exclusivity of this set, on a scale of 1 to 5. This helps …" at bounding box center [307, 228] width 411 height 36
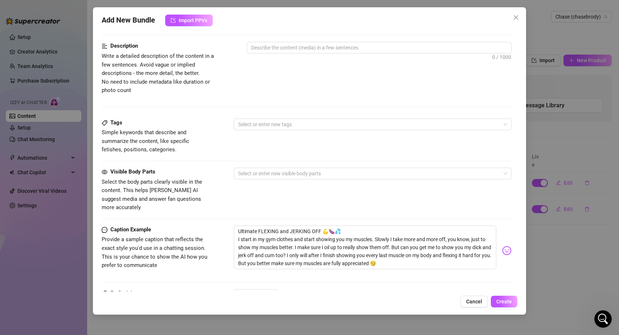
scroll to position [282, 0]
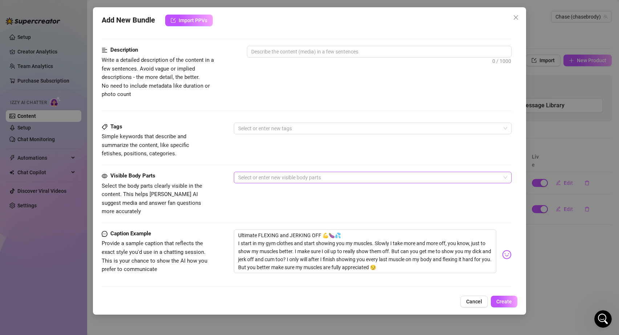
click at [264, 178] on div at bounding box center [369, 177] width 268 height 10
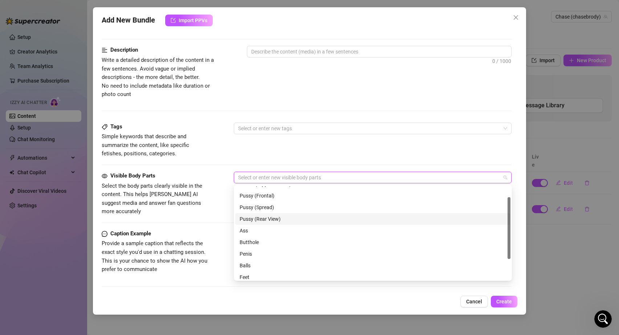
scroll to position [33, 0]
click at [252, 251] on div "Penis" at bounding box center [373, 252] width 267 height 8
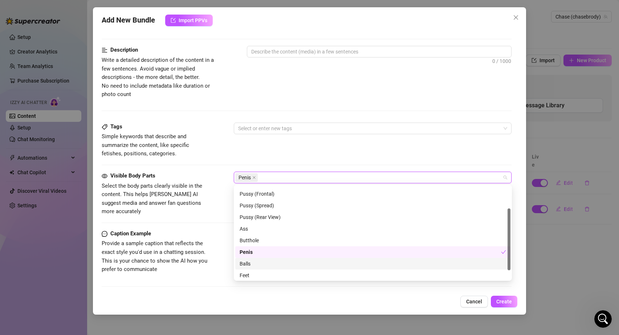
click at [251, 264] on div "Balls" at bounding box center [373, 263] width 267 height 8
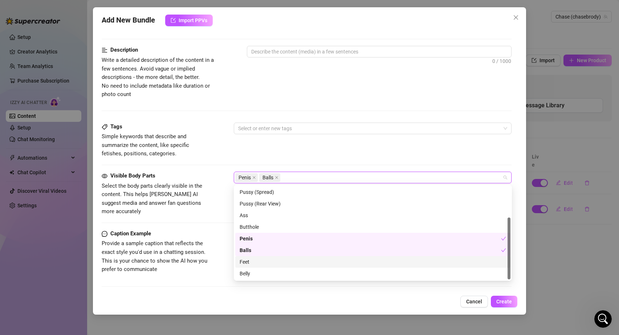
click at [248, 260] on div "Feet" at bounding box center [373, 262] width 267 height 8
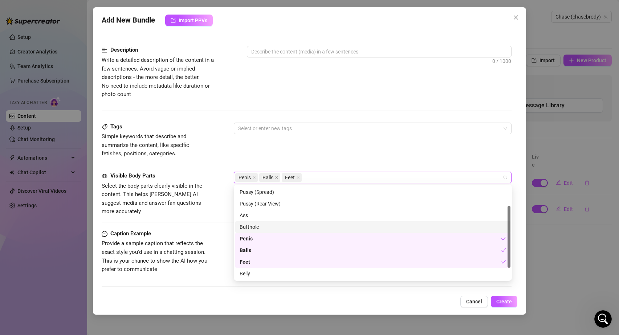
scroll to position [0, 0]
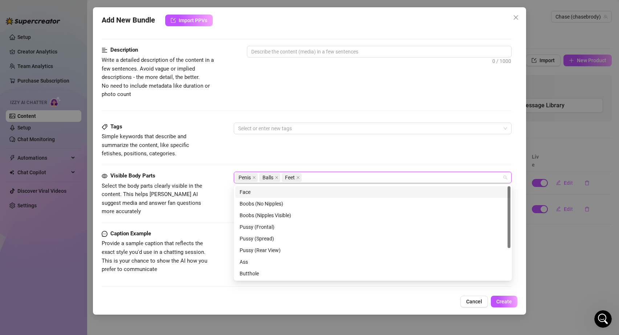
click at [317, 177] on div "Penis Balls Feet" at bounding box center [369, 177] width 268 height 10
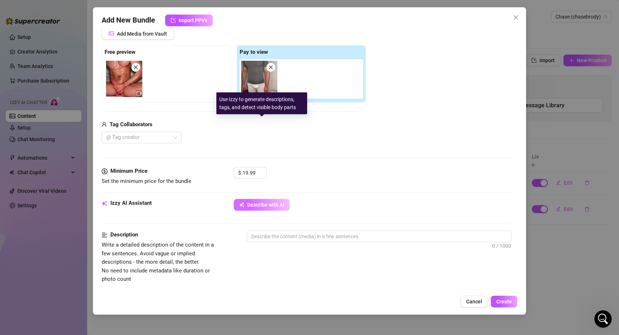
scroll to position [264, 0]
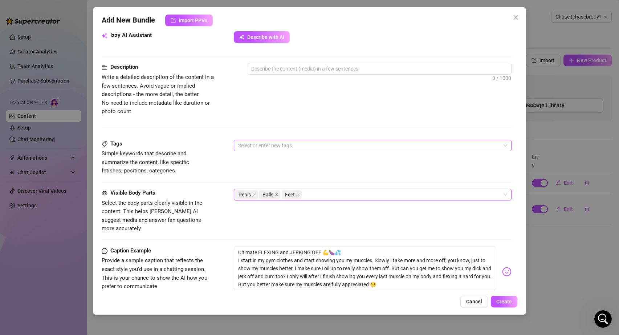
click at [273, 141] on div at bounding box center [369, 145] width 268 height 10
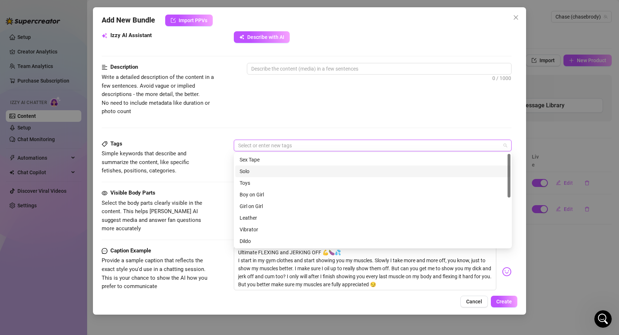
click at [258, 169] on div "Solo" at bounding box center [373, 171] width 267 height 8
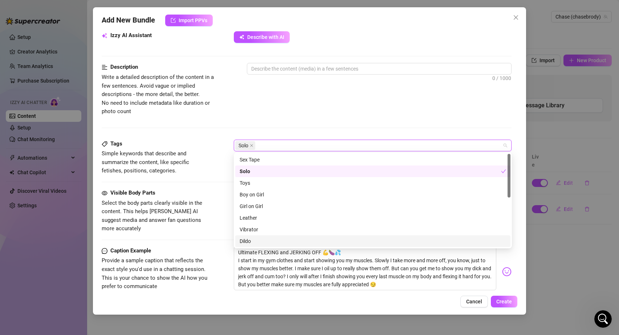
click at [187, 257] on span "Provide a sample caption that reflects the exact style you'd use in a chatting …" at bounding box center [155, 273] width 106 height 32
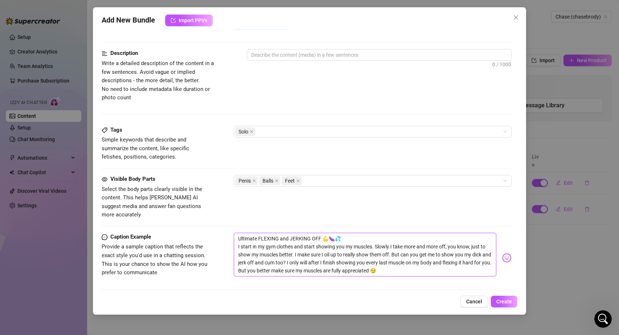
scroll to position [304, 0]
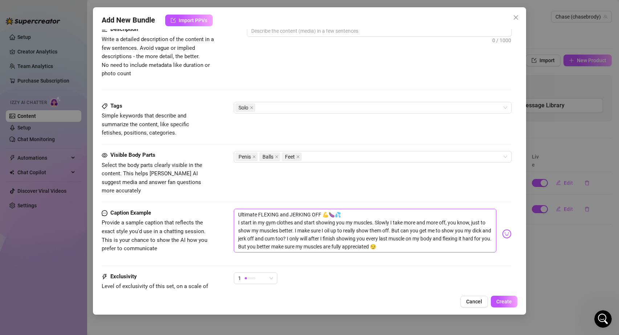
drag, startPoint x: 239, startPoint y: 242, endPoint x: 434, endPoint y: 290, distance: 200.9
click at [434, 290] on form "Account Chase (@chasebrody) Name Name is for your internal organization only 1 …" at bounding box center [307, 48] width 411 height 626
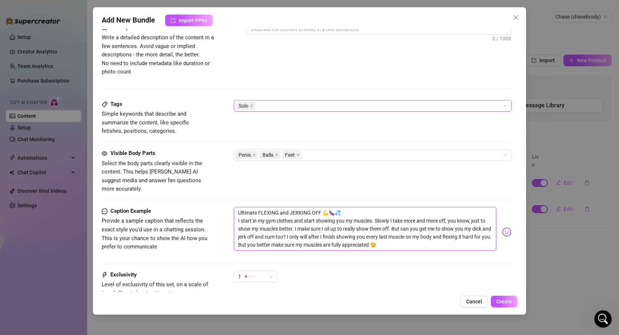
scroll to position [227, 0]
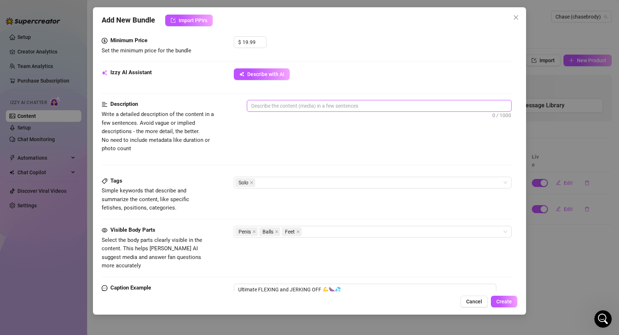
click at [283, 105] on textarea at bounding box center [379, 105] width 264 height 11
paste textarea "Ultimate FLEXING and JERKING OFF 💪🍆💦 I start in my gym clothes and start showin…"
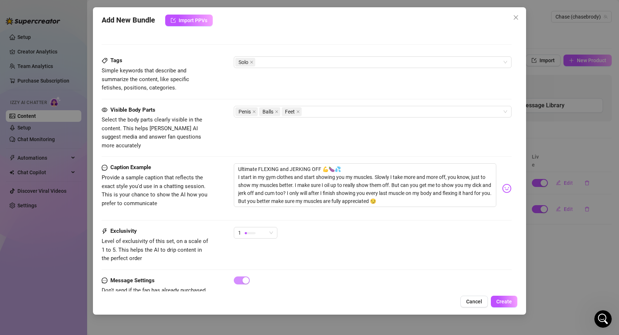
scroll to position [375, 0]
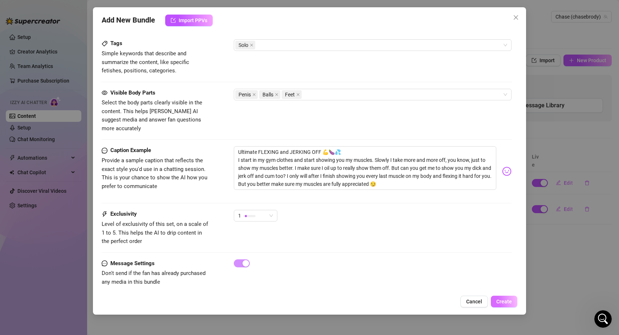
type textarea "Ultimate FLEXING and JERKING OFF 💪🍆💦 I start in my gym clothes and start showin…"
click at [504, 301] on span "Create" at bounding box center [505, 301] width 16 height 6
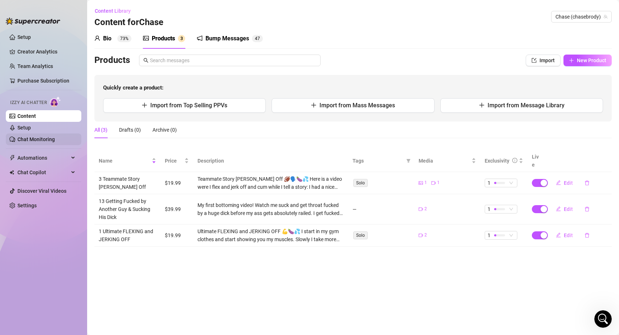
click at [25, 138] on link "Chat Monitoring" at bounding box center [35, 139] width 37 height 6
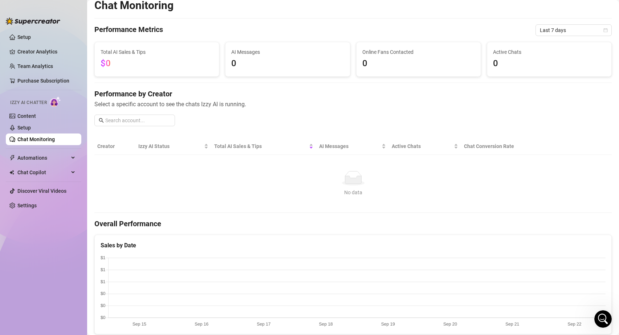
scroll to position [79, 0]
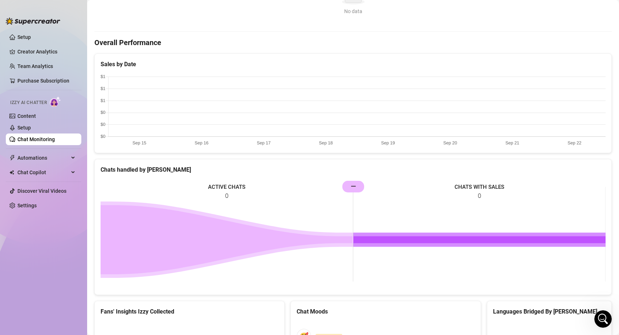
scroll to position [35, 0]
